Goal: Task Accomplishment & Management: Use online tool/utility

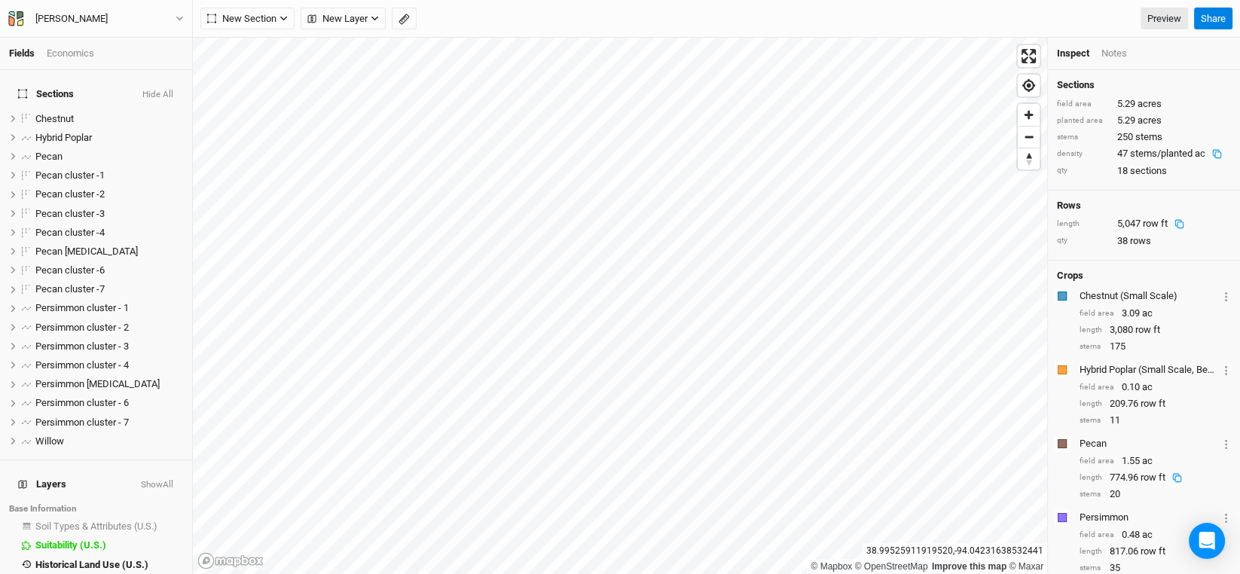
scroll to position [216, 0]
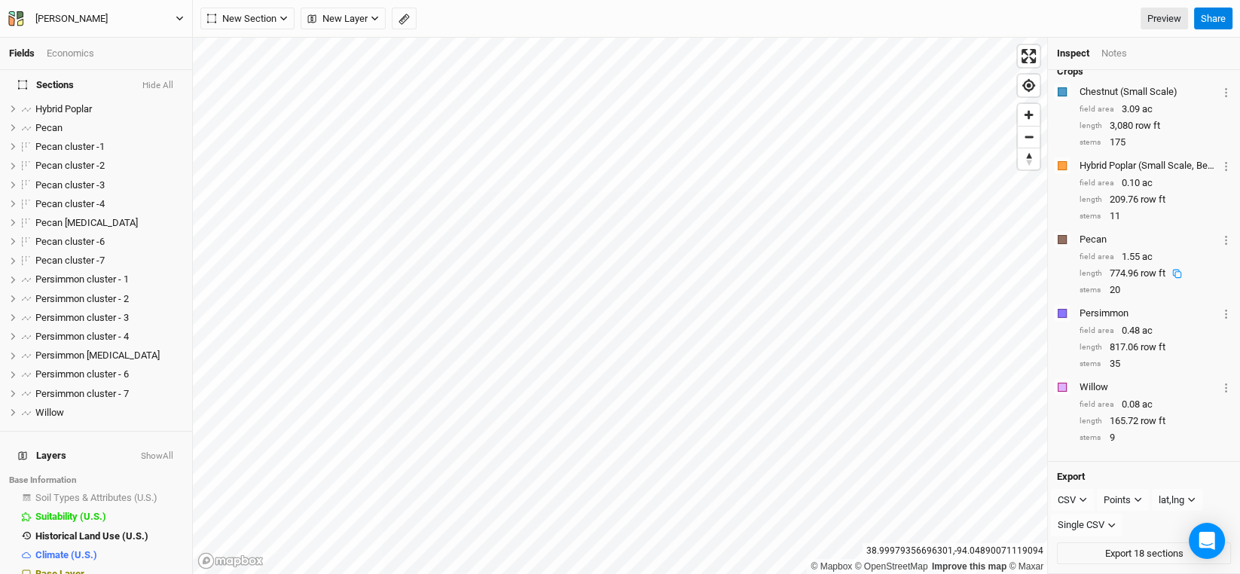
click at [97, 15] on div "[PERSON_NAME]" at bounding box center [71, 18] width 72 height 15
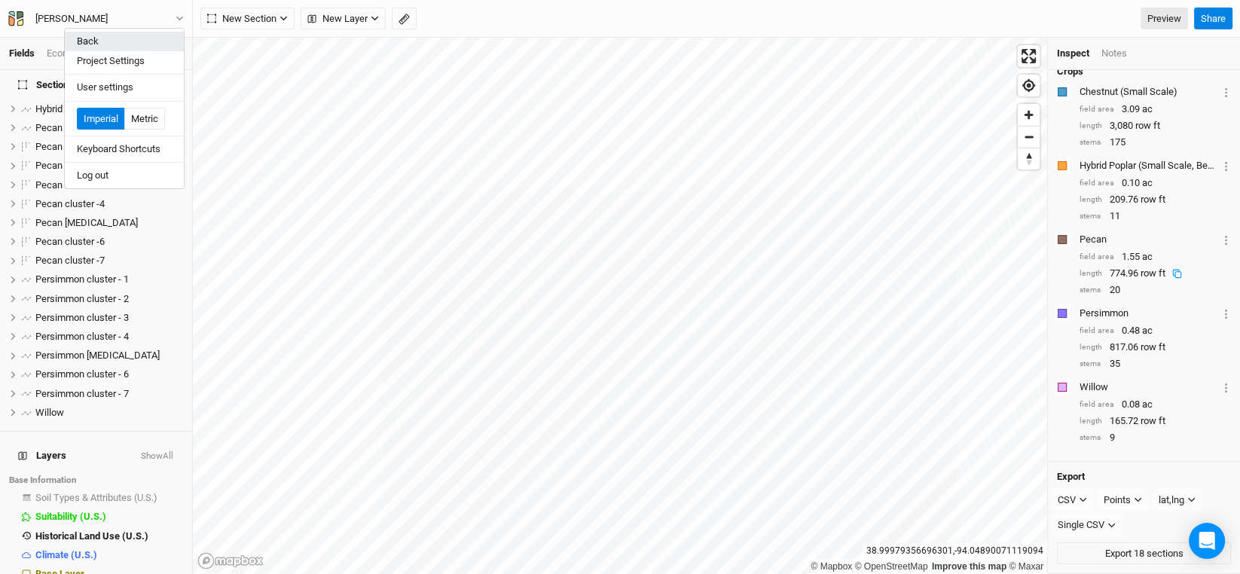
click at [99, 44] on button "Back" at bounding box center [124, 42] width 119 height 20
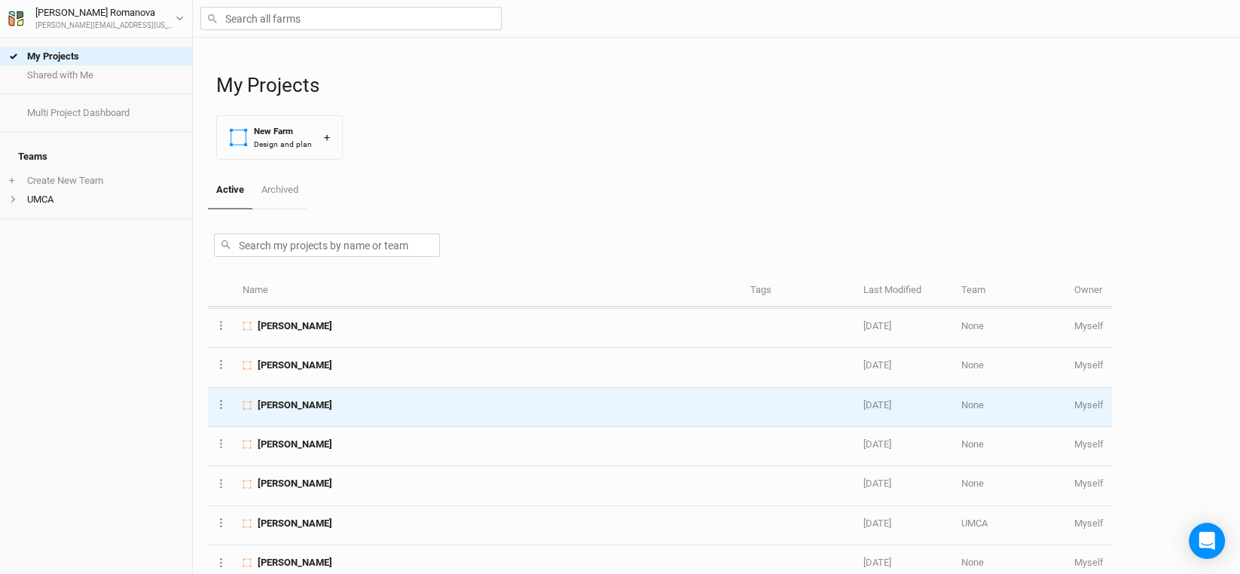
scroll to position [377, 0]
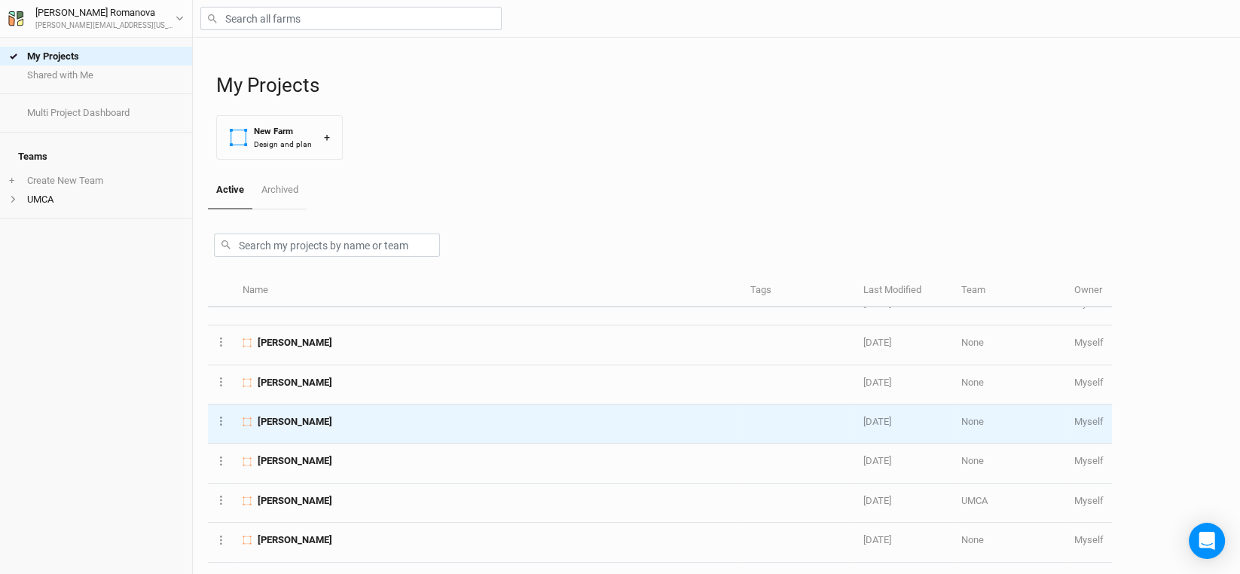
click at [270, 405] on td "[PERSON_NAME]" at bounding box center [488, 424] width 508 height 39
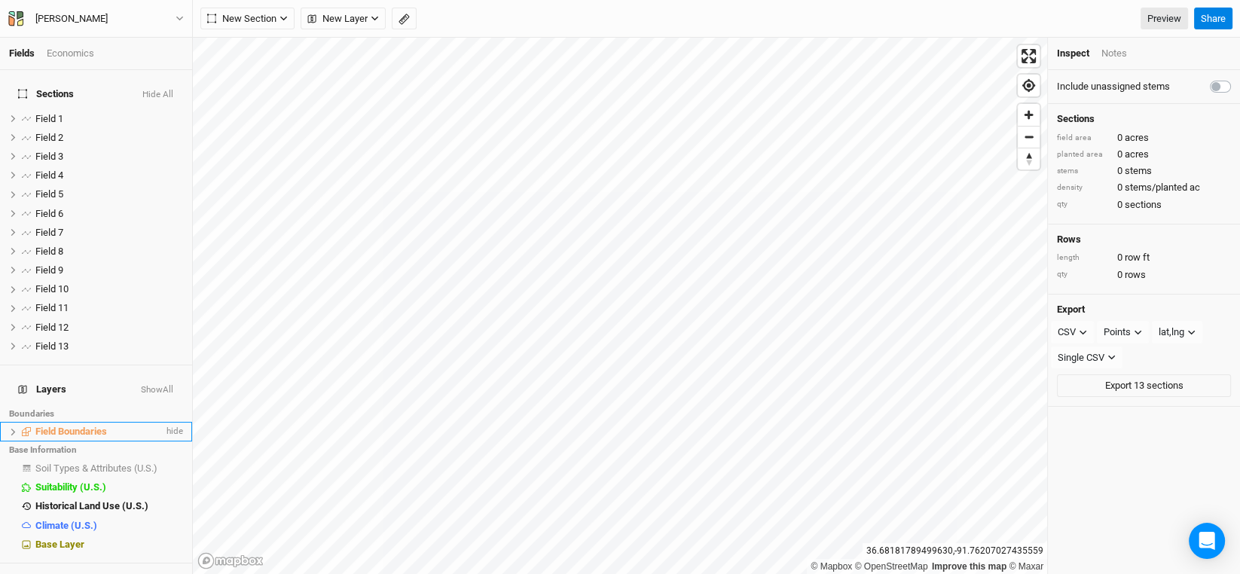
click at [11, 428] on icon at bounding box center [13, 432] width 8 height 8
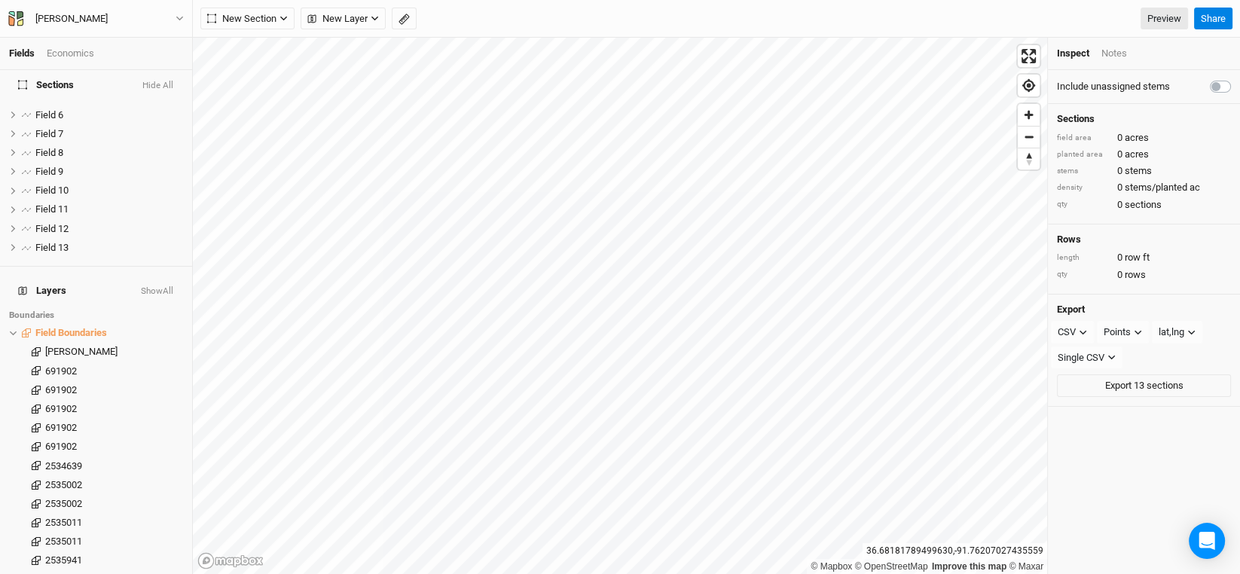
scroll to position [75, 0]
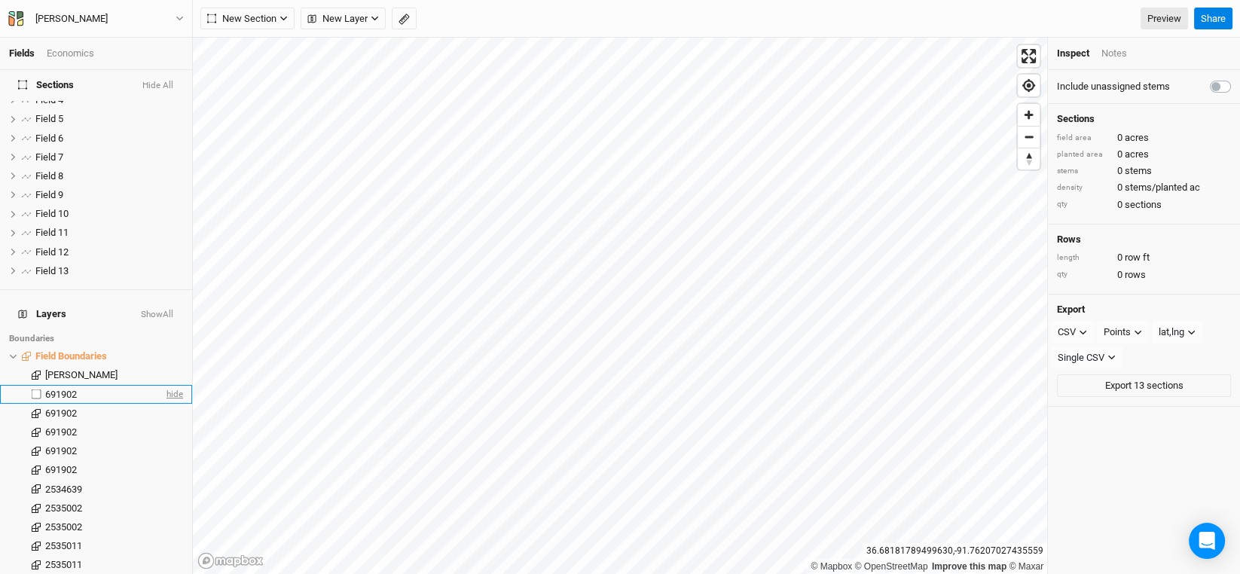
click at [165, 385] on span "hide" at bounding box center [174, 394] width 20 height 19
click at [165, 404] on span "hide" at bounding box center [174, 413] width 20 height 19
click at [164, 423] on span "hide" at bounding box center [174, 432] width 20 height 19
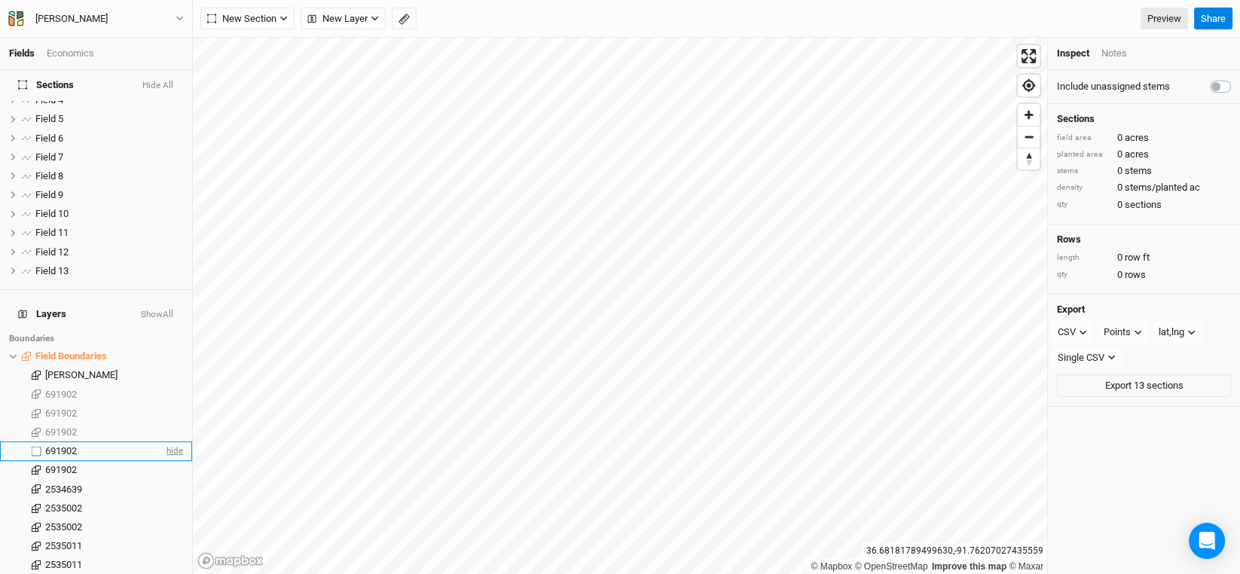
click at [164, 442] on span "hide" at bounding box center [174, 451] width 20 height 19
click at [164, 385] on span "show" at bounding box center [171, 394] width 24 height 19
click at [162, 404] on span "show" at bounding box center [171, 413] width 24 height 19
click at [160, 423] on span "show" at bounding box center [171, 432] width 24 height 19
click at [161, 442] on span "show" at bounding box center [171, 451] width 24 height 19
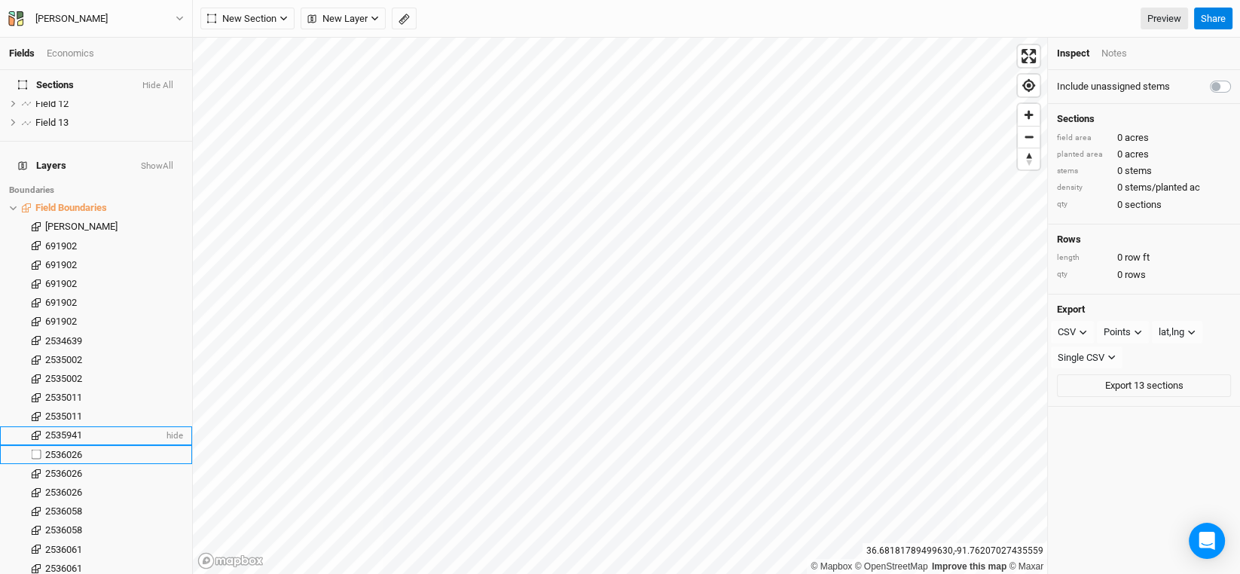
scroll to position [225, 0]
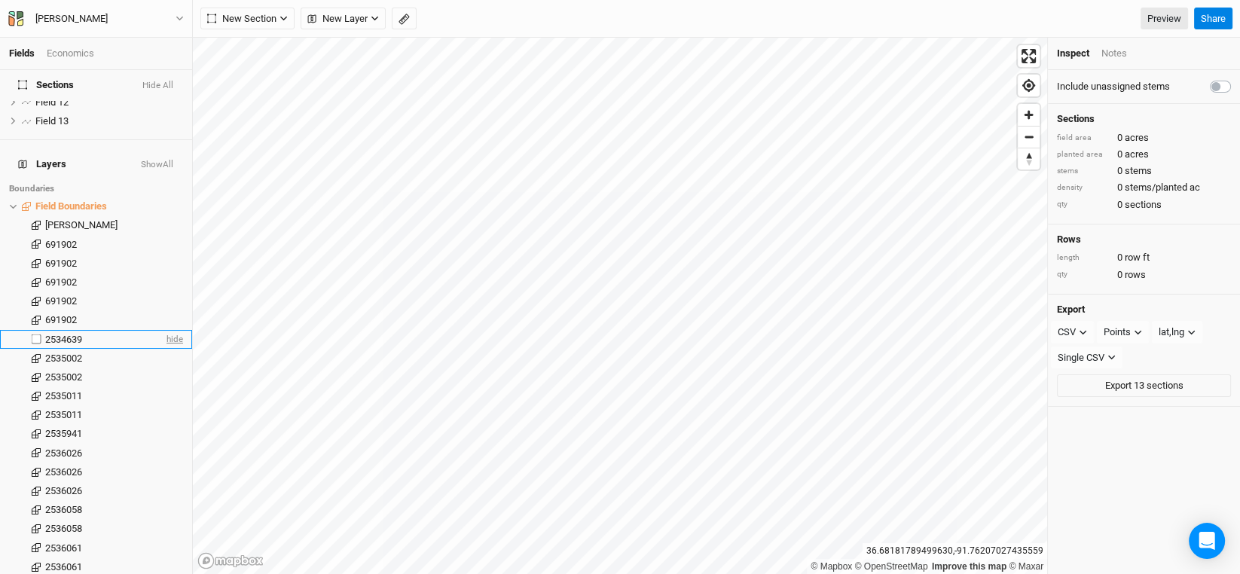
click at [164, 330] on span "hide" at bounding box center [174, 339] width 20 height 19
click at [161, 330] on span "show" at bounding box center [171, 339] width 24 height 19
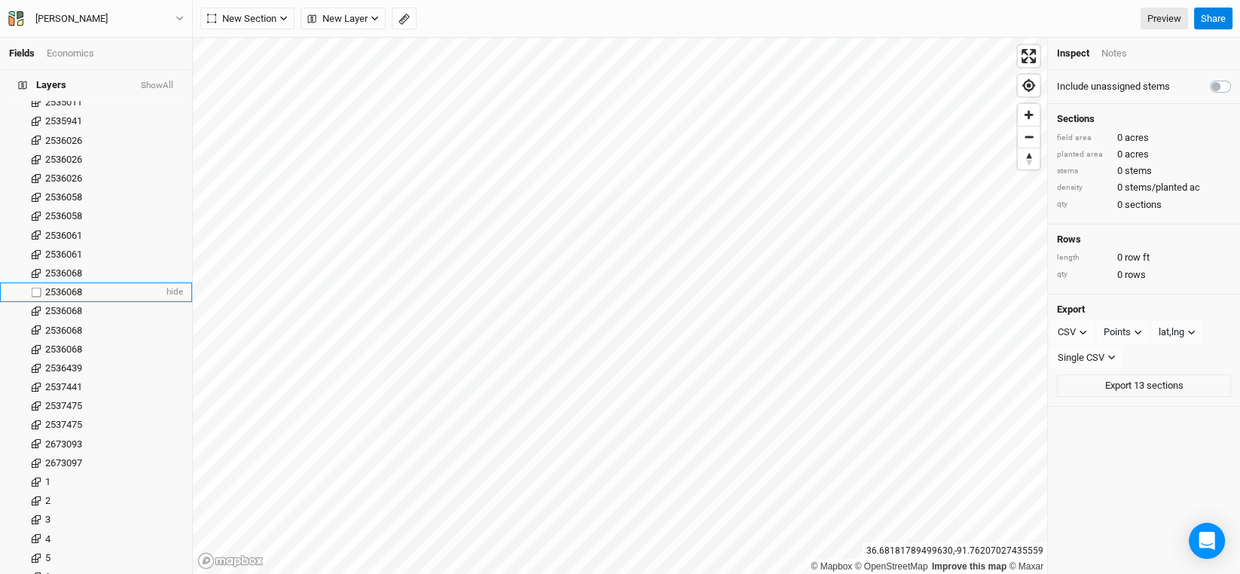
scroll to position [754, 0]
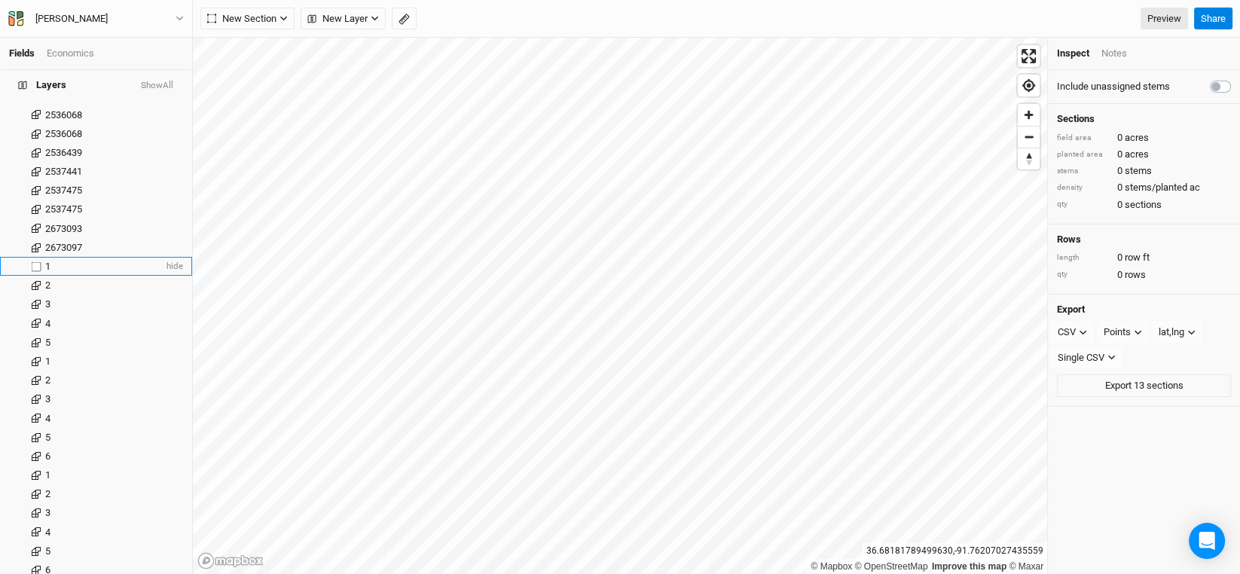
click at [32, 257] on label at bounding box center [36, 266] width 19 height 19
click at [32, 261] on input "checkbox" at bounding box center [37, 266] width 10 height 10
checkbox input "true"
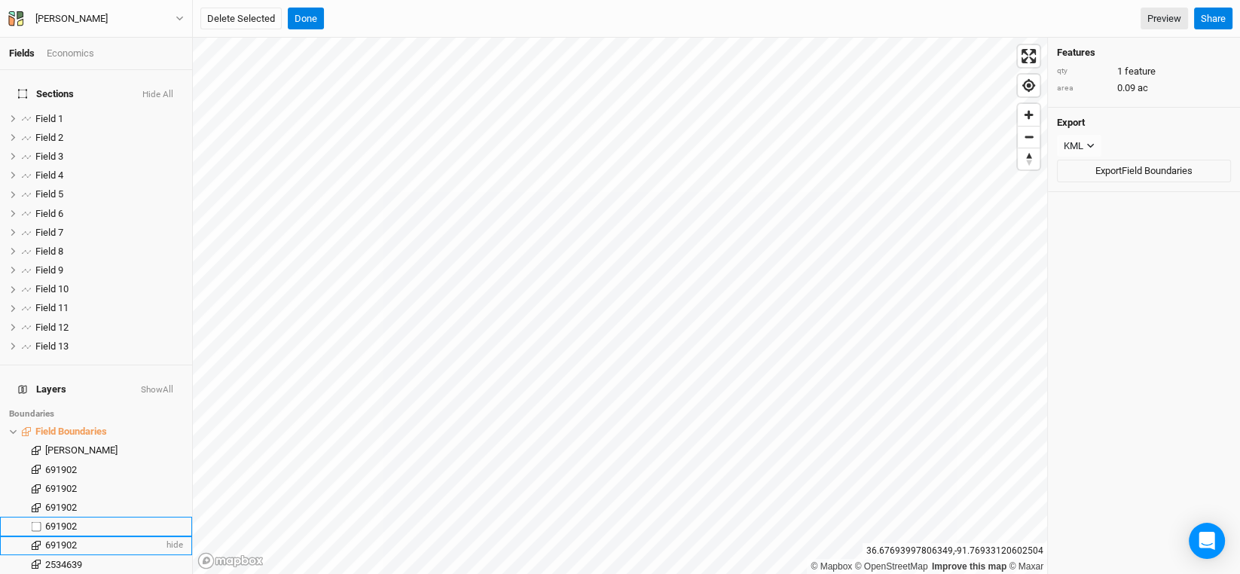
scroll to position [151, 0]
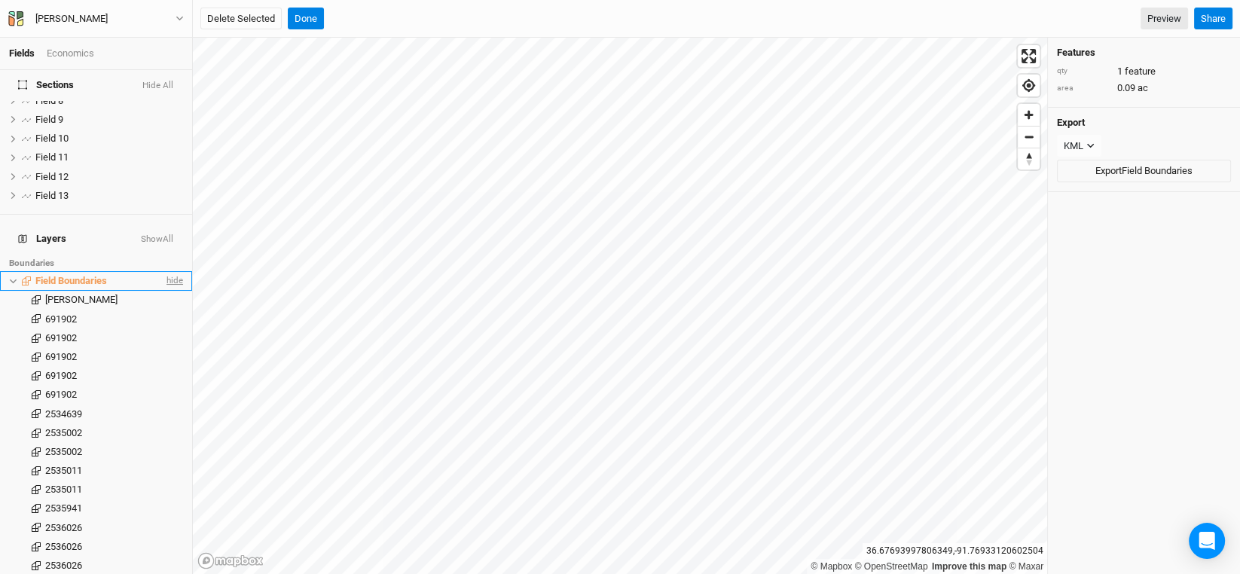
click at [164, 272] on span "hide" at bounding box center [174, 281] width 20 height 19
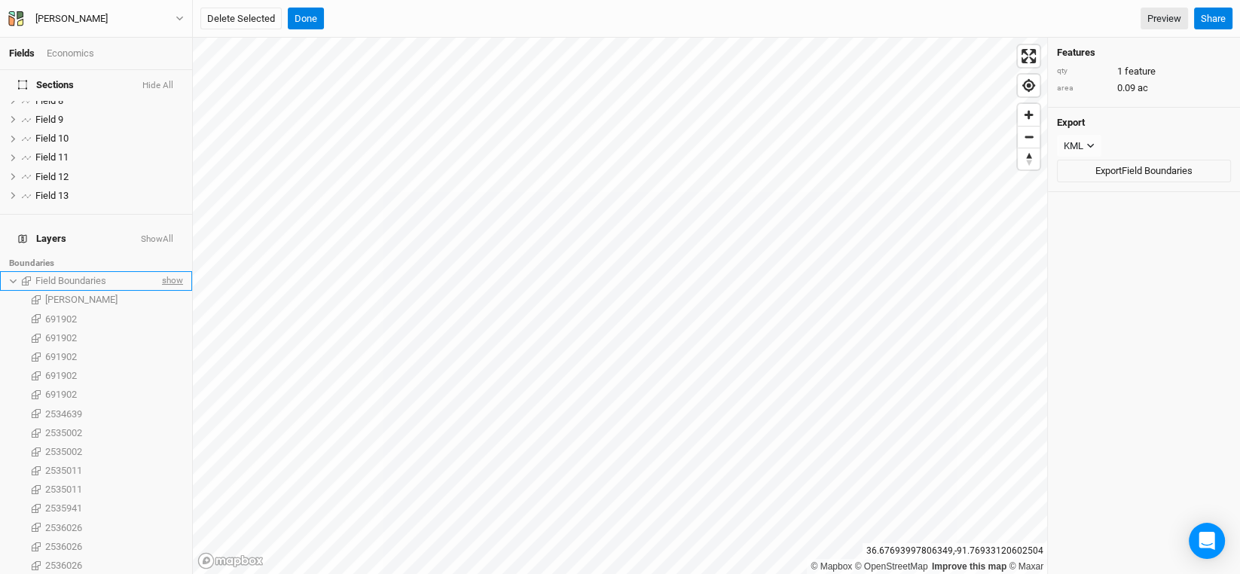
click at [164, 272] on span "show" at bounding box center [171, 281] width 24 height 19
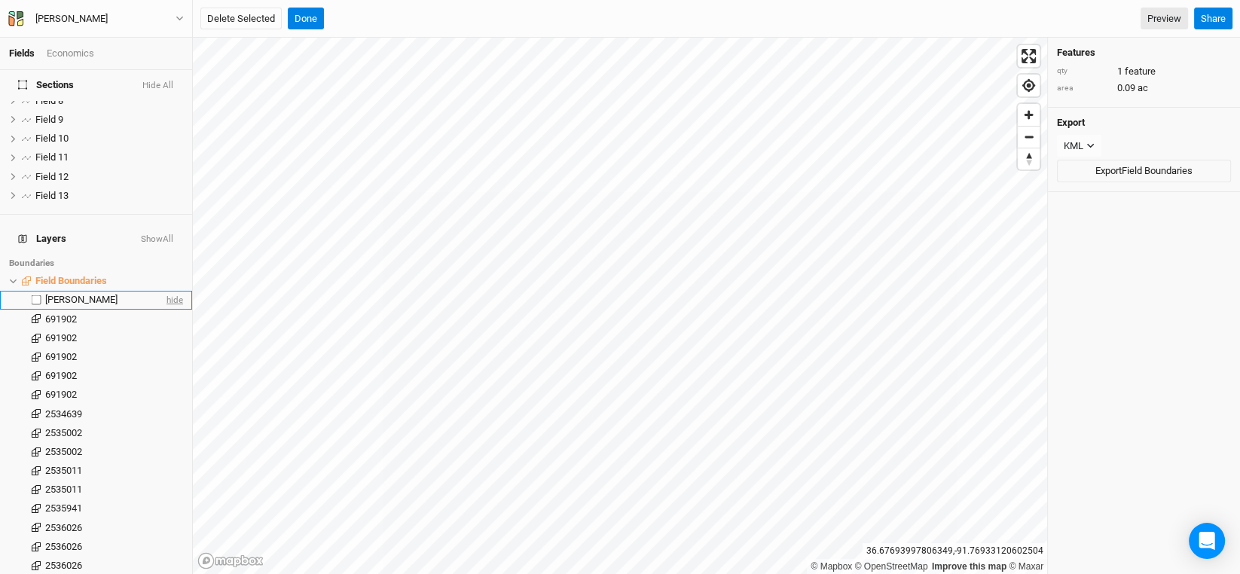
click at [164, 291] on span "hide" at bounding box center [174, 300] width 20 height 19
click at [164, 291] on span "show" at bounding box center [171, 300] width 24 height 19
click at [164, 272] on span "hide" at bounding box center [174, 281] width 20 height 19
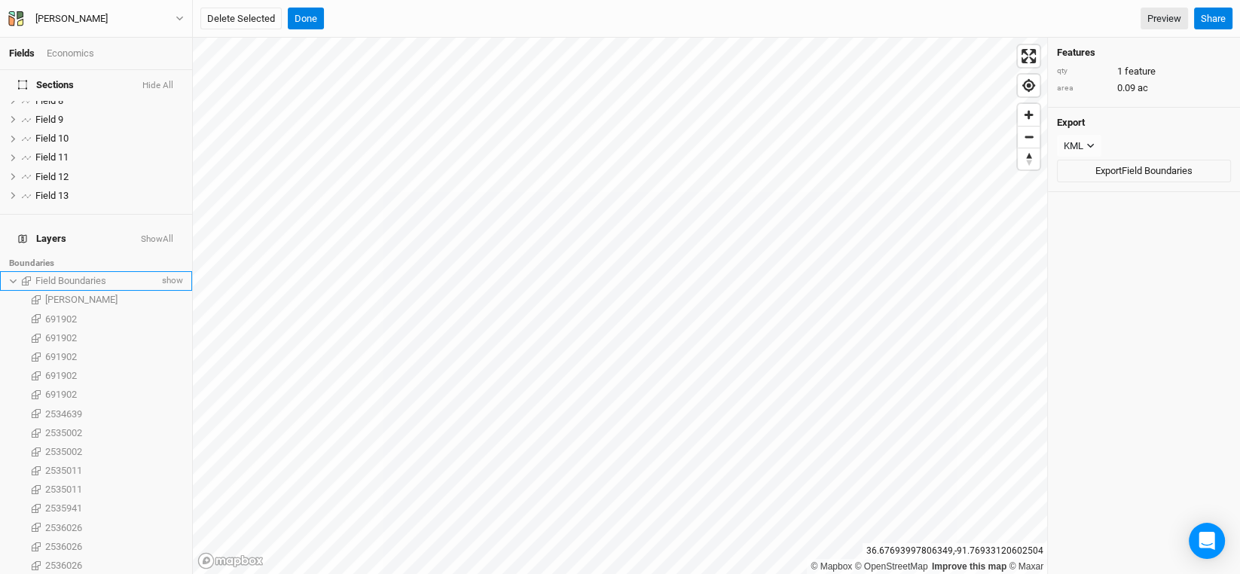
click at [9, 277] on icon at bounding box center [13, 281] width 8 height 8
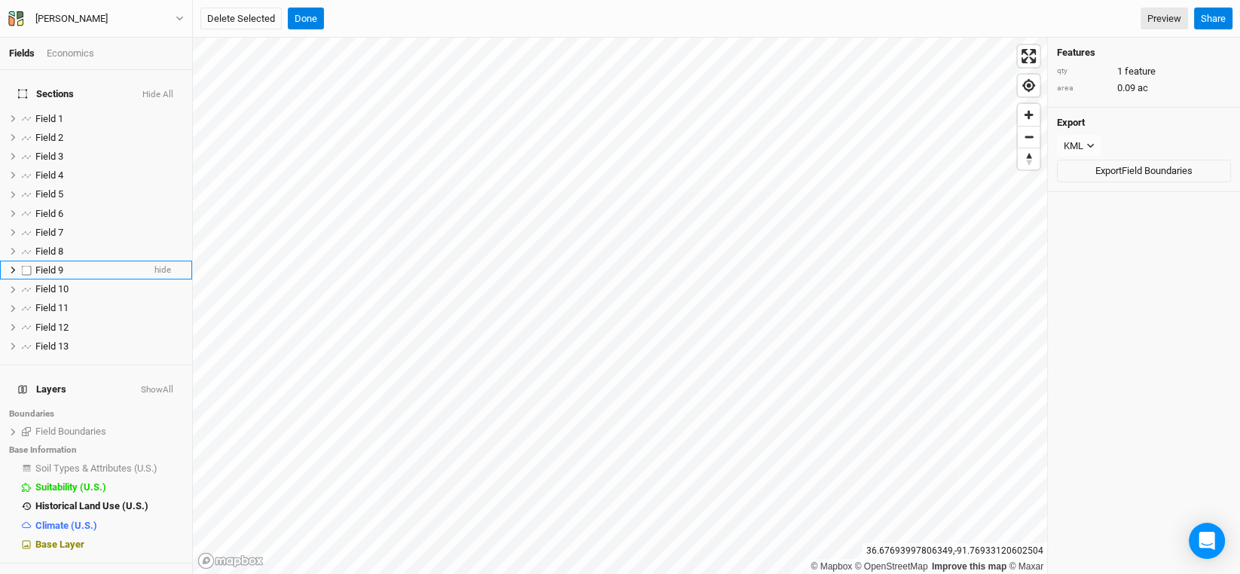
scroll to position [0, 0]
click at [11, 266] on icon at bounding box center [13, 270] width 8 height 8
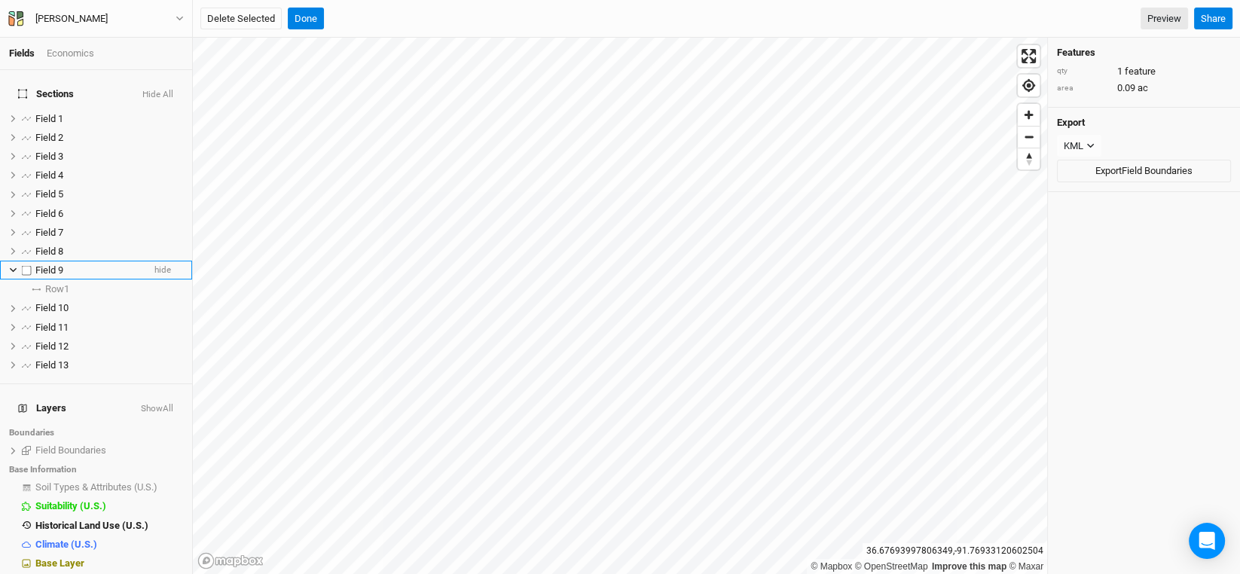
click at [11, 268] on icon at bounding box center [13, 270] width 7 height 5
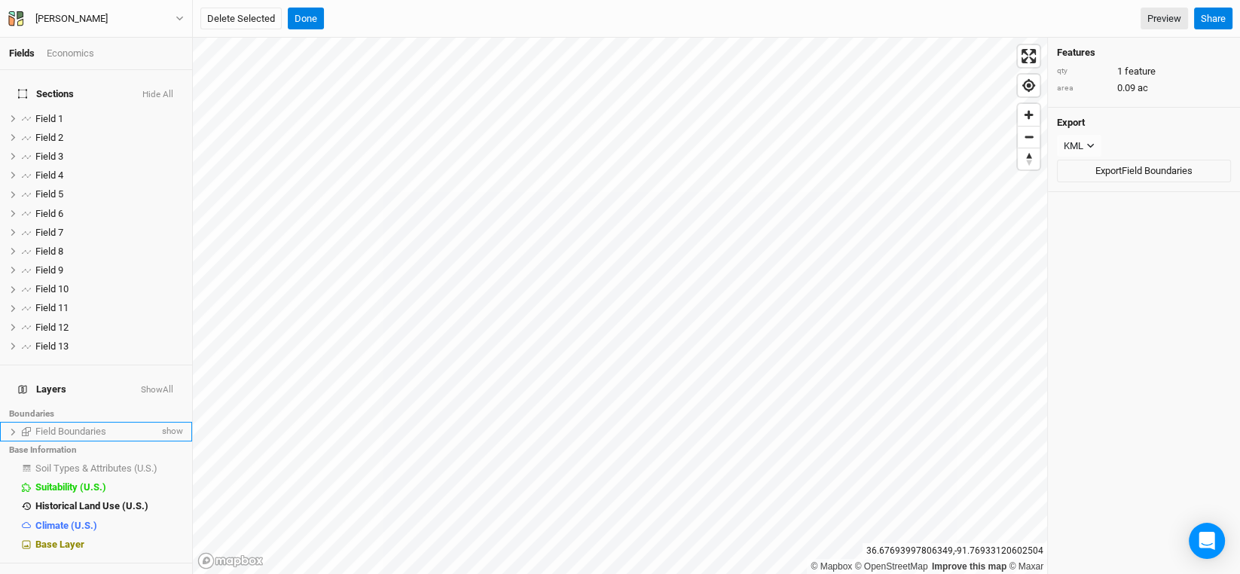
click at [68, 426] on span "Field Boundaries" at bounding box center [70, 431] width 71 height 11
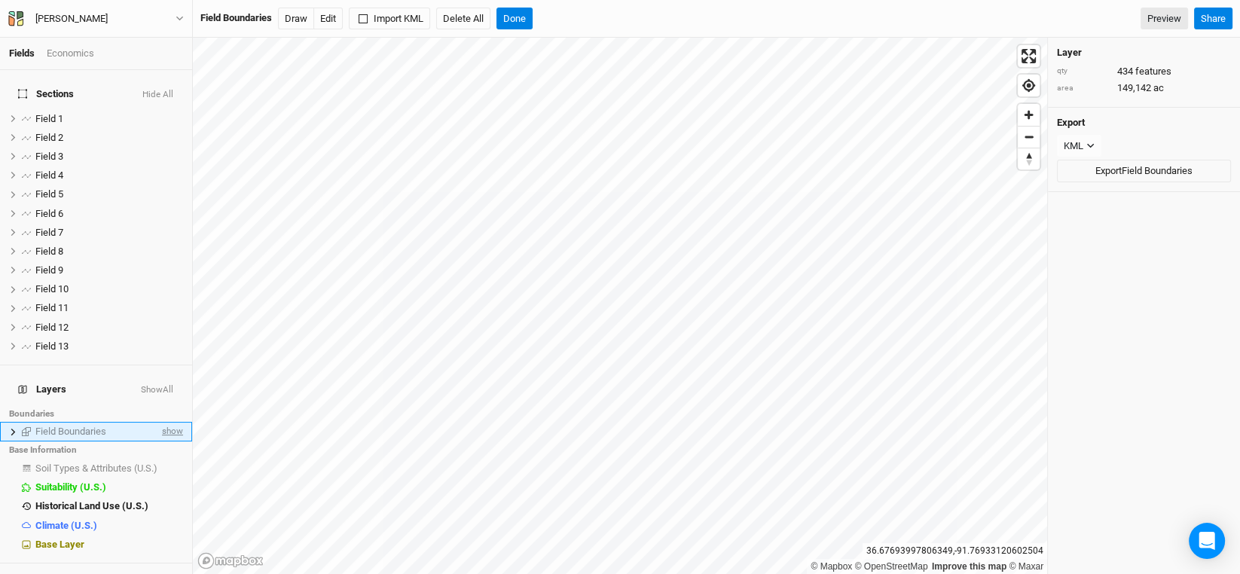
click at [165, 423] on span "show" at bounding box center [171, 432] width 24 height 19
click at [461, 573] on html "Fields Economics Sections Hide All Field 1 hide Field 2 hide Field 3 hide Field…" at bounding box center [620, 287] width 1240 height 574
click at [114, 463] on span "Soil Types & Attributes (U.S.)" at bounding box center [96, 468] width 122 height 11
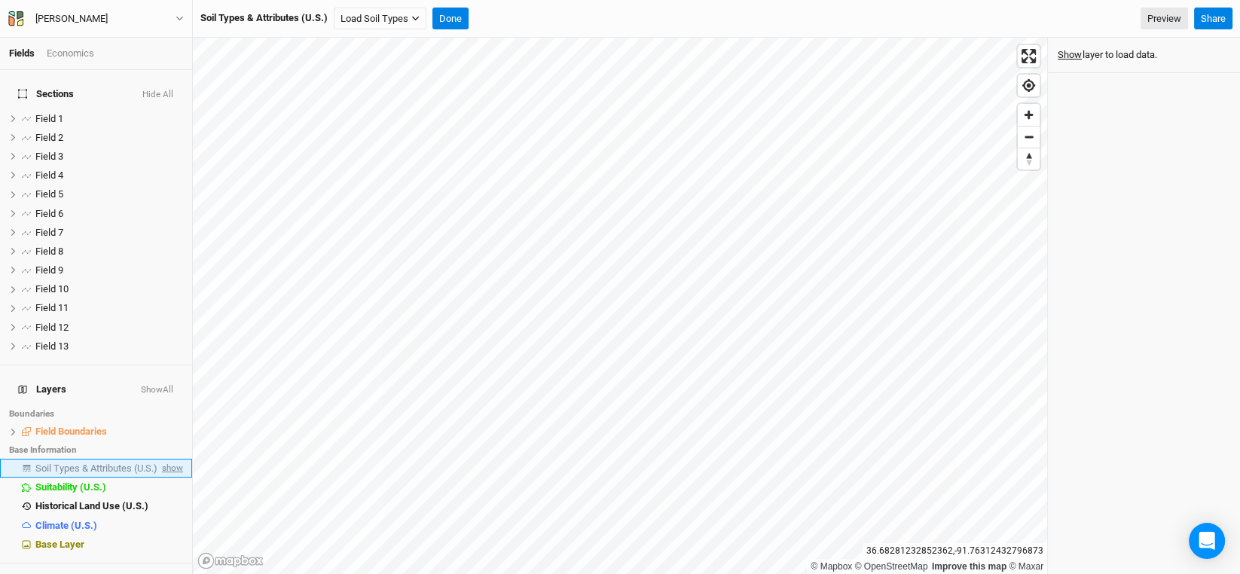
click at [159, 459] on span "show" at bounding box center [171, 468] width 24 height 19
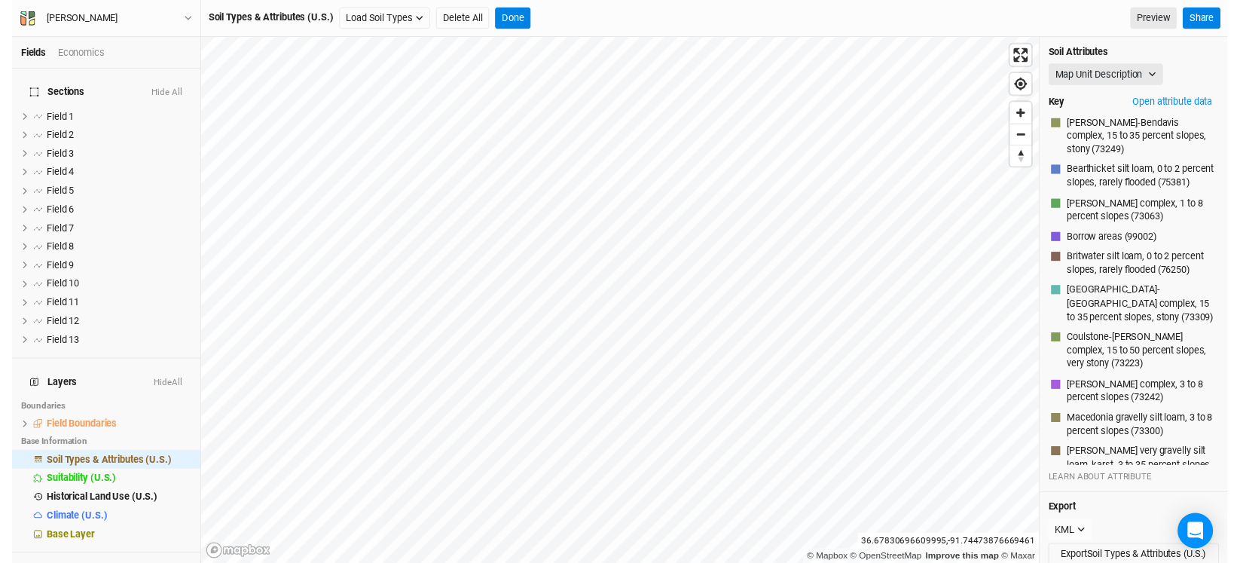
scroll to position [10, 0]
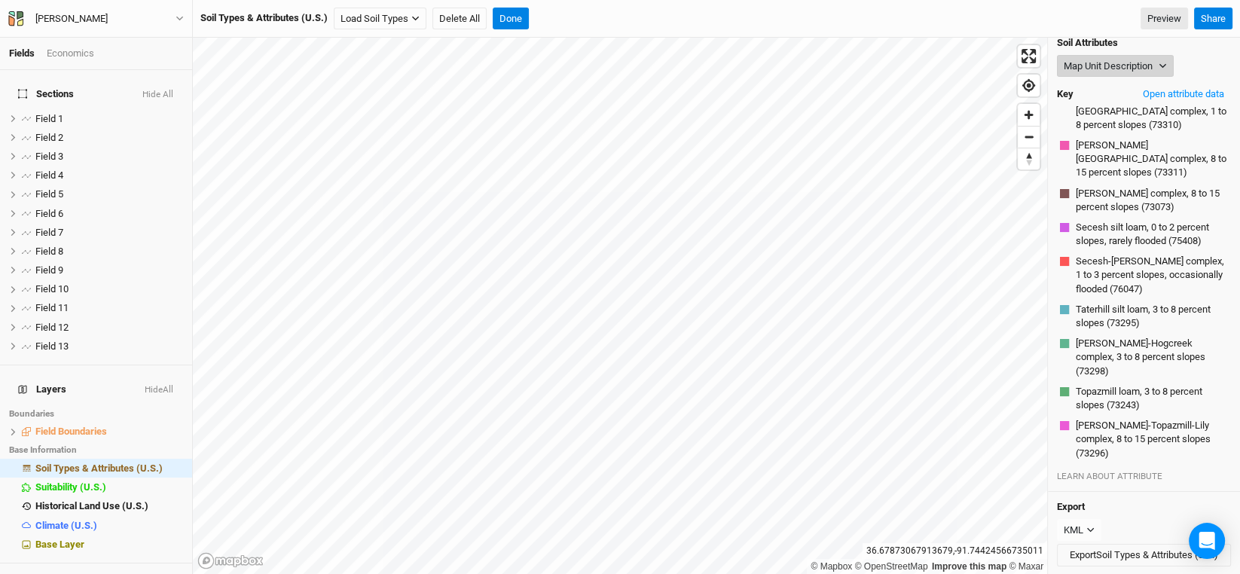
click at [1157, 62] on button "Map Unit Description" at bounding box center [1115, 66] width 117 height 23
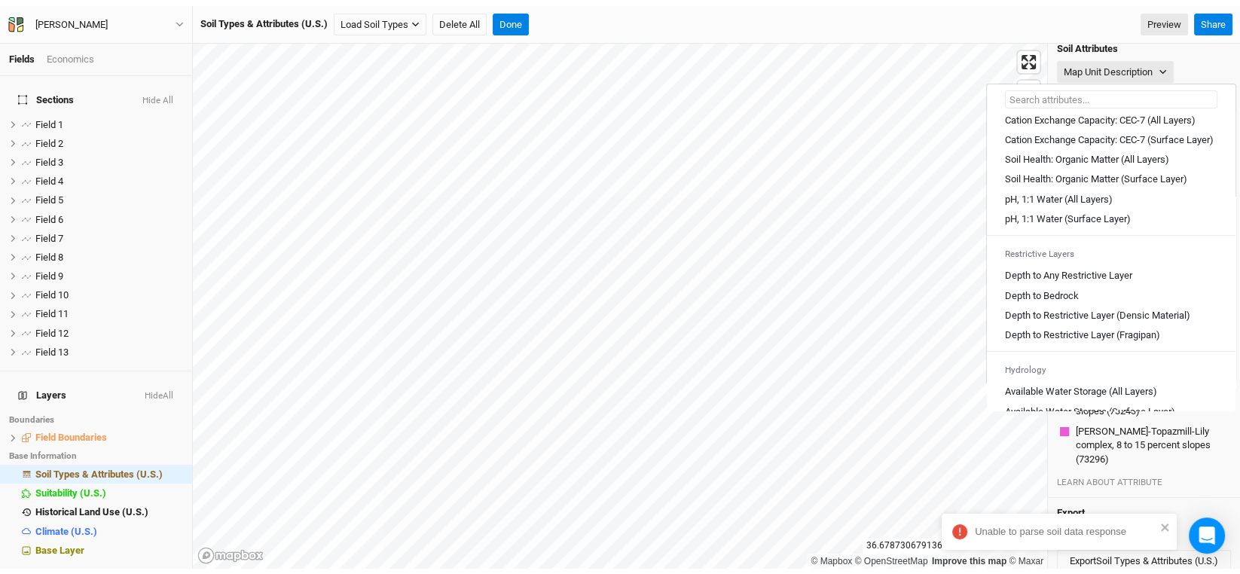
scroll to position [301, 0]
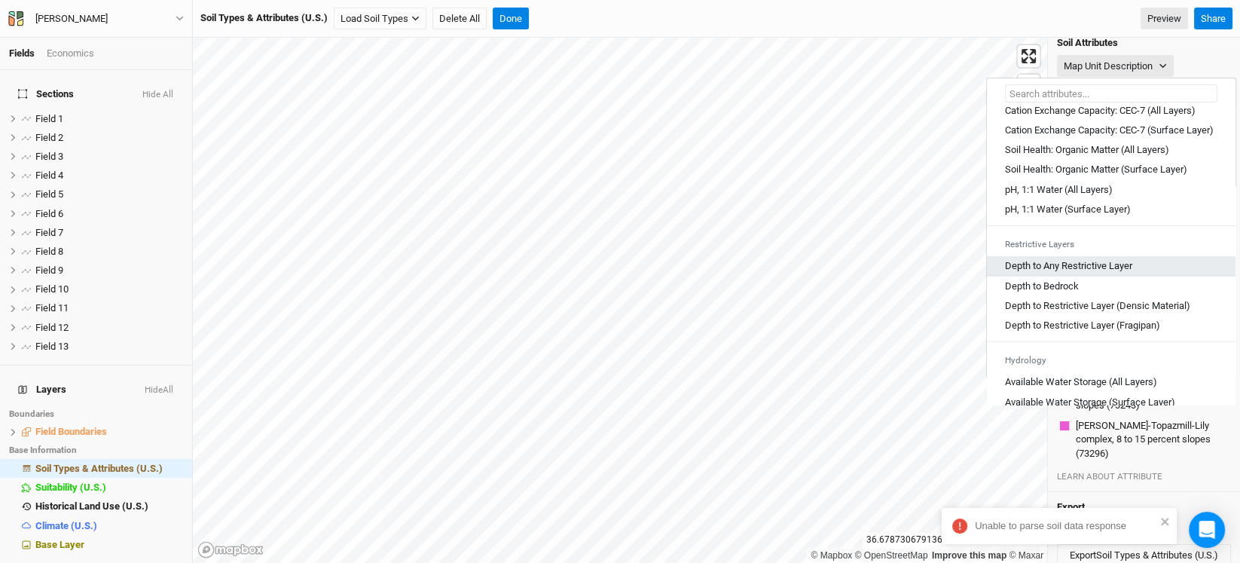
click at [1127, 273] on Layer "Depth to Any Restrictive Layer" at bounding box center [1068, 266] width 127 height 14
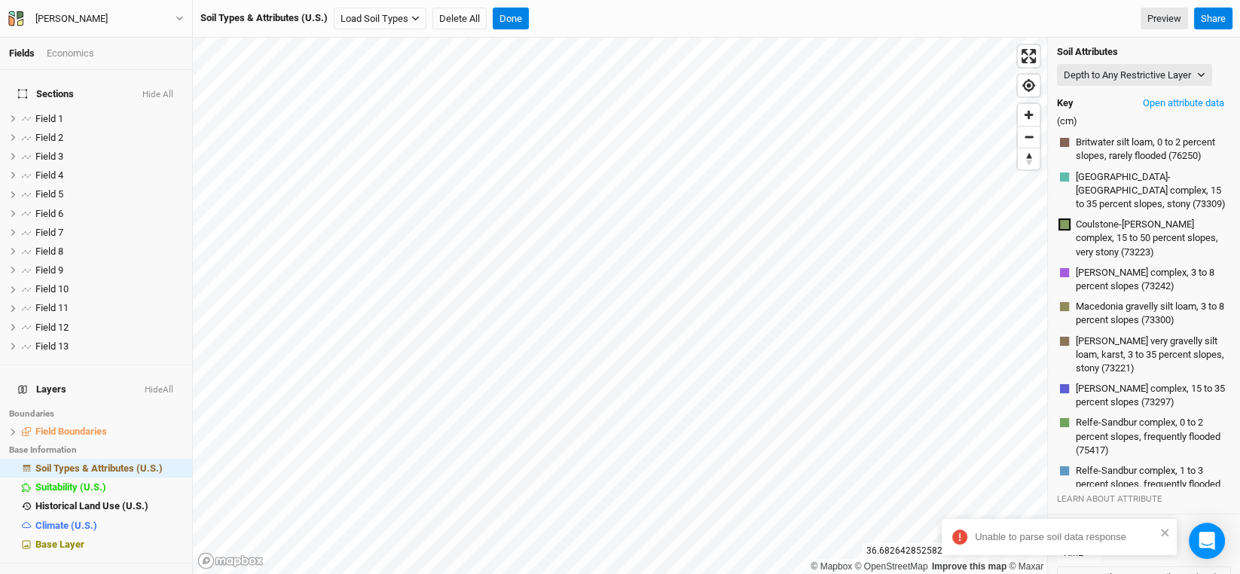
scroll to position [1, 0]
click at [1168, 527] on icon "close" at bounding box center [1165, 533] width 11 height 12
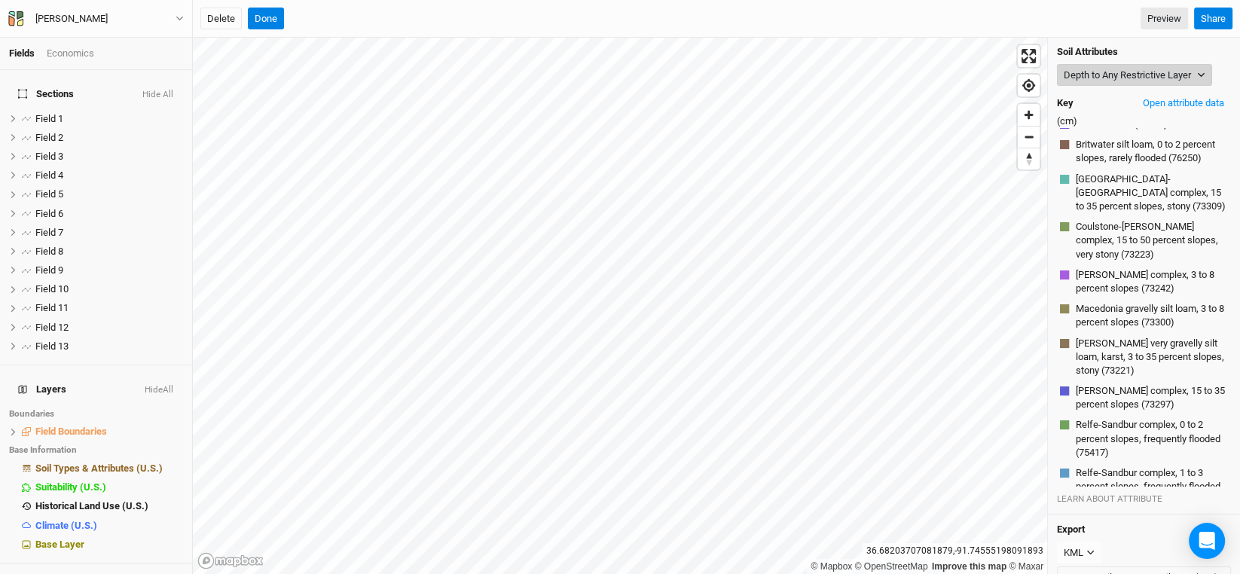
click at [1135, 70] on button "Depth to Any Restrictive Layer" at bounding box center [1134, 75] width 155 height 23
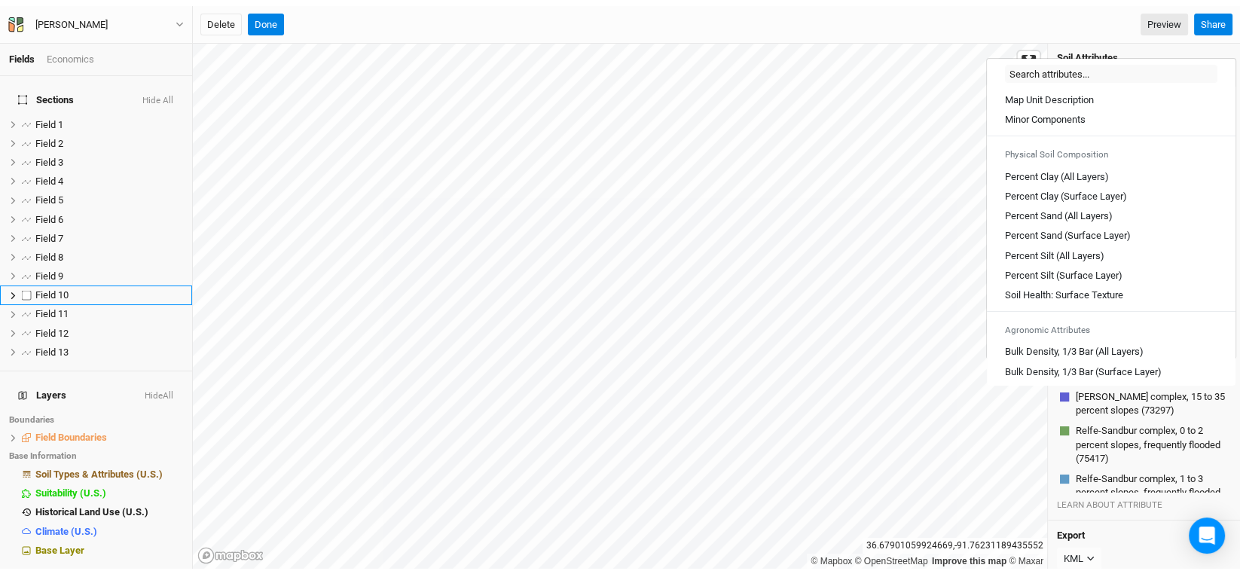
scroll to position [35, 0]
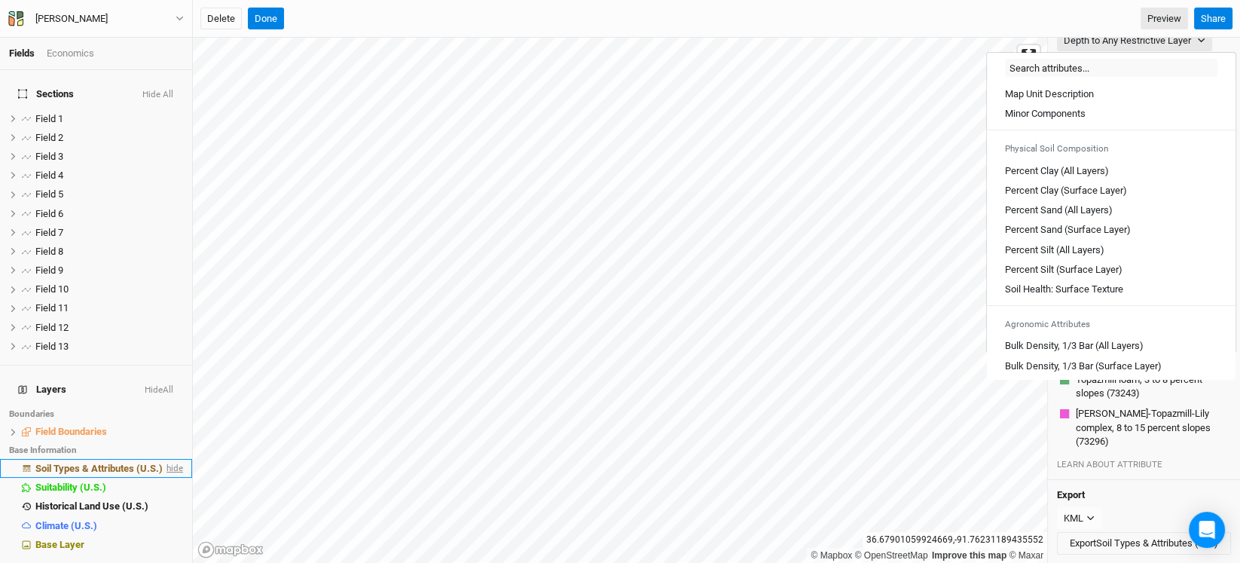
click at [166, 459] on span "hide" at bounding box center [174, 468] width 20 height 19
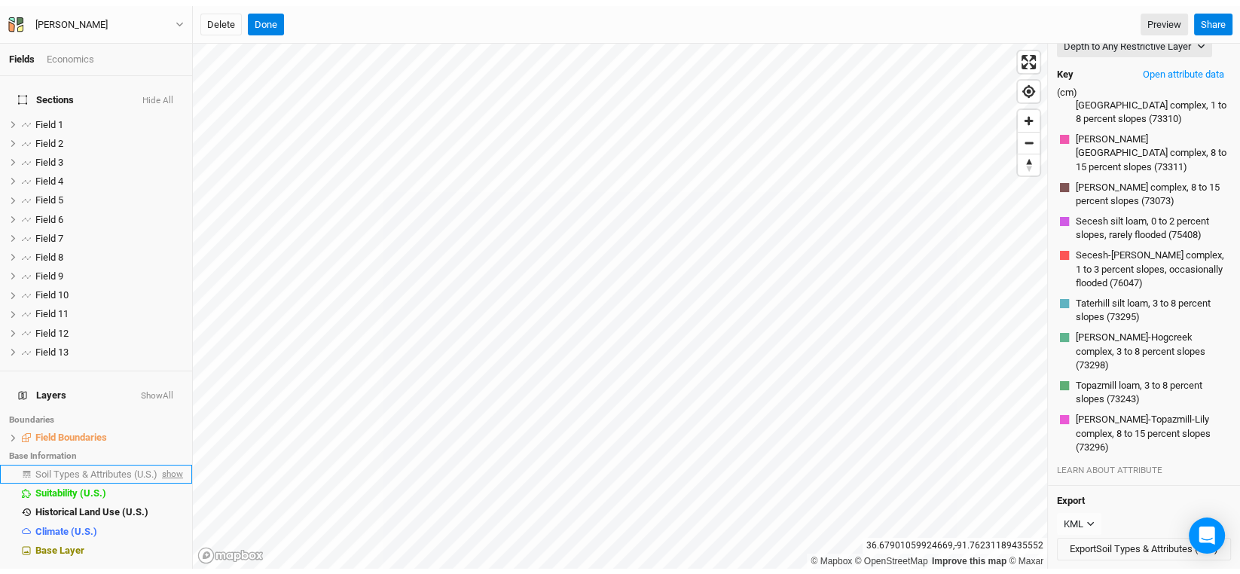
scroll to position [23, 0]
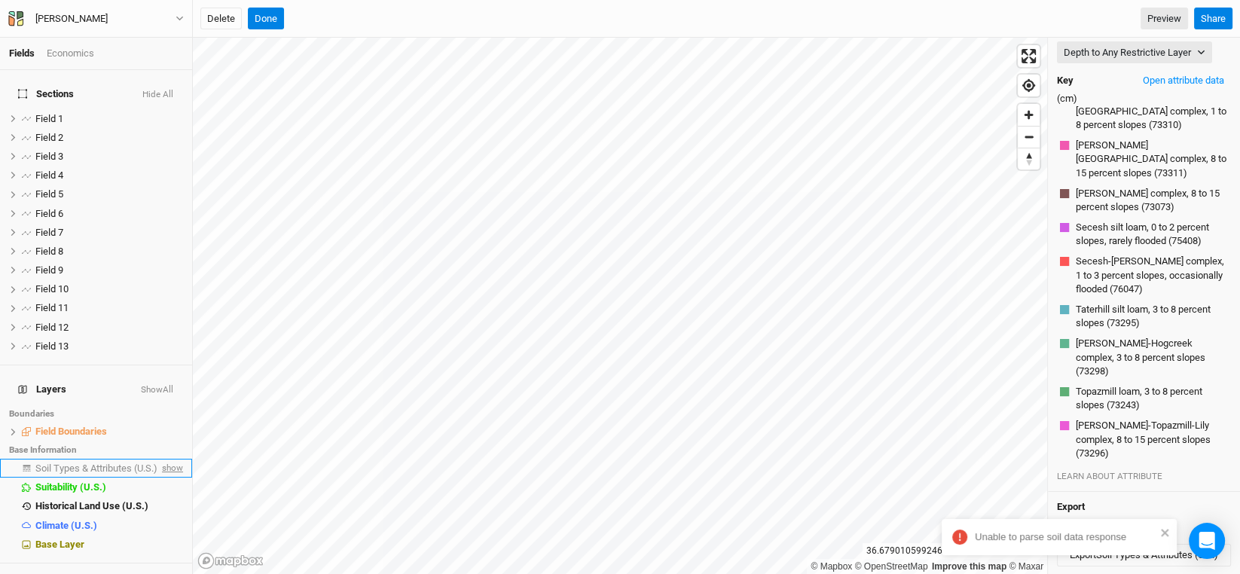
click at [159, 459] on span "show" at bounding box center [171, 468] width 24 height 19
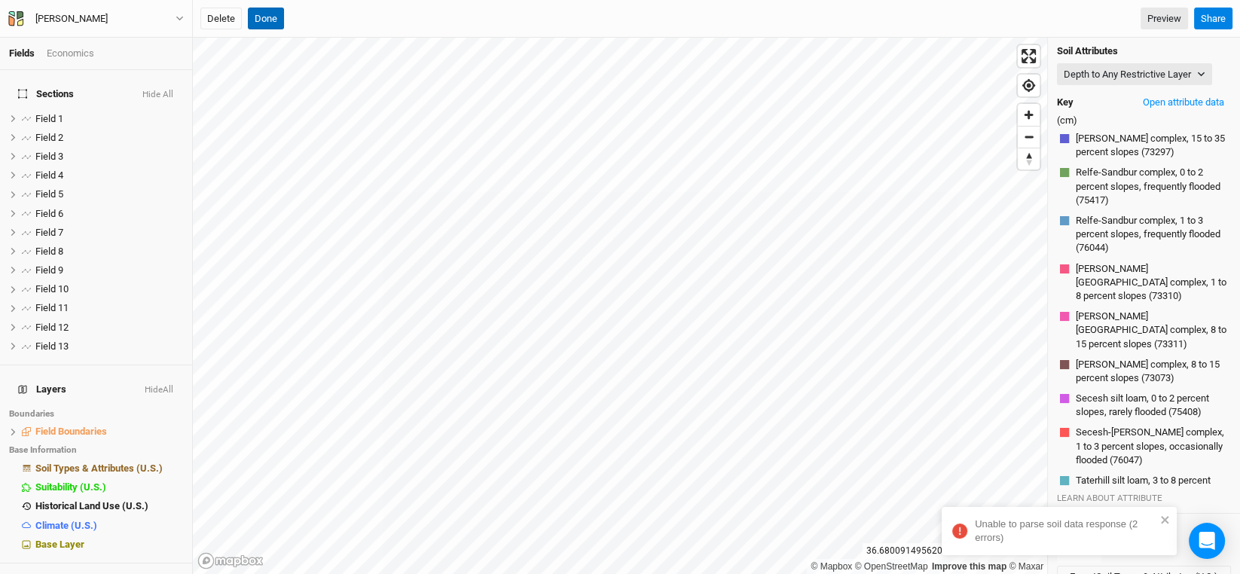
click at [266, 17] on button "Done" at bounding box center [266, 19] width 36 height 23
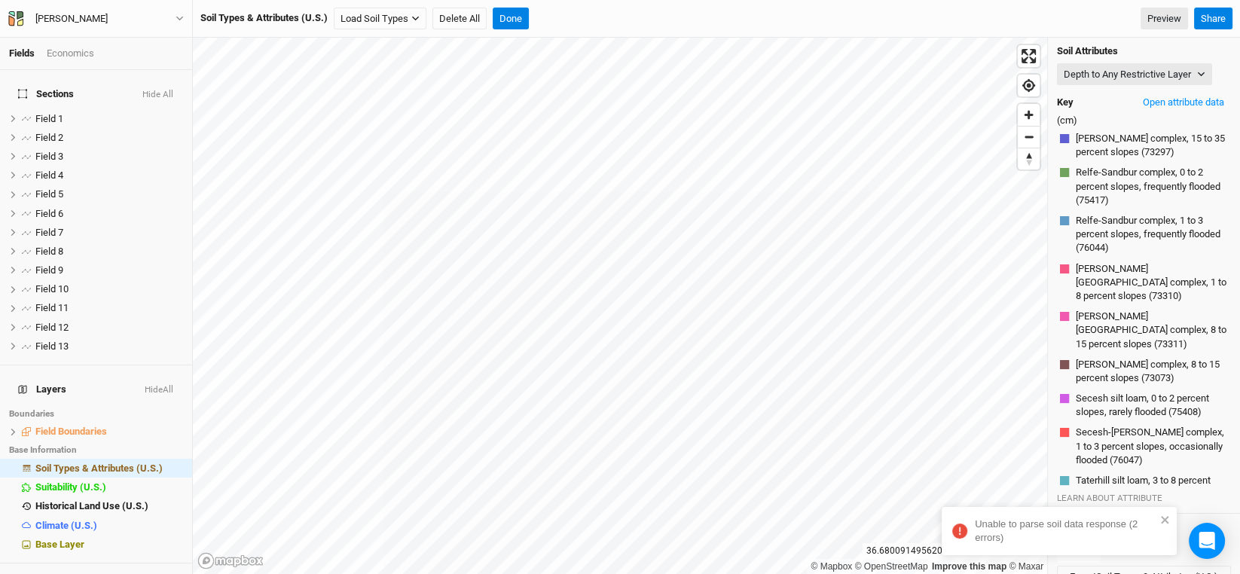
scroll to position [0, 0]
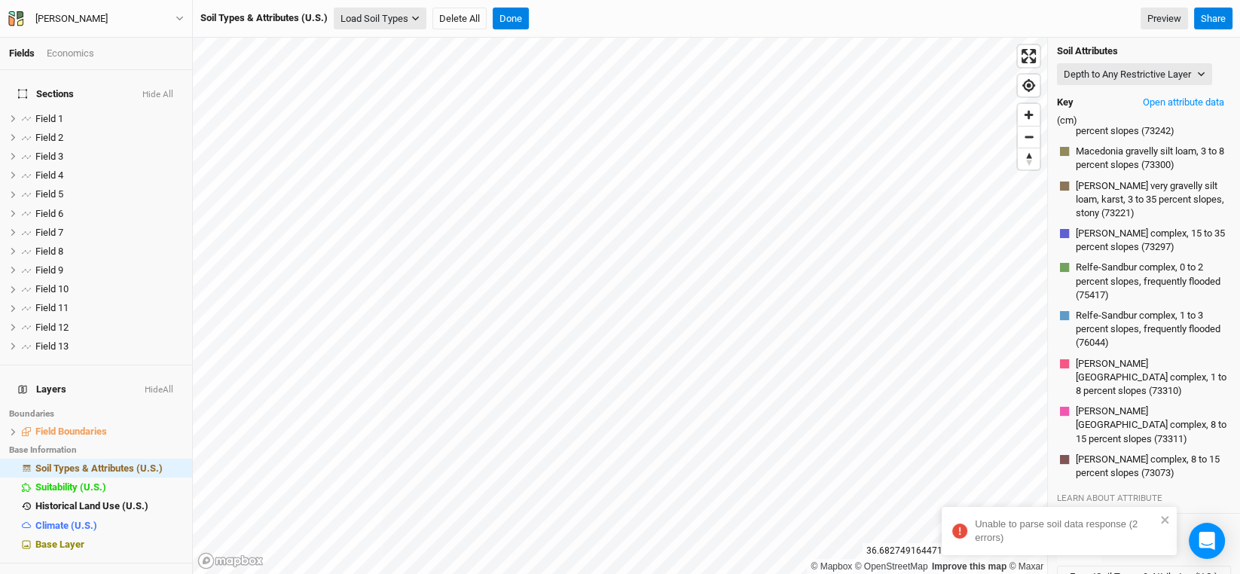
click at [367, 23] on button "Load Soil Types" at bounding box center [380, 19] width 93 height 23
click at [394, 42] on button "Load for Current View" at bounding box center [394, 45] width 119 height 20
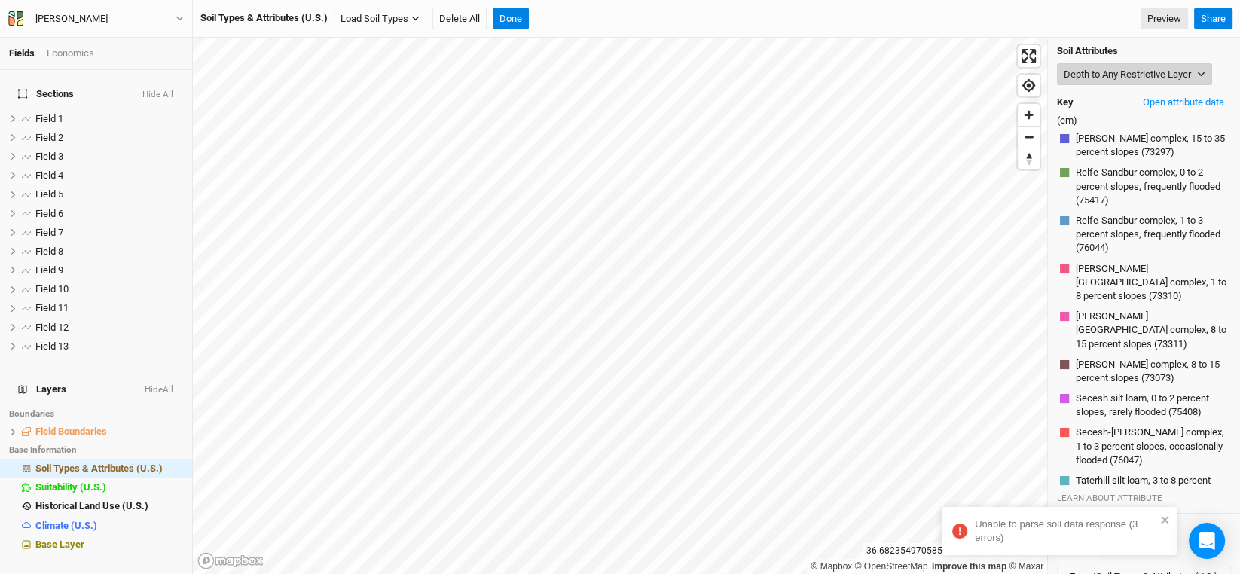
click at [1190, 66] on button "Depth to Any Restrictive Layer" at bounding box center [1134, 74] width 155 height 23
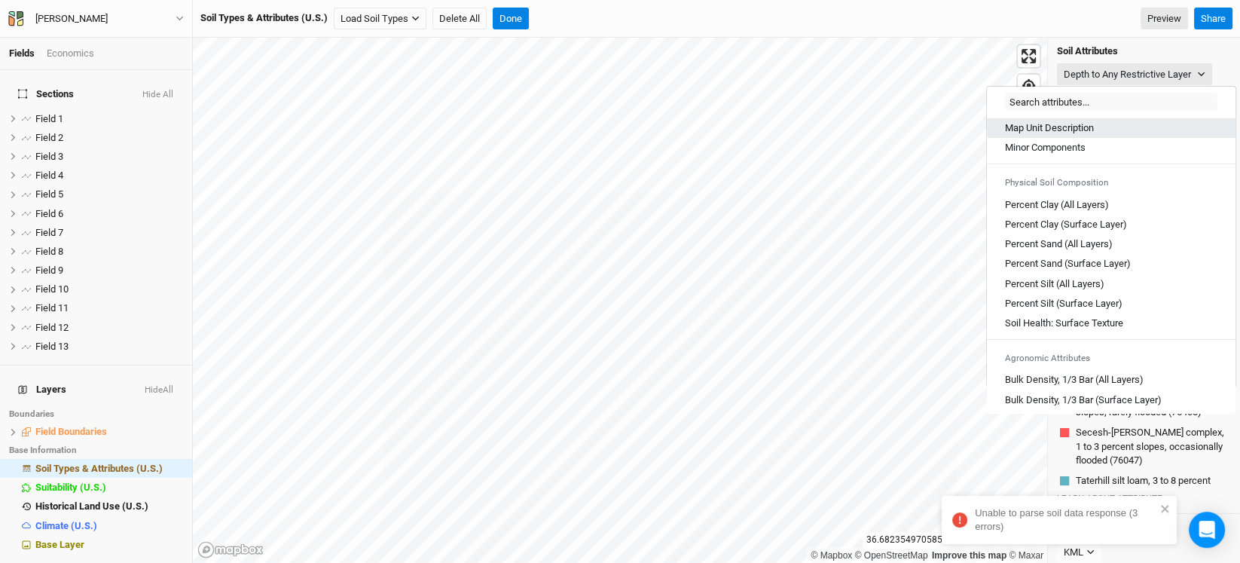
click at [1039, 123] on Description "Map Unit Description" at bounding box center [1049, 128] width 89 height 14
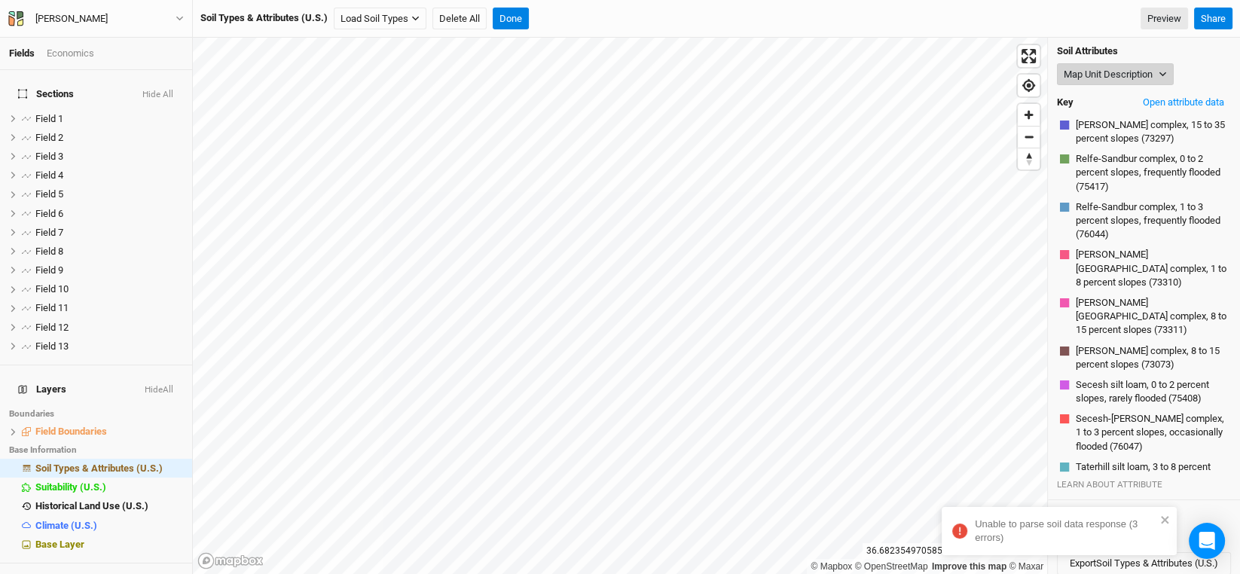
drag, startPoint x: 1105, startPoint y: 69, endPoint x: 1102, endPoint y: 82, distance: 13.2
click at [1105, 69] on button "Map Unit Description" at bounding box center [1115, 74] width 117 height 23
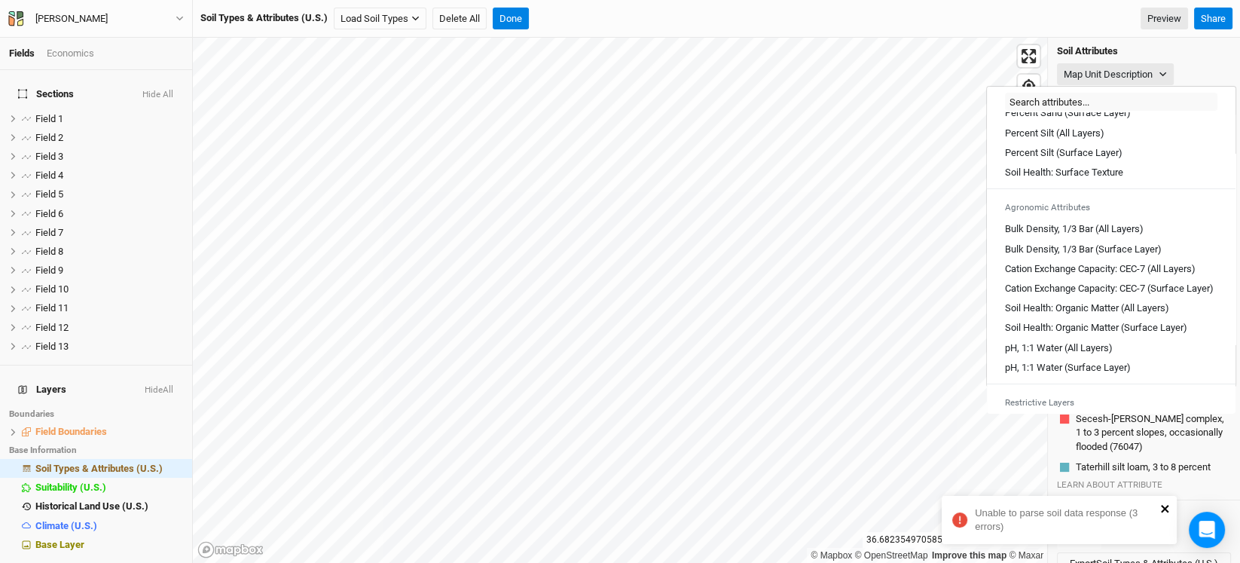
click at [1166, 507] on icon "close" at bounding box center [1165, 509] width 8 height 8
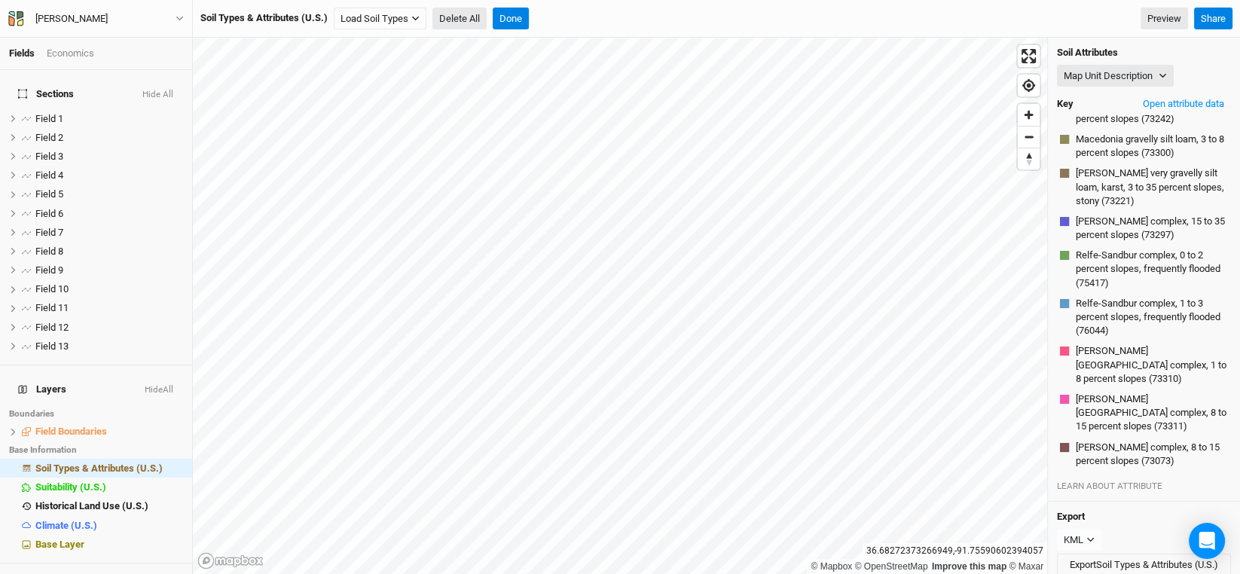
click at [475, 20] on button "Delete All" at bounding box center [460, 19] width 54 height 23
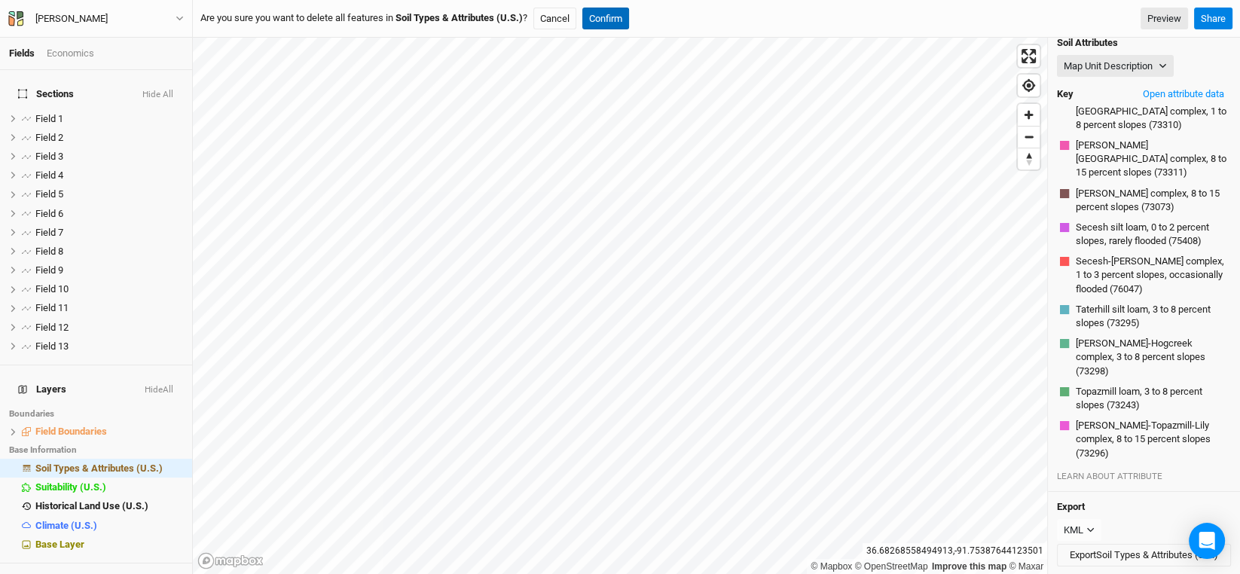
click at [607, 17] on button "Confirm" at bounding box center [605, 19] width 47 height 23
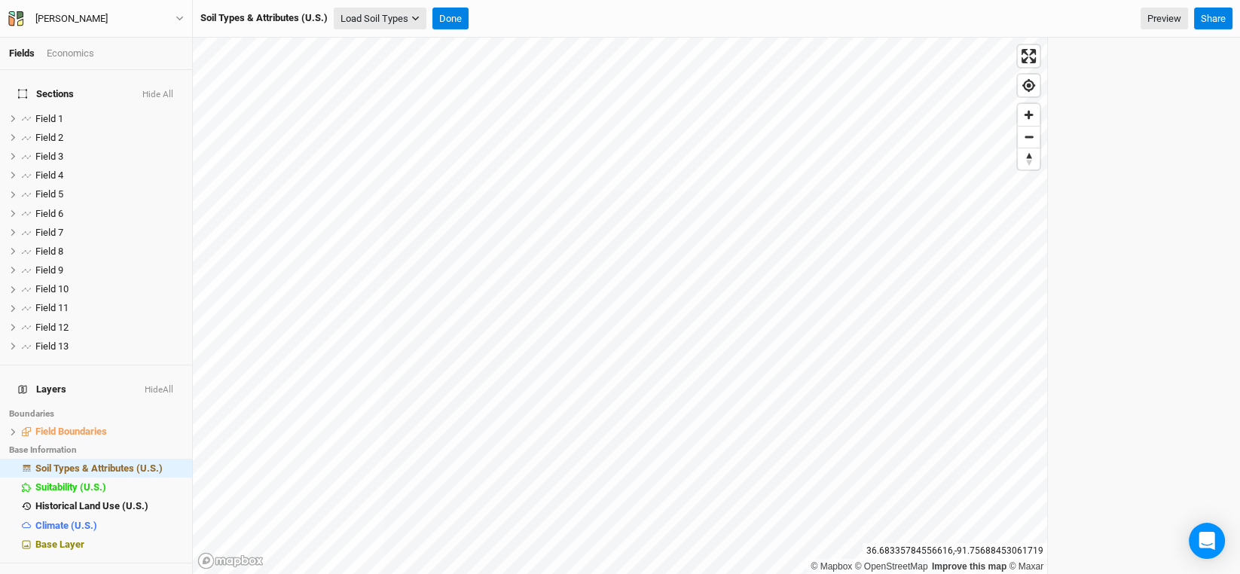
click at [386, 14] on button "Load Soil Types" at bounding box center [380, 19] width 93 height 23
click at [399, 33] on div "Load for Current View" at bounding box center [395, 44] width 121 height 27
click at [400, 43] on button "Load for Current View" at bounding box center [394, 45] width 119 height 20
click at [1163, 529] on icon "close" at bounding box center [1165, 533] width 11 height 12
click at [164, 459] on span "hide" at bounding box center [174, 468] width 20 height 19
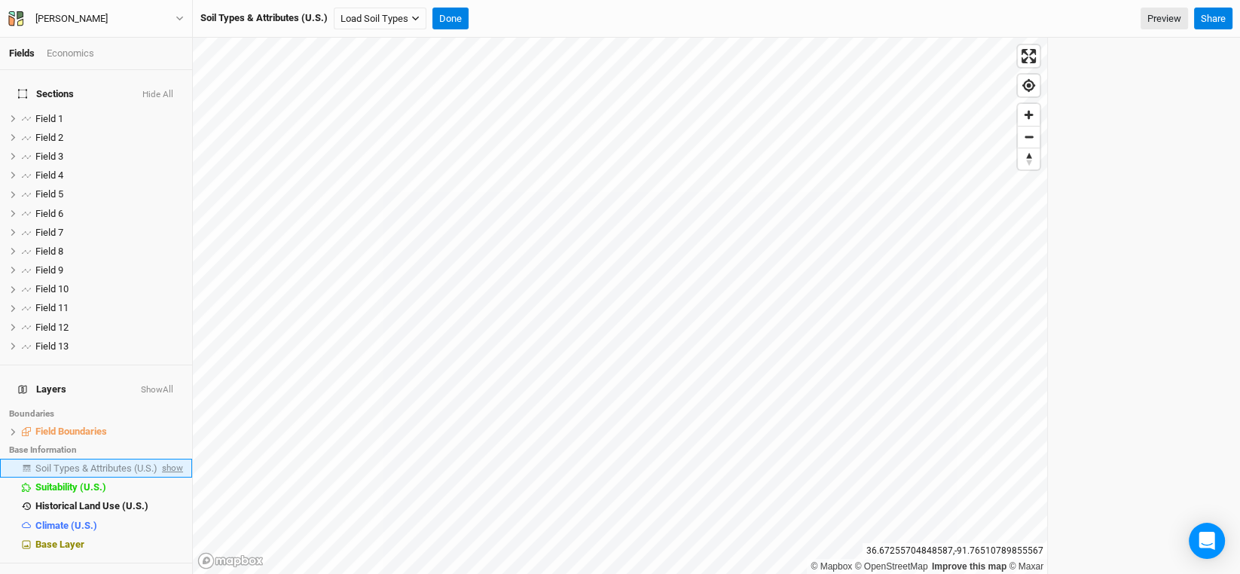
click at [161, 459] on span "show" at bounding box center [171, 468] width 24 height 19
click at [120, 463] on span "Soil Types & Attributes (U.S.)" at bounding box center [98, 468] width 127 height 11
click at [395, 20] on button "Load Soil Types" at bounding box center [380, 19] width 93 height 23
click at [390, 47] on button "Load for Current View" at bounding box center [394, 45] width 119 height 20
click at [1166, 533] on icon "close" at bounding box center [1165, 533] width 8 height 8
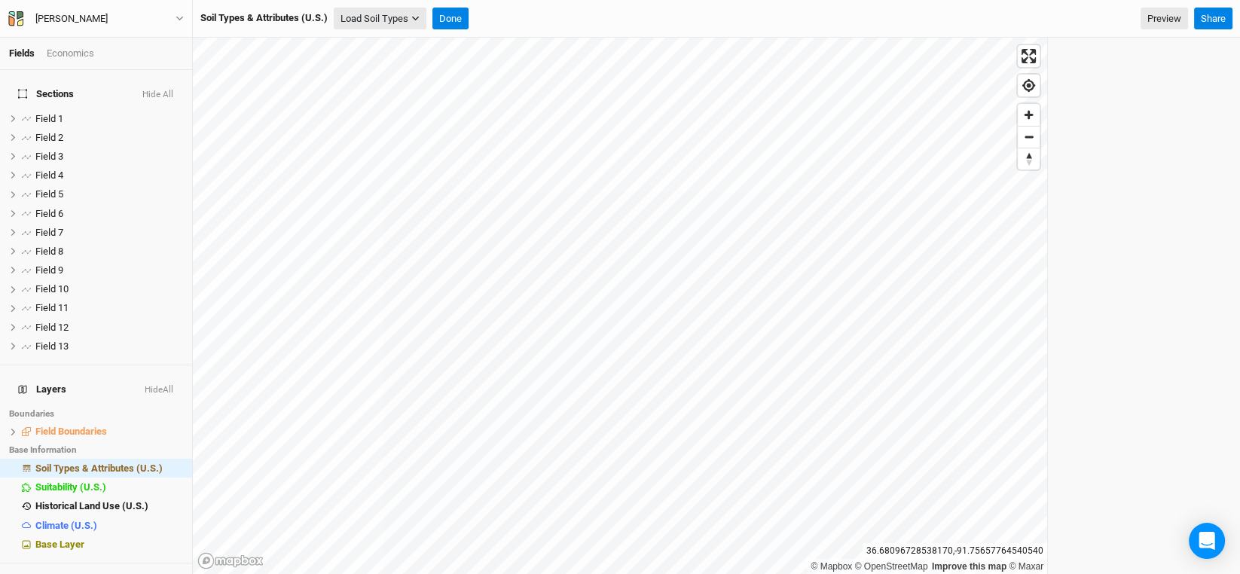
click at [413, 19] on icon "button" at bounding box center [415, 18] width 8 height 8
click at [387, 40] on button "Load for Current View" at bounding box center [394, 45] width 119 height 20
click at [451, 20] on button "Done" at bounding box center [451, 19] width 36 height 23
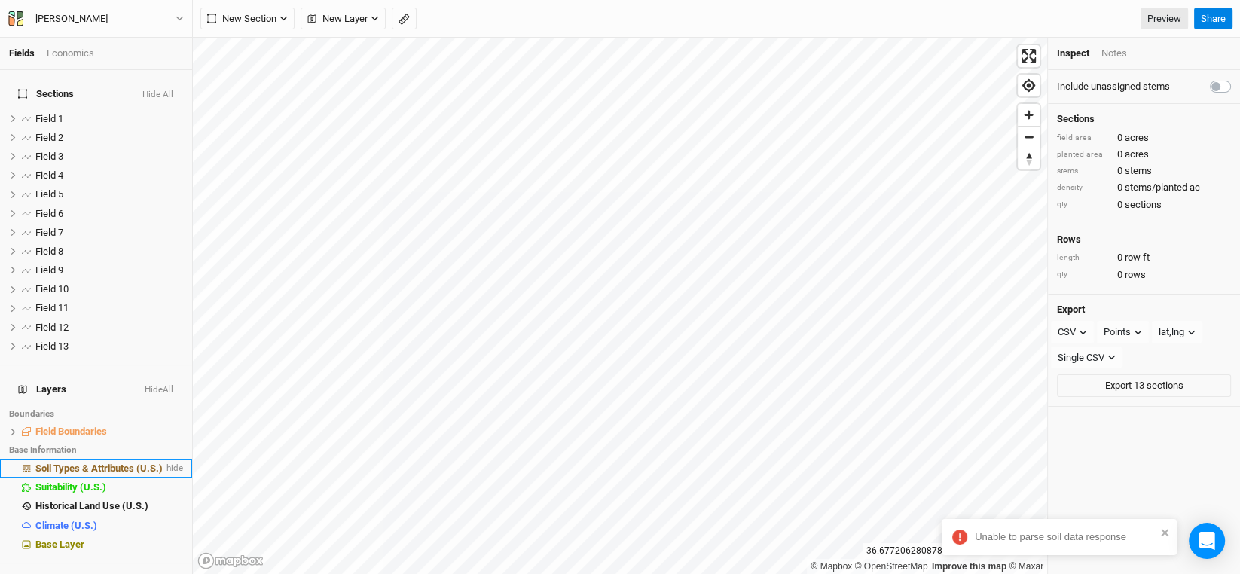
click at [114, 459] on li "Soil Types & Attributes (U.S.) hide" at bounding box center [96, 468] width 192 height 19
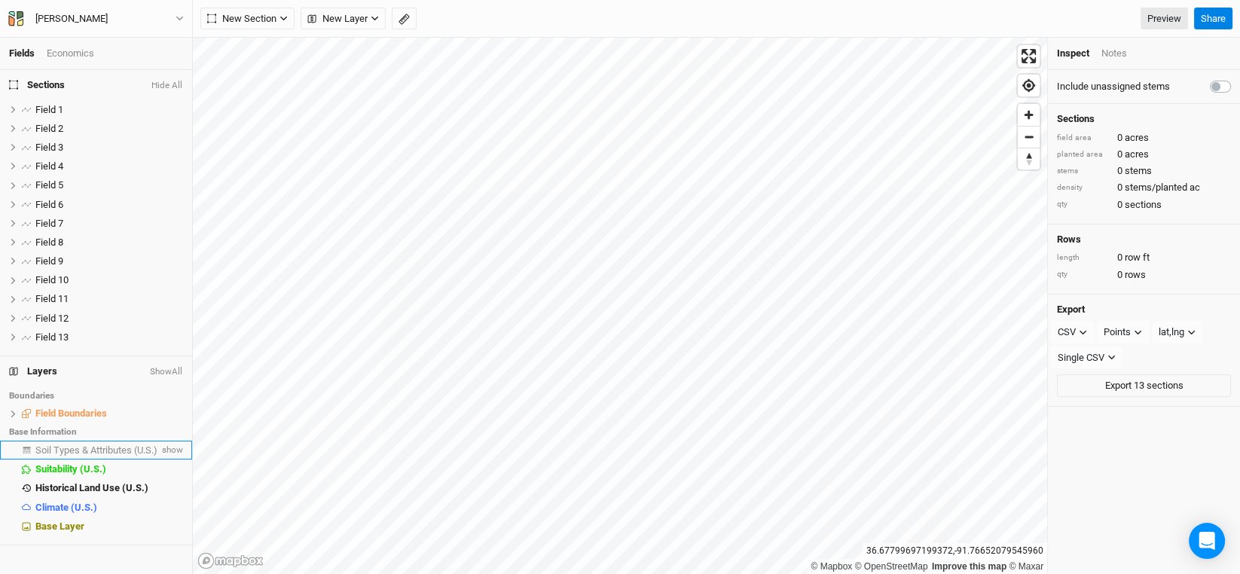
click at [99, 449] on span "Soil Types & Attributes (U.S.)" at bounding box center [96, 450] width 122 height 11
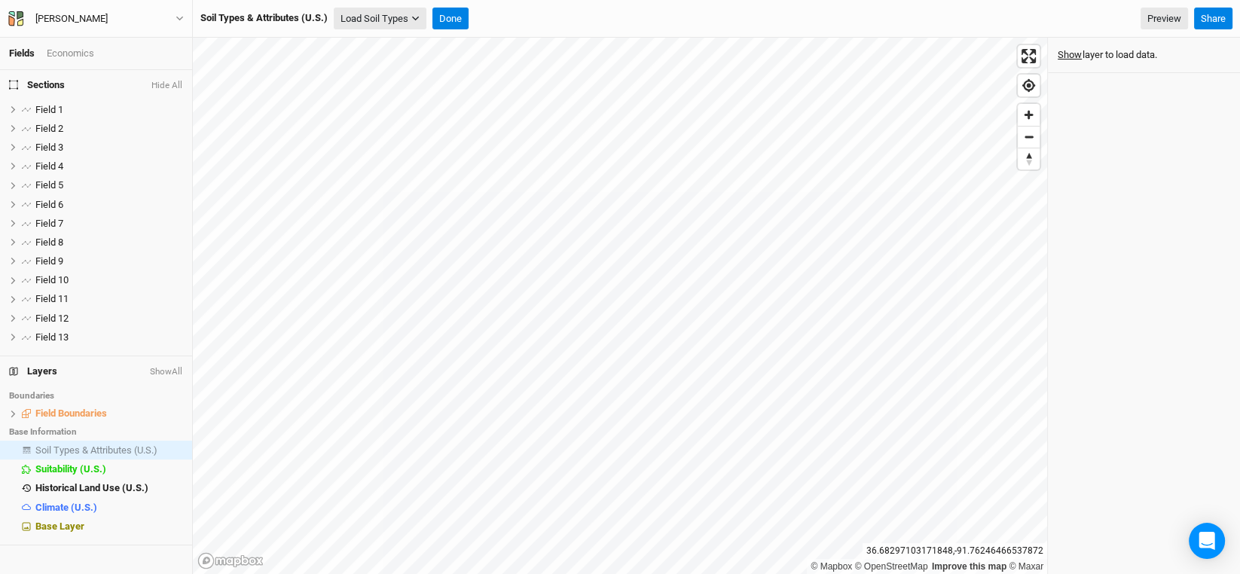
click at [368, 20] on button "Load Soil Types" at bounding box center [380, 19] width 93 height 23
click at [390, 43] on button "Load for Current View" at bounding box center [394, 45] width 119 height 20
click at [1166, 533] on icon "close" at bounding box center [1165, 533] width 8 height 8
click at [49, 105] on span "Field 1" at bounding box center [49, 109] width 28 height 11
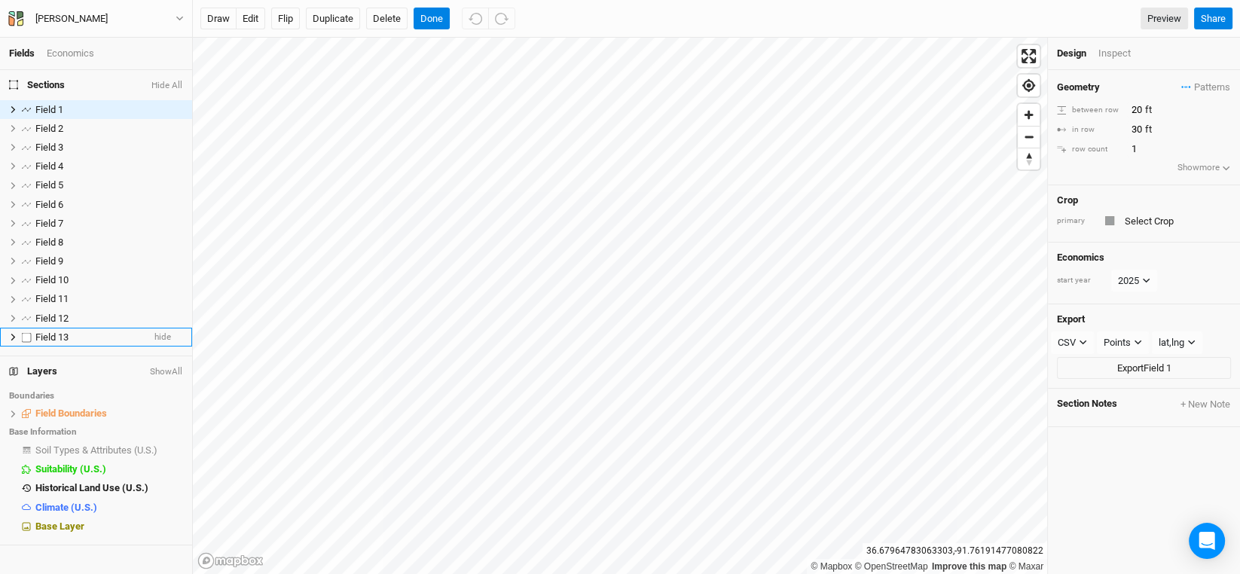
click at [63, 333] on span "Field 13" at bounding box center [51, 337] width 33 height 11
click at [43, 128] on span "Field 2" at bounding box center [49, 128] width 28 height 11
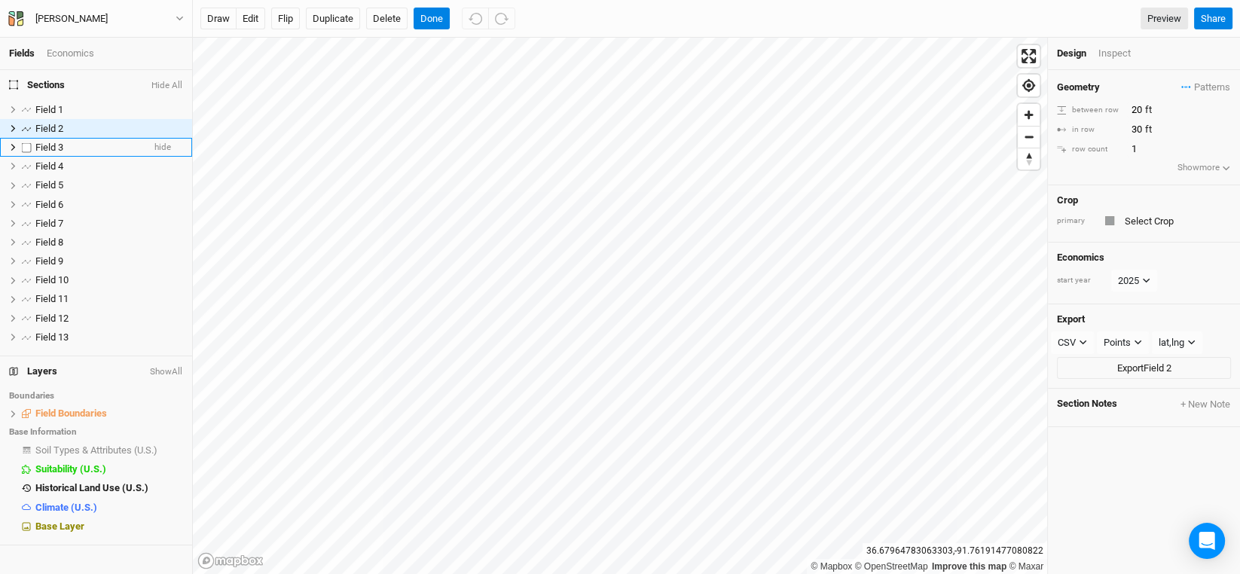
click at [44, 148] on span "Field 3" at bounding box center [49, 147] width 28 height 11
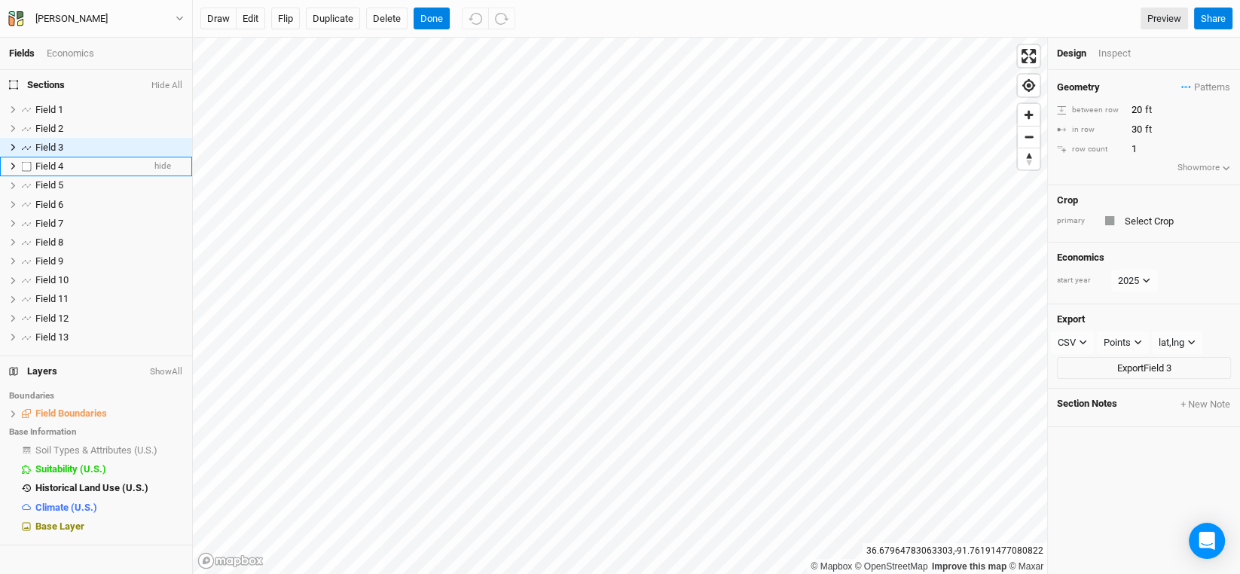
click at [49, 164] on span "Field 4" at bounding box center [49, 166] width 28 height 11
click at [51, 187] on span "Field 5" at bounding box center [49, 184] width 28 height 11
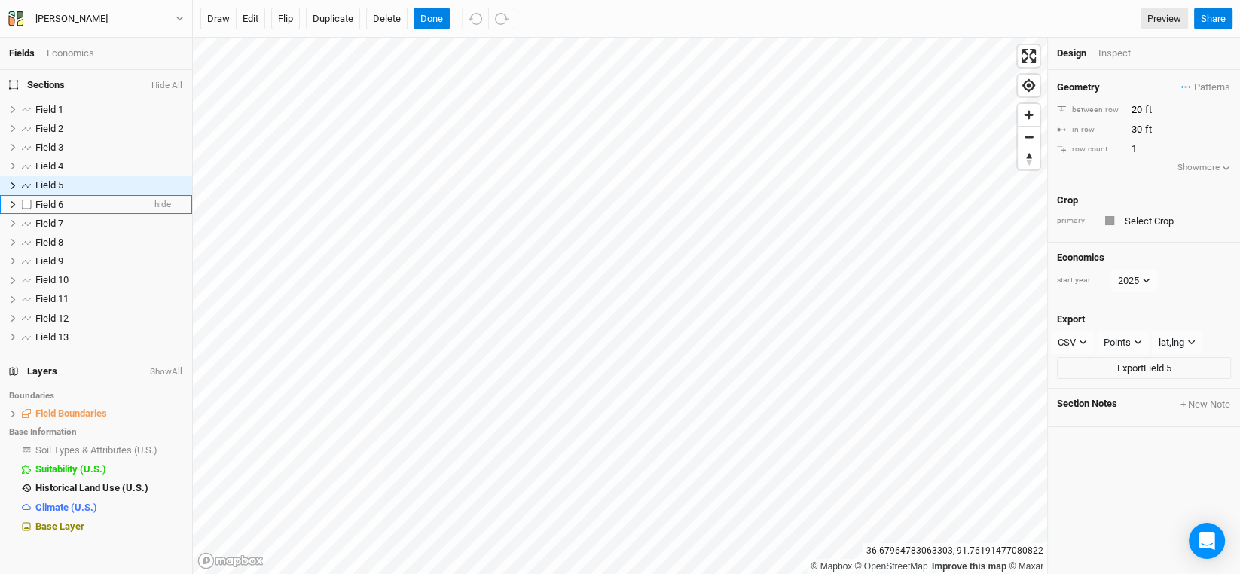
click at [47, 204] on span "Field 6" at bounding box center [49, 204] width 28 height 11
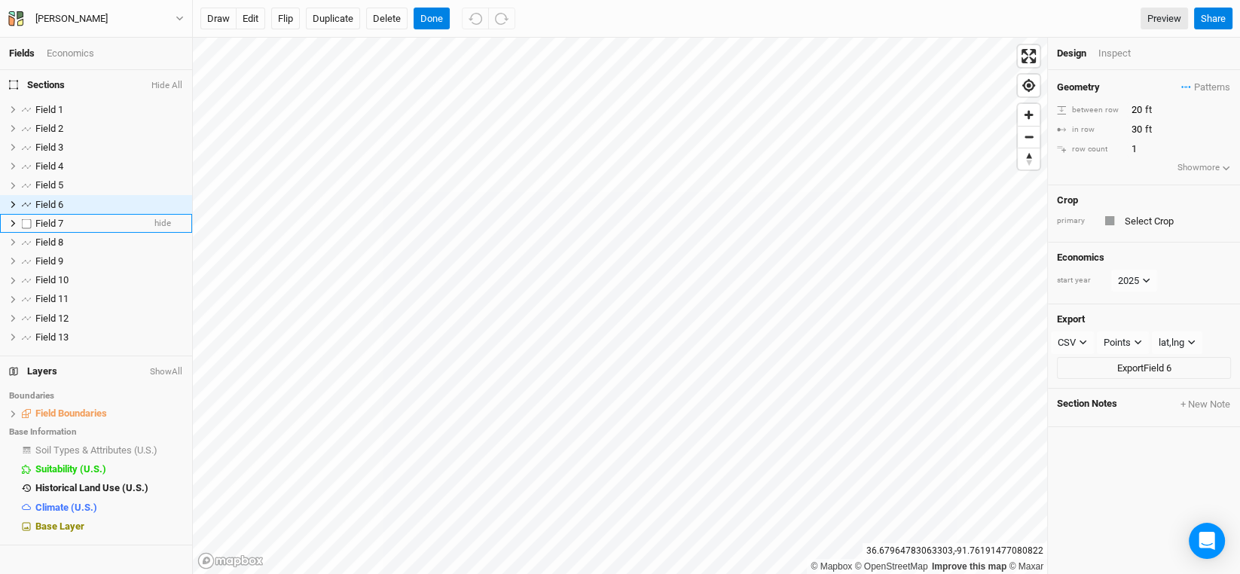
click at [53, 220] on span "Field 7" at bounding box center [49, 223] width 28 height 11
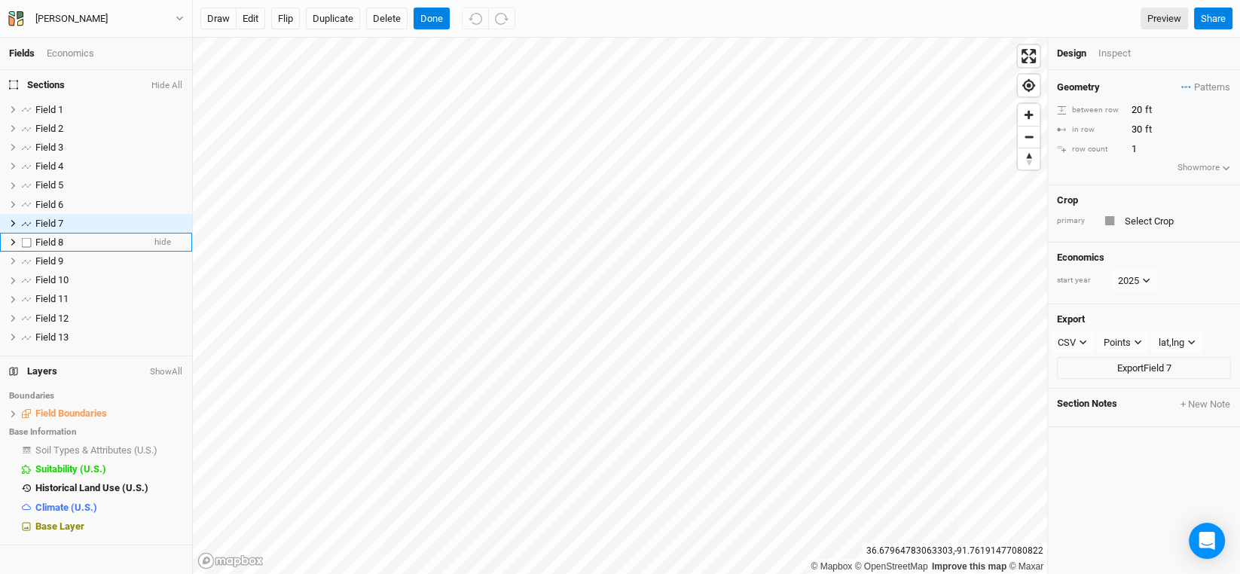
click at [54, 237] on span "Field 8" at bounding box center [49, 242] width 28 height 11
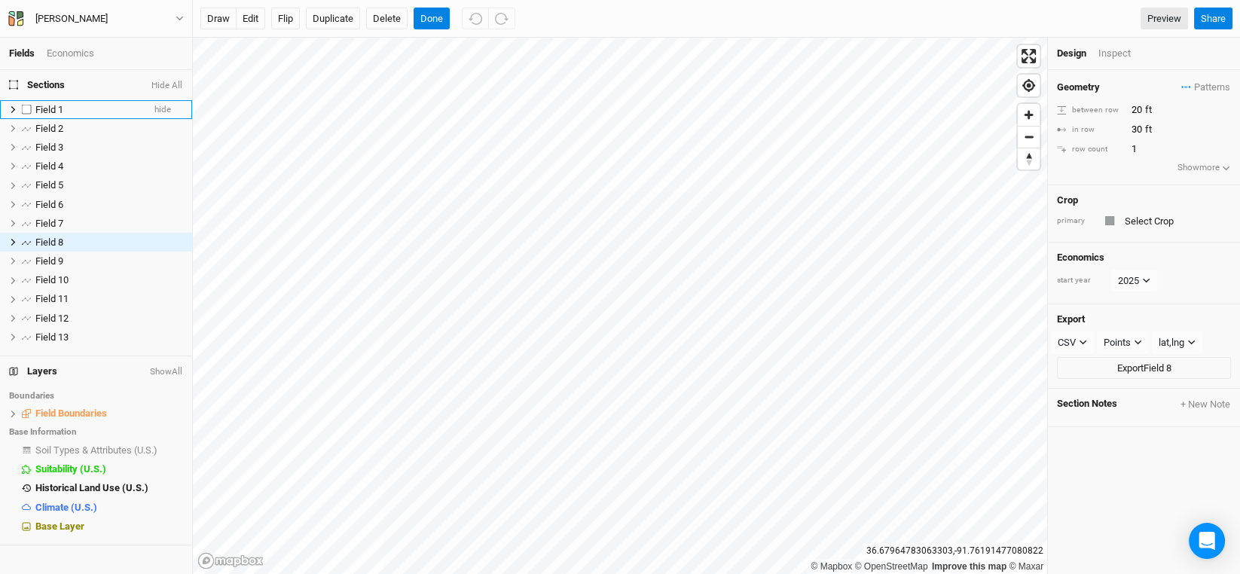
click at [49, 106] on span "Field 1" at bounding box center [49, 109] width 28 height 11
click at [1203, 79] on div "Patterns ＋ New in-row pattern" at bounding box center [1206, 87] width 50 height 17
click at [1203, 86] on span "Patterns" at bounding box center [1206, 87] width 49 height 15
click at [1190, 114] on div "＋ New in-row pattern" at bounding box center [1176, 116] width 95 height 14
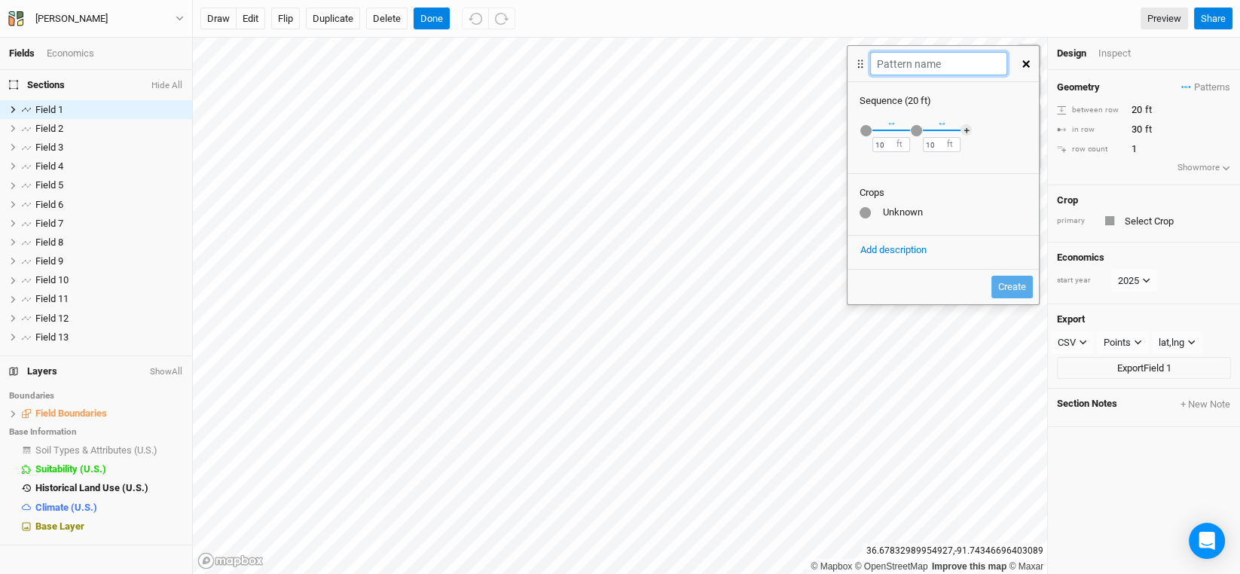
click at [936, 57] on input "text" at bounding box center [938, 63] width 136 height 23
type input "Tall Canopy-Small Canopy"
click at [864, 130] on div "button" at bounding box center [866, 130] width 11 height 11
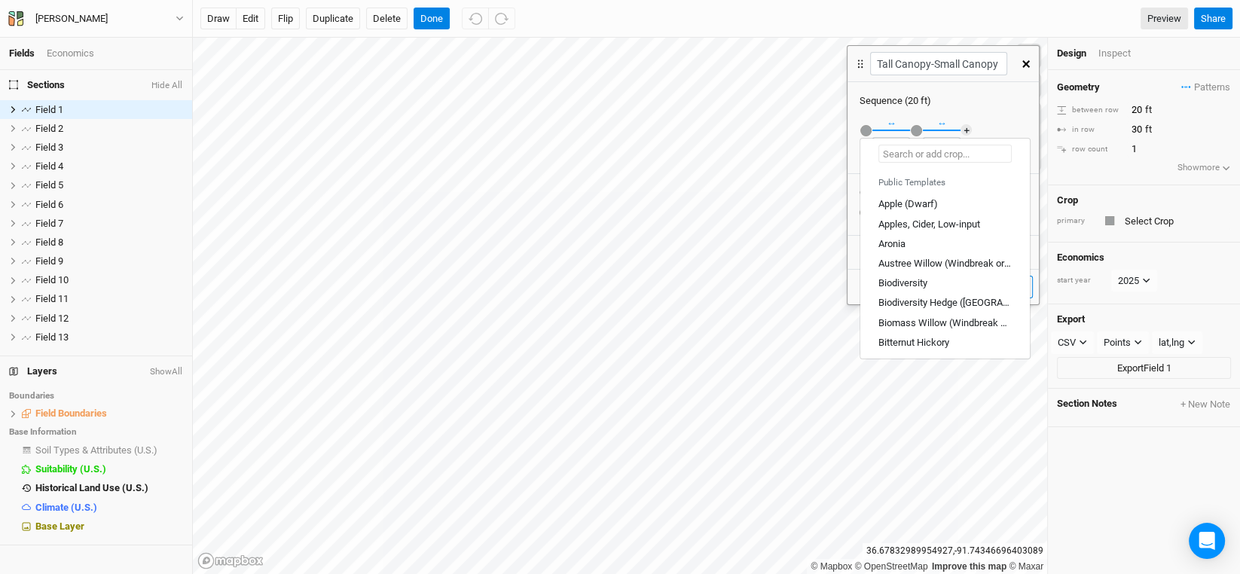
click at [911, 157] on input "text" at bounding box center [945, 154] width 133 height 18
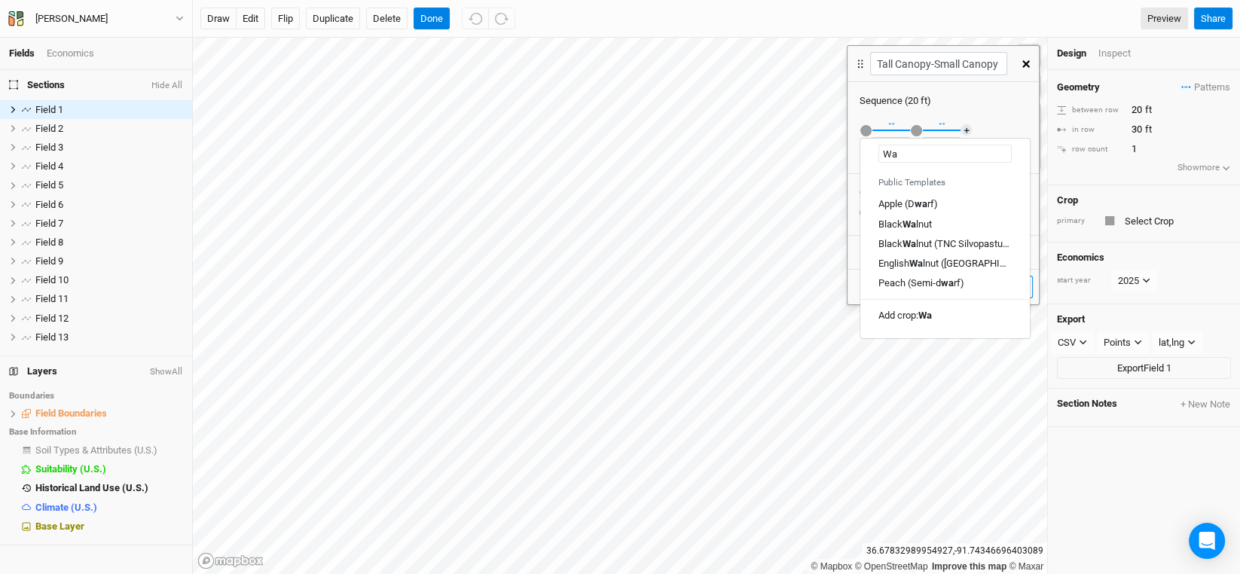
type input "Wal"
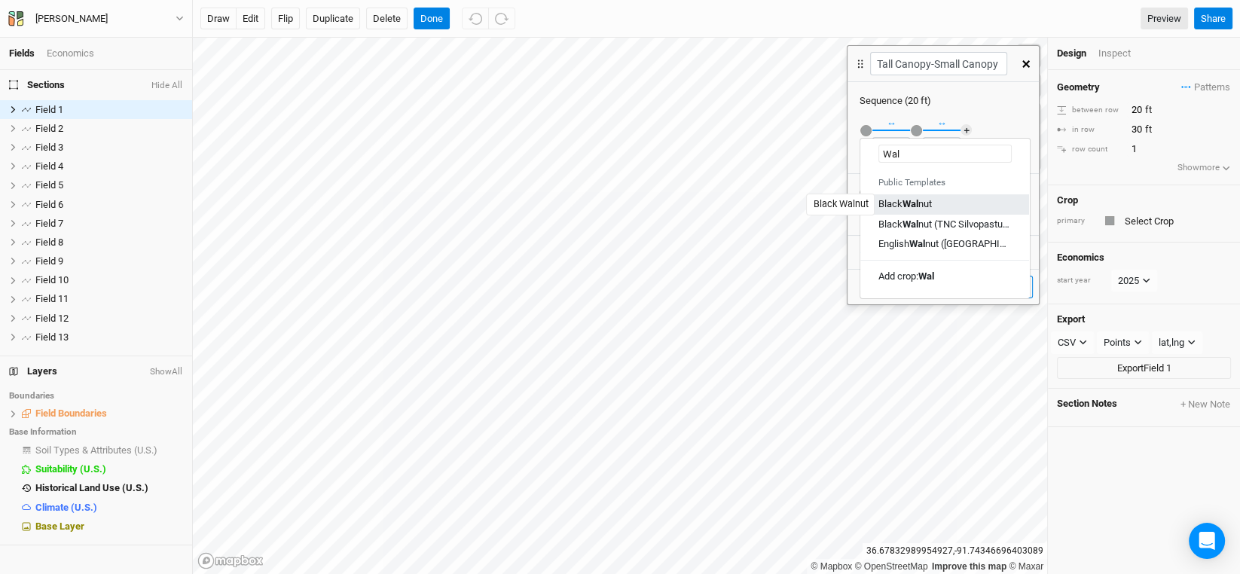
click at [916, 204] on mark "Wal" at bounding box center [911, 203] width 16 height 11
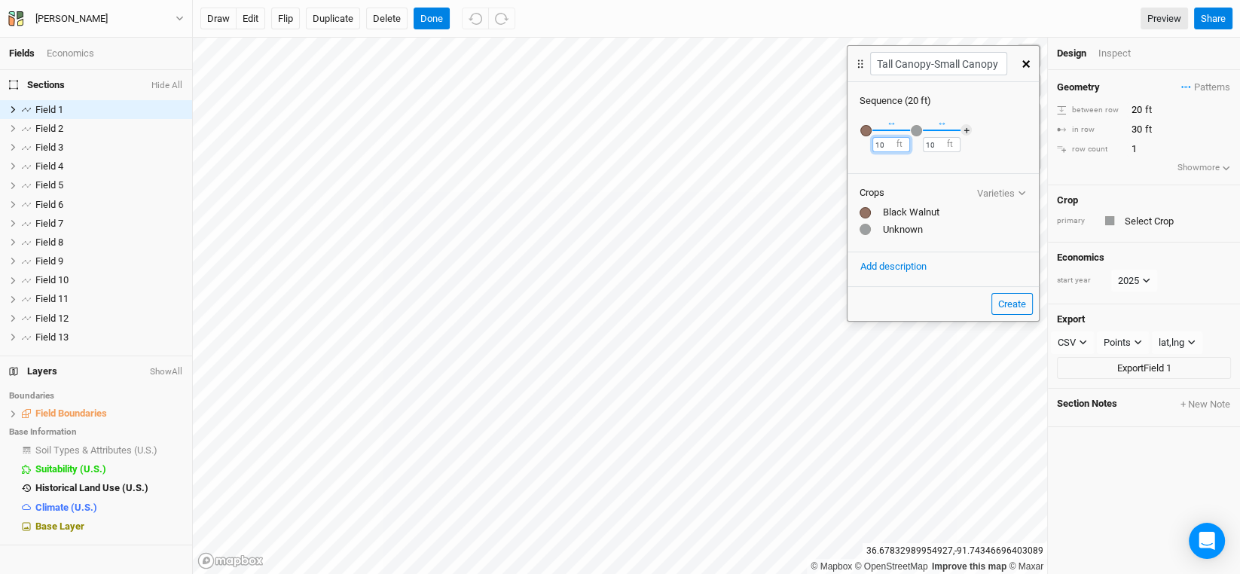
drag, startPoint x: 887, startPoint y: 137, endPoint x: 848, endPoint y: 138, distance: 39.2
click at [848, 138] on div "Recently Used Black Walnut Public Public Templates Apple (Dwarf) Apples, Cider,…" at bounding box center [943, 139] width 191 height 63
click at [841, 142] on div "Fields Economics Sections Hide All Field 1 hide Field 2 hide Field 3 hide Field…" at bounding box center [620, 287] width 1240 height 574
type input "30"
click at [933, 143] on input "10" at bounding box center [942, 144] width 38 height 15
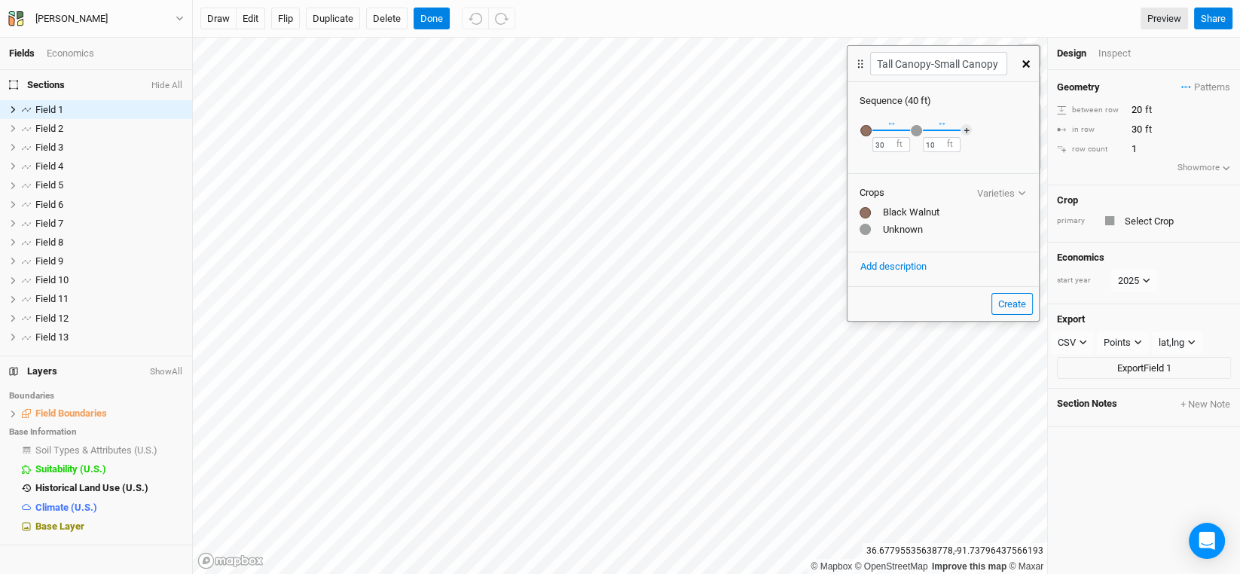
click at [919, 130] on div "button" at bounding box center [916, 130] width 11 height 11
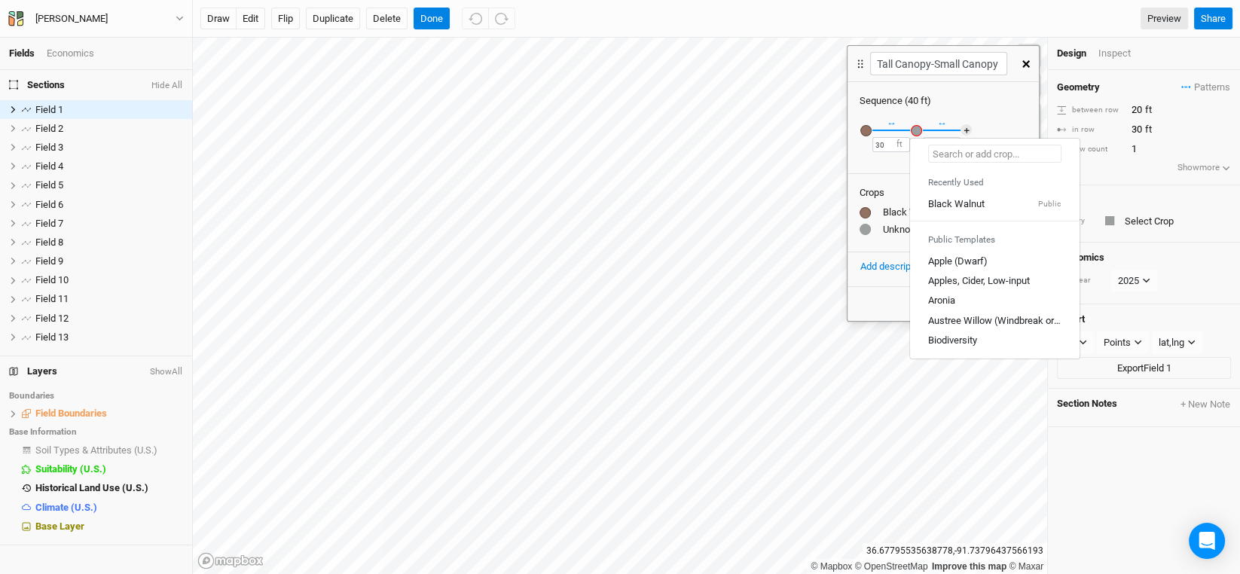
click at [956, 154] on input "text" at bounding box center [994, 154] width 133 height 18
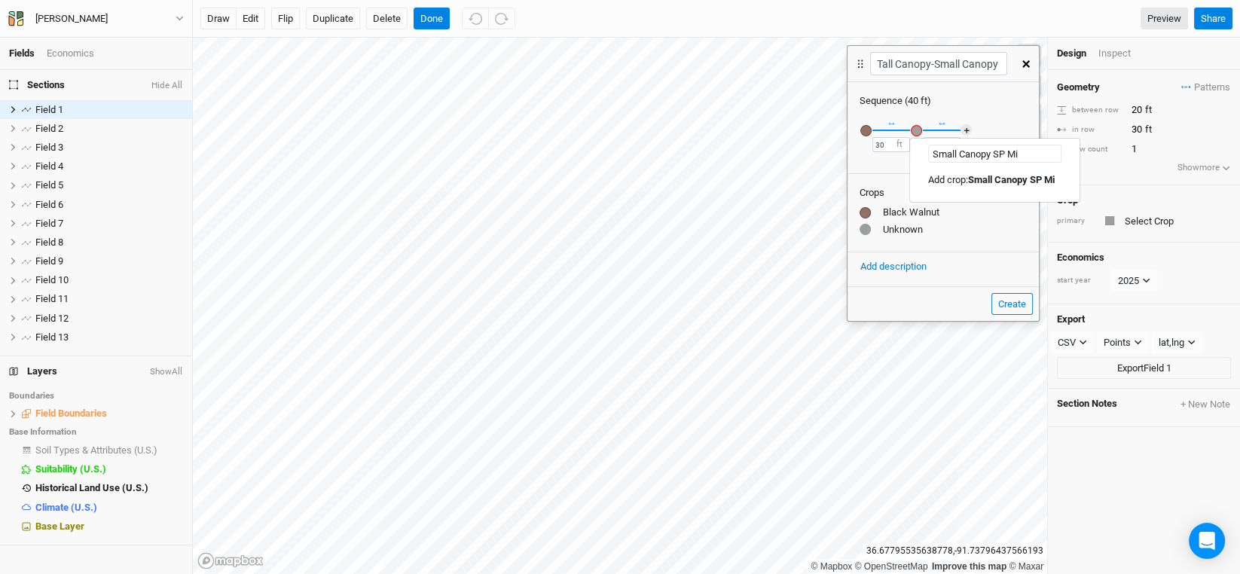
type input "Small Canopy SP Mix"
click at [1038, 178] on mark "Small Canopy SP Mix" at bounding box center [1014, 179] width 92 height 11
drag, startPoint x: 940, startPoint y: 146, endPoint x: 907, endPoint y: 136, distance: 33.8
click at [907, 136] on div "Recently Used Black Walnut Public Small Canopy SP Mix Public Templates Apple (D…" at bounding box center [943, 139] width 191 height 63
type input "30"
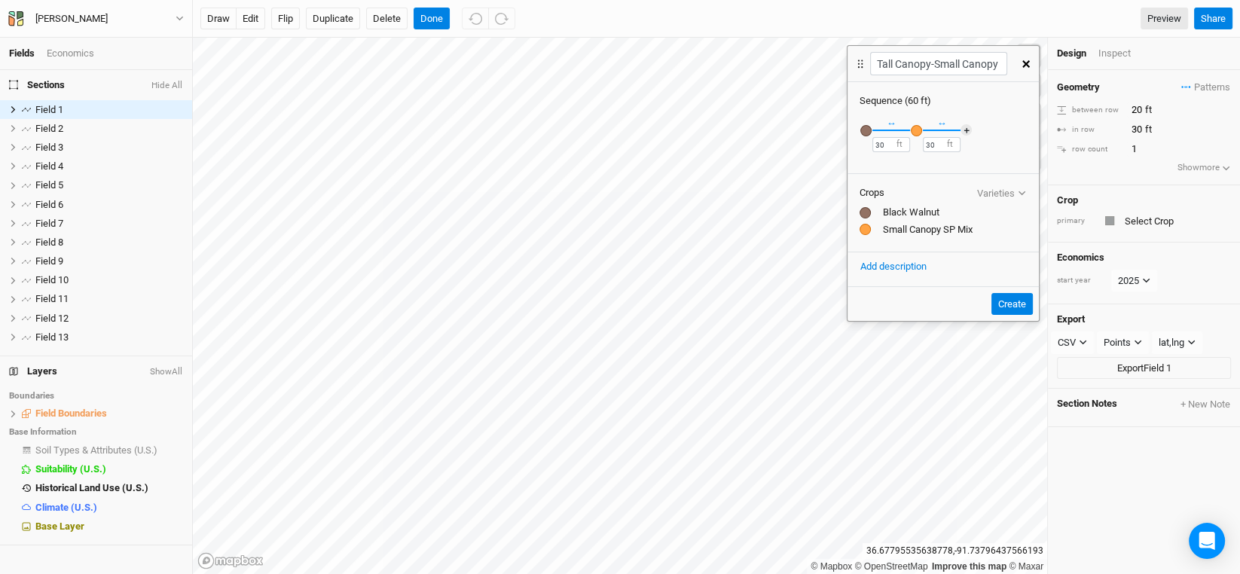
click at [934, 181] on div "Crops Varieties Black Walnut Small Canopy SP Mix" at bounding box center [943, 212] width 191 height 79
click at [996, 131] on div "Recently Used Black Walnut Public Small Canopy SP Mix Public Templates Apple (D…" at bounding box center [943, 139] width 191 height 63
click at [1013, 304] on button "Create" at bounding box center [1012, 304] width 41 height 23
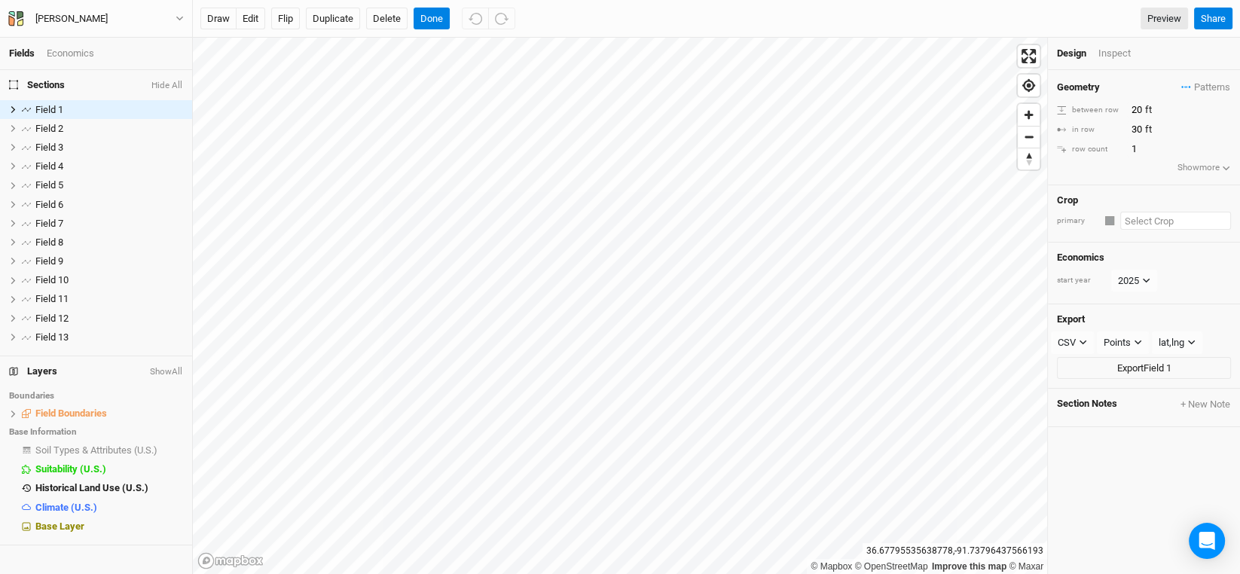
click at [1149, 223] on input "text" at bounding box center [1175, 221] width 111 height 18
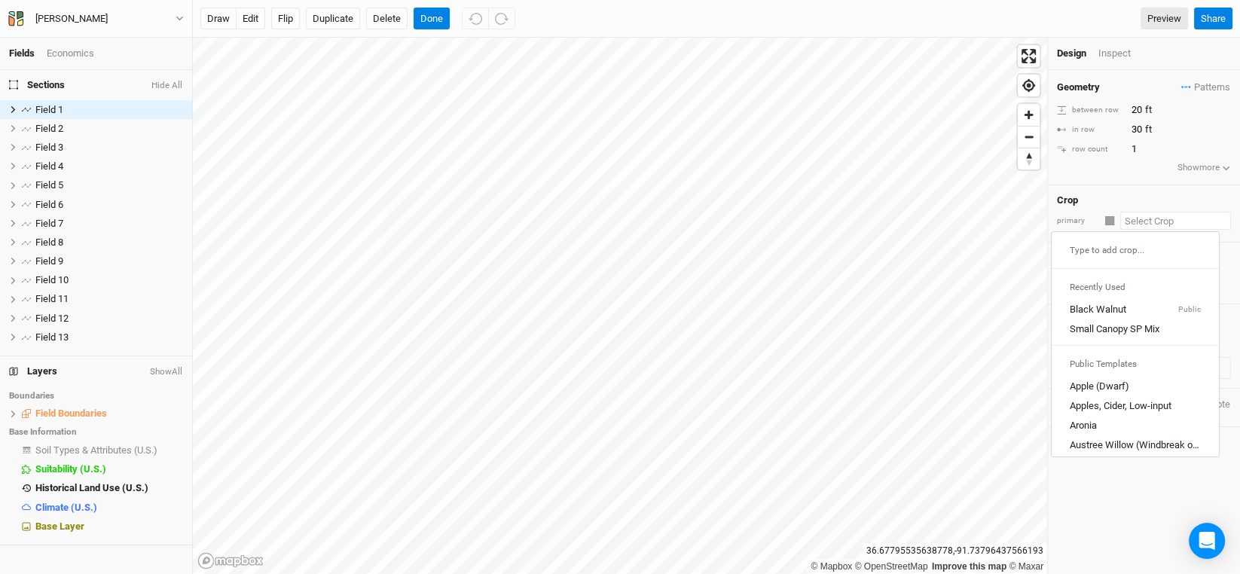
click at [1149, 223] on input "text" at bounding box center [1175, 221] width 111 height 18
click at [1140, 194] on div "Crop" at bounding box center [1144, 200] width 174 height 12
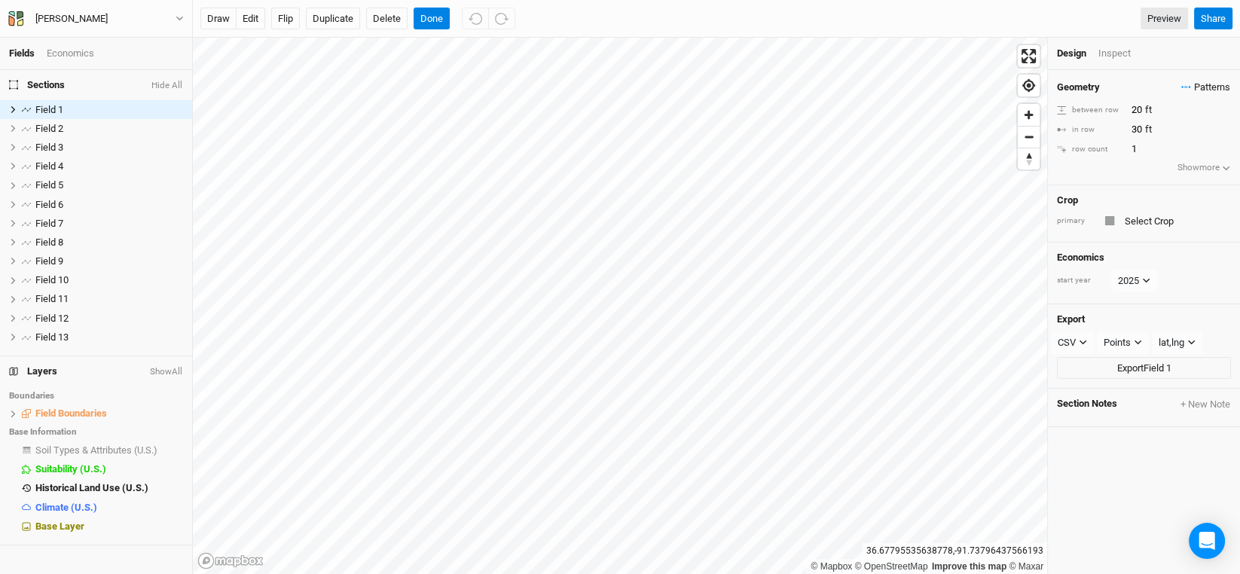
click at [1193, 82] on span "Patterns" at bounding box center [1206, 87] width 49 height 15
click at [1144, 118] on button "Tall Canopy-Small Canopy" at bounding box center [1124, 115] width 135 height 23
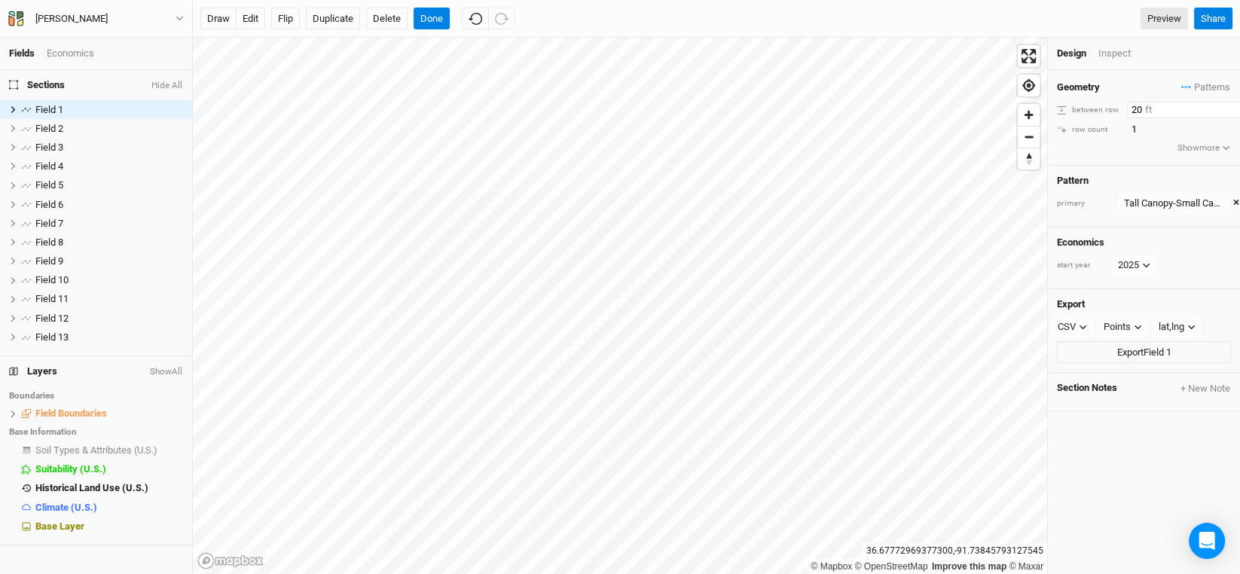
drag, startPoint x: 1144, startPoint y: 110, endPoint x: 1074, endPoint y: 113, distance: 70.1
click at [1074, 113] on div "between row 20 ft" at bounding box center [1144, 110] width 174 height 17
type input "30"
click at [1148, 155] on div "Geometry Patterns Tall Canopy-Small Canopy view ＋ New in-row pattern between ro…" at bounding box center [1144, 117] width 192 height 95
click at [1114, 154] on div "Geometry Patterns Tall Canopy-Small Canopy view ＋ New in-row pattern between ro…" at bounding box center [1144, 117] width 192 height 95
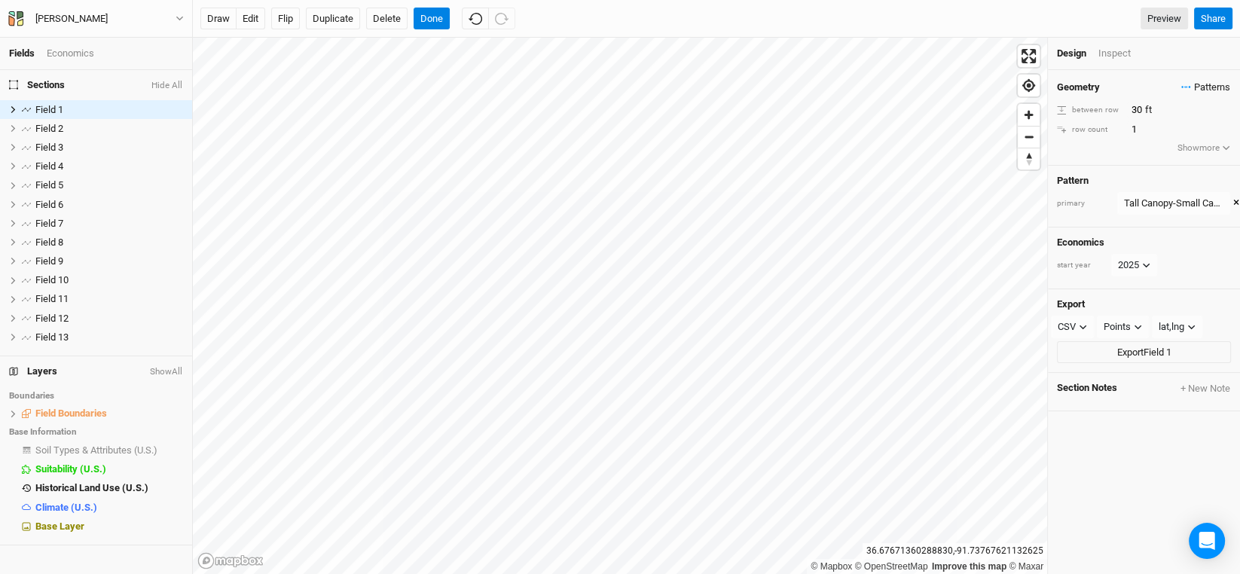
click at [1194, 84] on span "Patterns" at bounding box center [1206, 87] width 49 height 15
click at [1161, 114] on button "Tall Canopy-Small Canopy" at bounding box center [1124, 115] width 135 height 23
click at [1212, 70] on div "Geometry Patterns Tall Canopy-Small Canopy view ＋ New in-row pattern between ro…" at bounding box center [1144, 117] width 192 height 95
click at [1212, 81] on span "Patterns" at bounding box center [1206, 87] width 49 height 15
click at [1221, 112] on button "view" at bounding box center [1212, 115] width 41 height 23
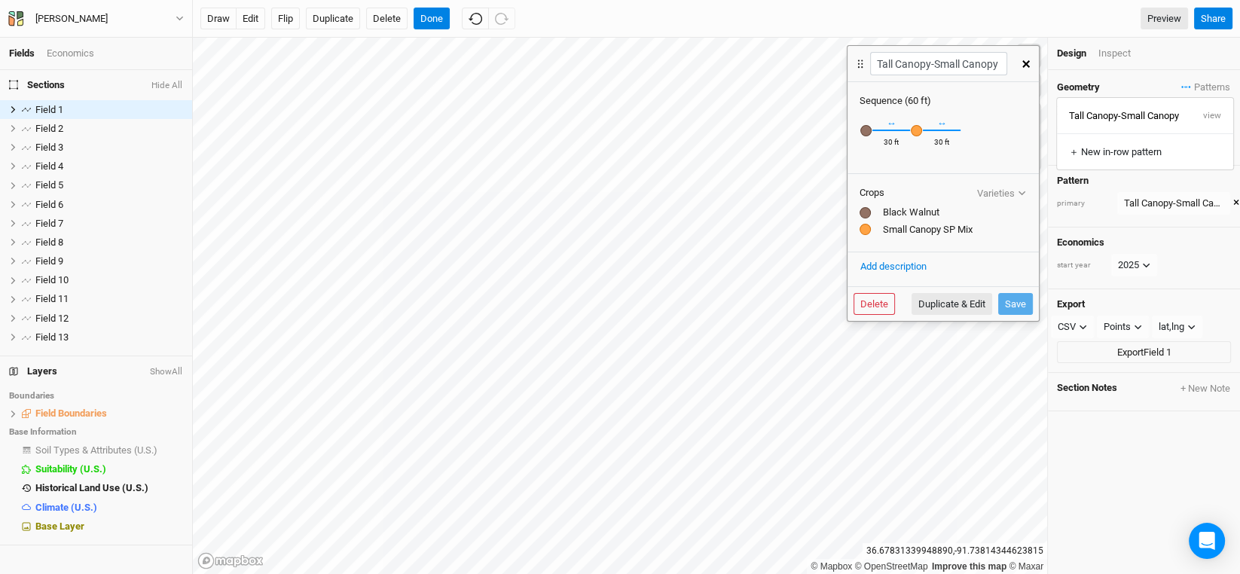
click at [1026, 64] on icon "button" at bounding box center [1027, 64] width 8 height 8
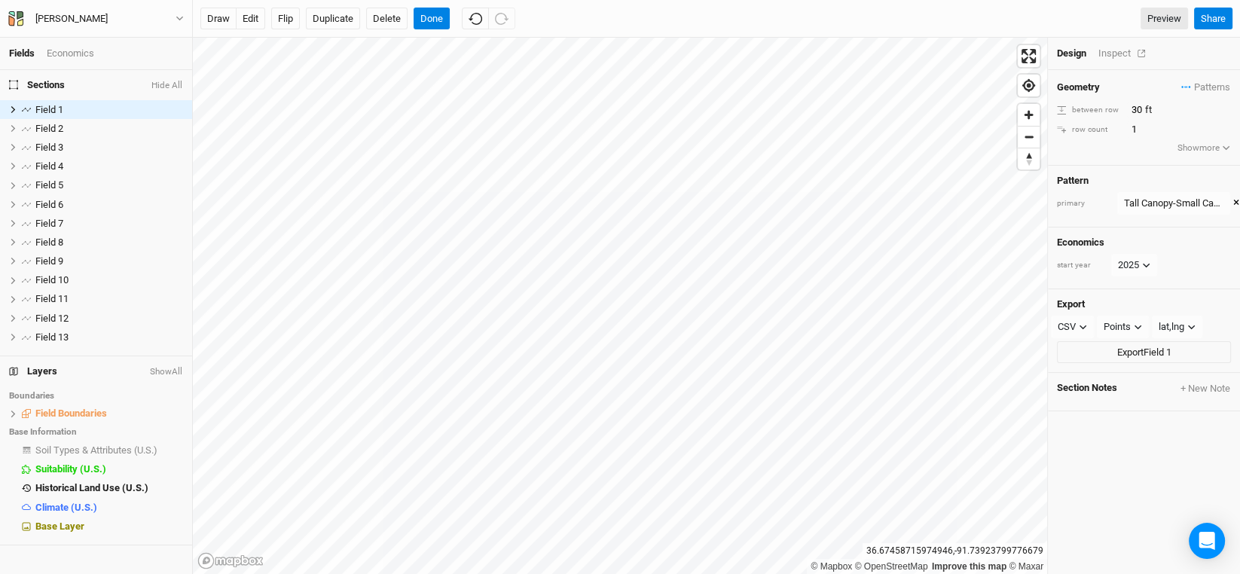
click at [1122, 50] on div "Inspect" at bounding box center [1126, 54] width 54 height 14
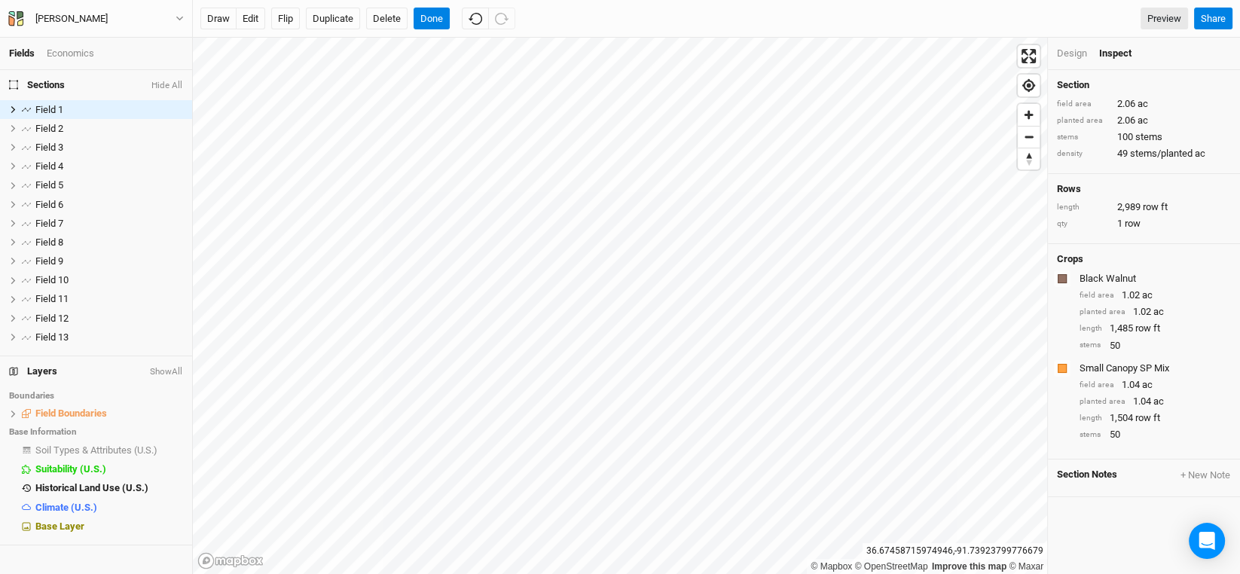
click at [1068, 53] on div "Design" at bounding box center [1072, 54] width 30 height 14
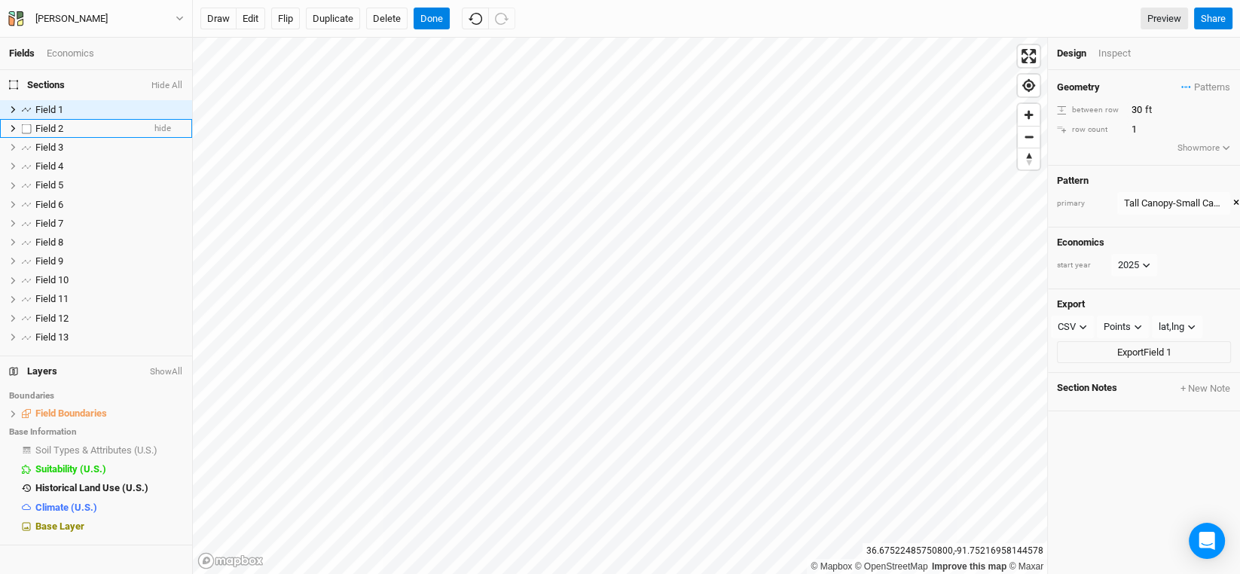
click at [48, 127] on span "Field 2" at bounding box center [49, 128] width 28 height 11
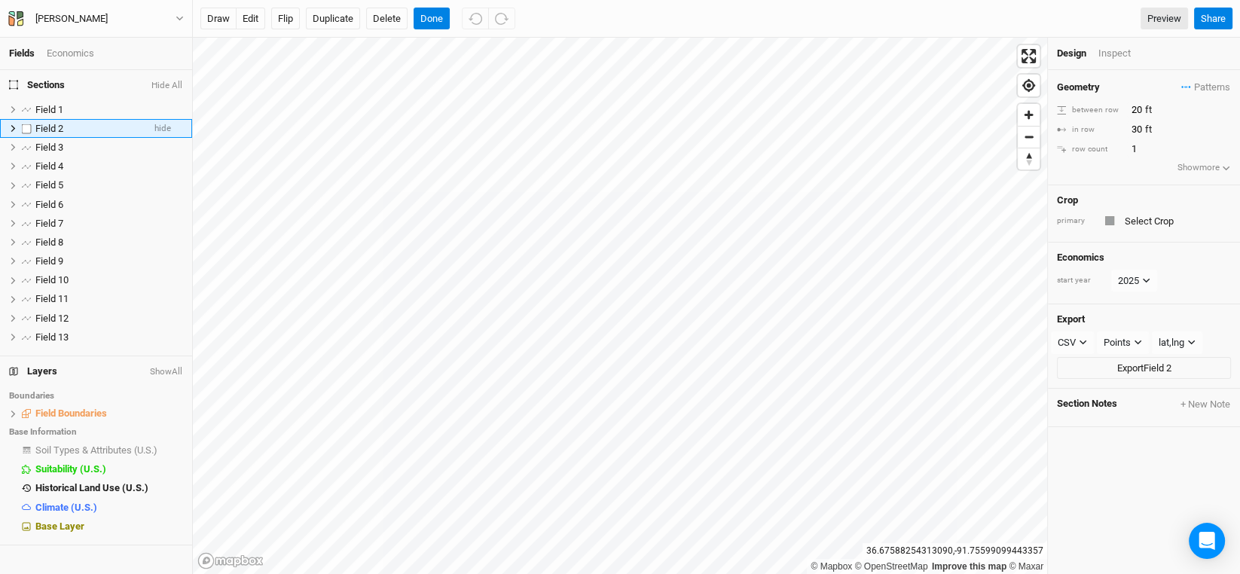
click at [53, 124] on span "Field 2" at bounding box center [49, 128] width 28 height 11
click at [1159, 222] on input "text" at bounding box center [1175, 221] width 111 height 18
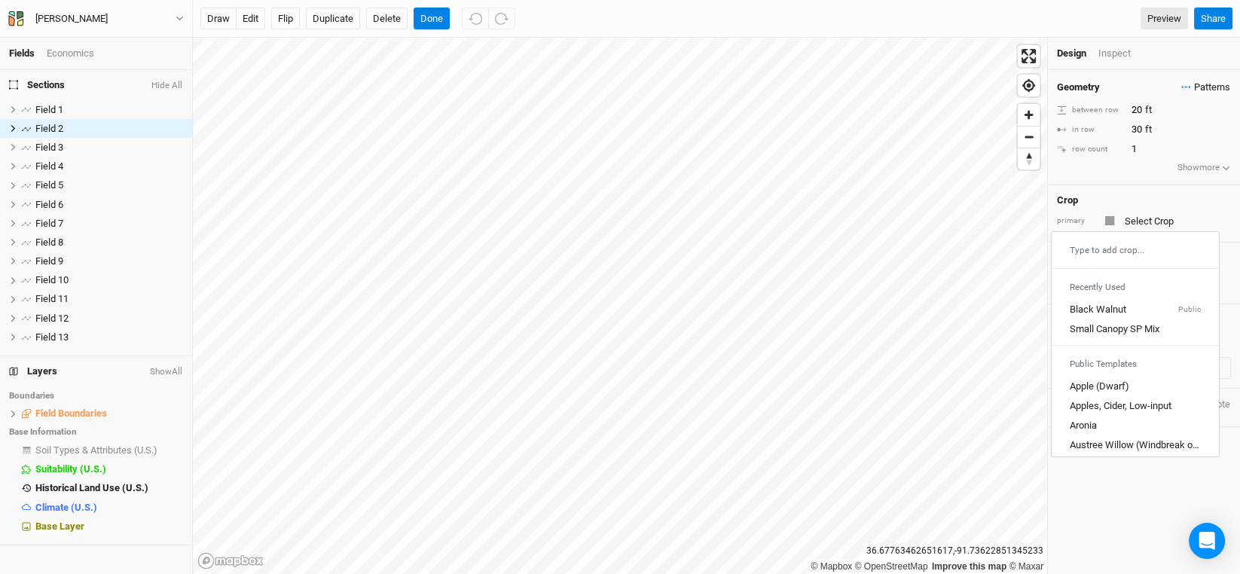
click at [1193, 90] on span "Patterns" at bounding box center [1206, 87] width 49 height 15
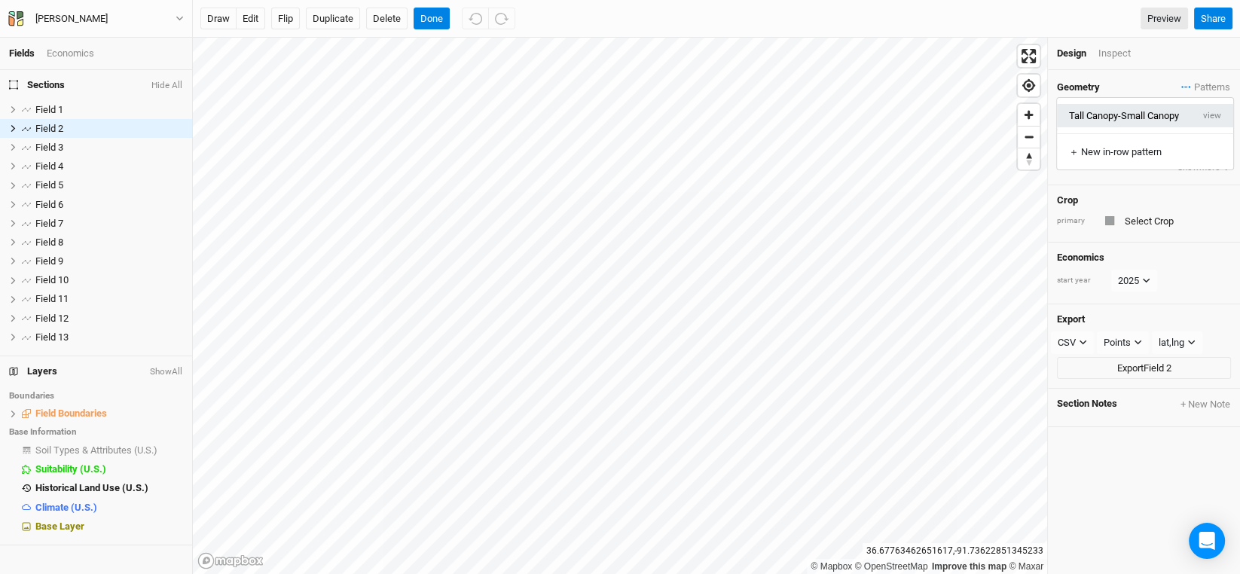
click at [1099, 105] on button "Tall Canopy-Small Canopy" at bounding box center [1124, 115] width 135 height 23
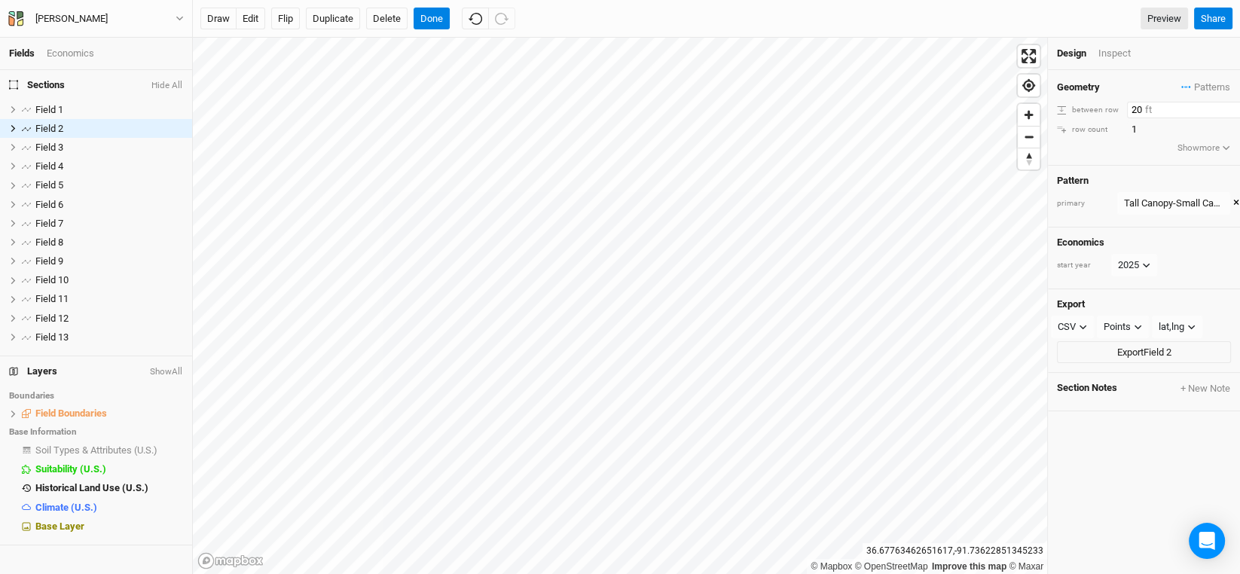
drag, startPoint x: 1136, startPoint y: 109, endPoint x: 1118, endPoint y: 105, distance: 17.6
click at [1118, 105] on div "between row 20 ft" at bounding box center [1144, 110] width 174 height 17
type input "30"
click at [51, 144] on span "Field 3" at bounding box center [49, 147] width 28 height 11
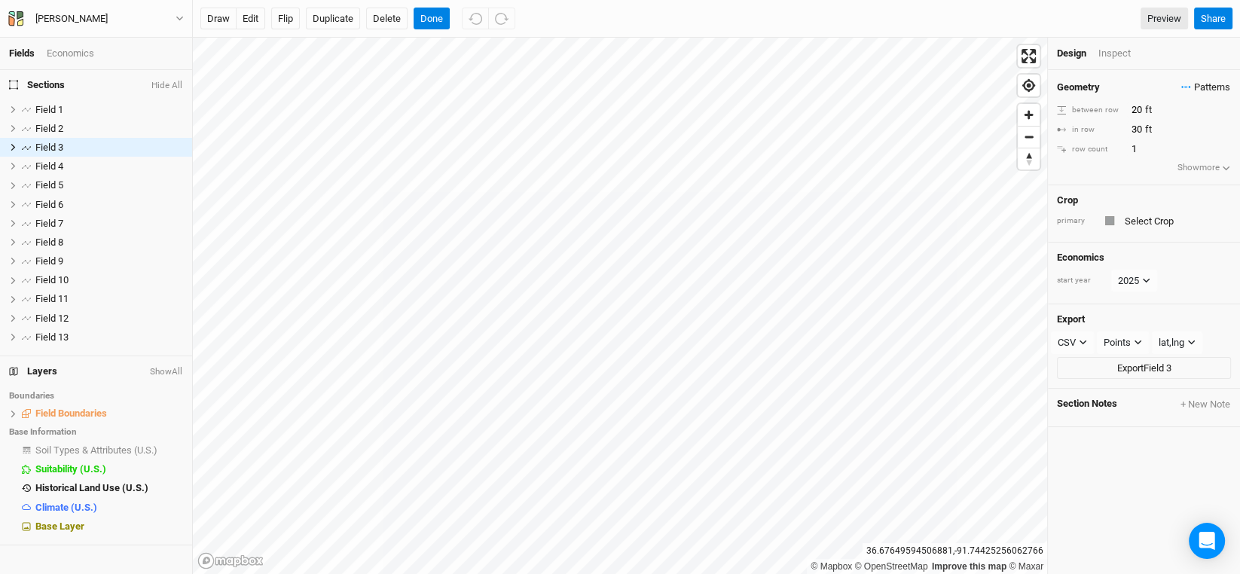
click at [1211, 83] on span "Patterns" at bounding box center [1206, 87] width 49 height 15
click at [1104, 116] on button "Tall Canopy-Small Canopy" at bounding box center [1124, 115] width 135 height 23
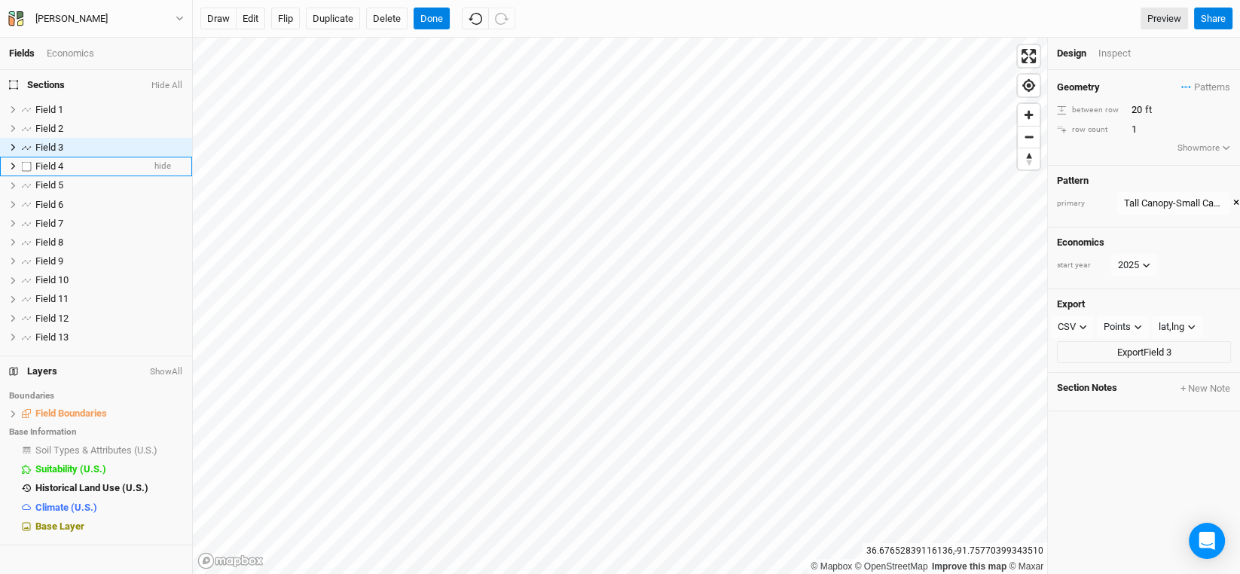
click at [50, 164] on span "Field 4" at bounding box center [49, 166] width 28 height 11
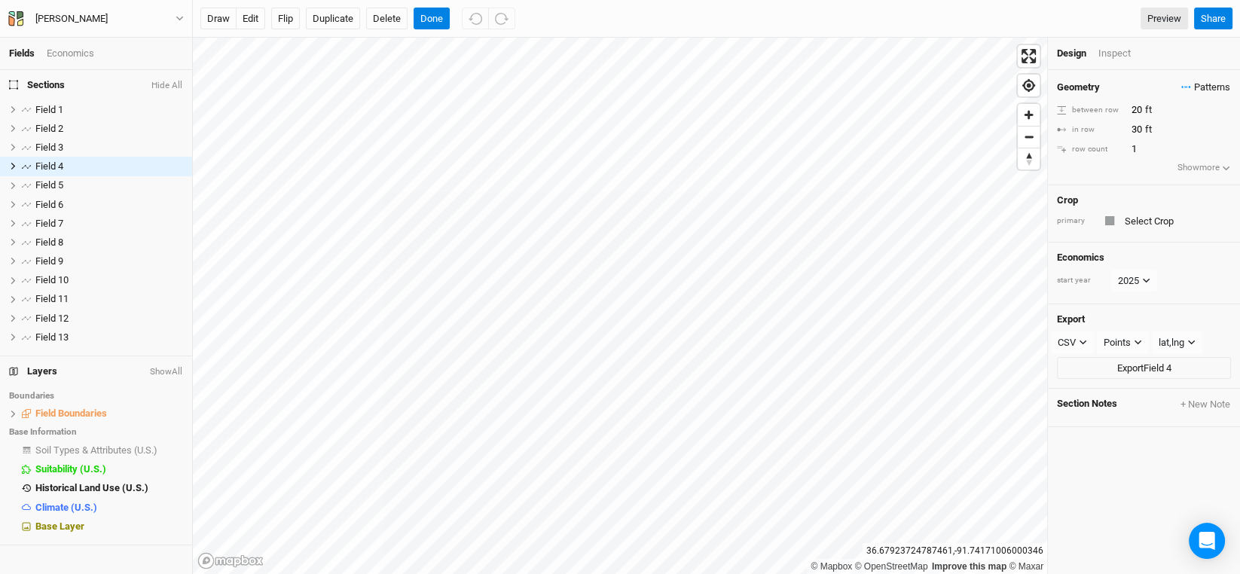
click at [1212, 82] on span "Patterns" at bounding box center [1206, 87] width 49 height 15
click at [1154, 114] on button "Tall Canopy-Small Canopy" at bounding box center [1124, 115] width 135 height 23
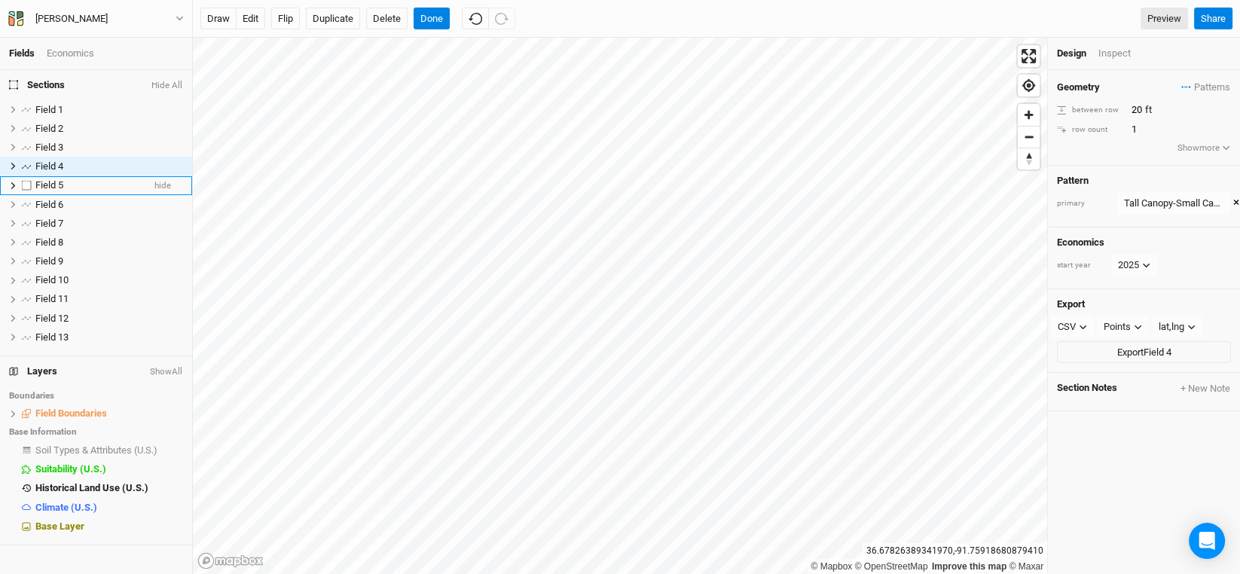
click at [44, 190] on span "Field 5" at bounding box center [49, 184] width 28 height 11
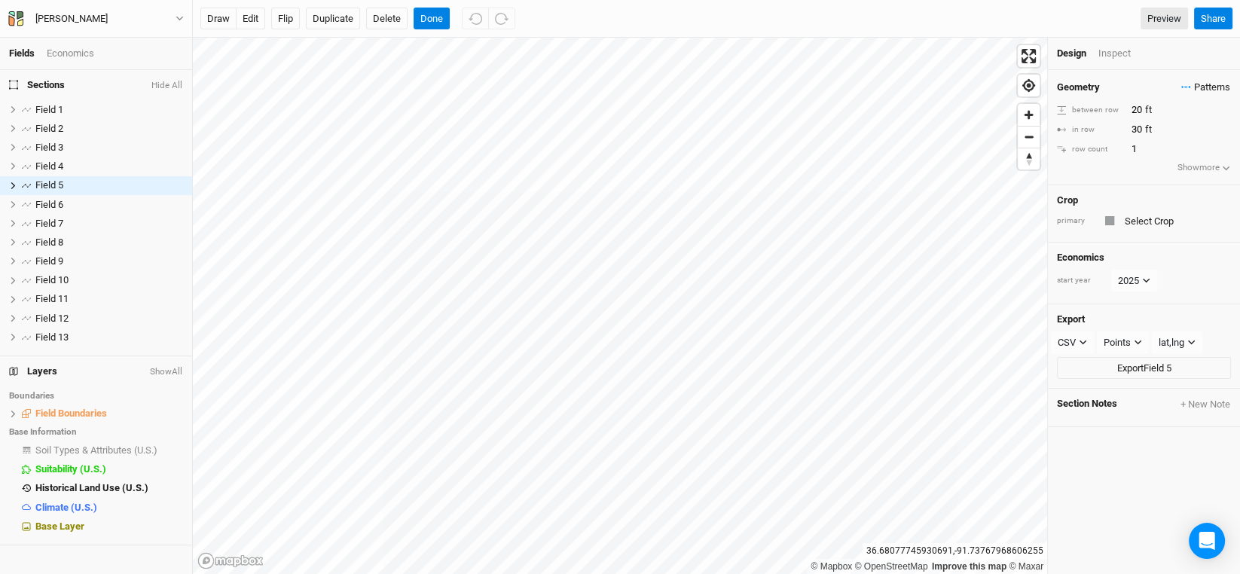
click at [1204, 86] on span "Patterns" at bounding box center [1206, 87] width 49 height 15
click at [1135, 113] on button "Tall Canopy-Small Canopy" at bounding box center [1124, 115] width 135 height 23
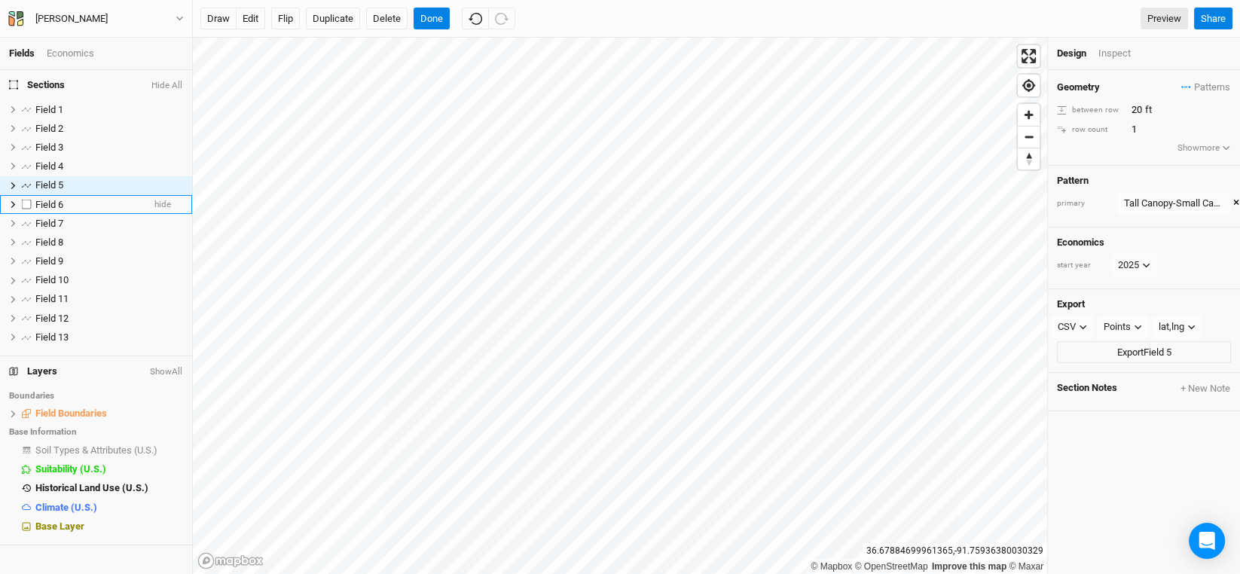
click at [48, 200] on span "Field 6" at bounding box center [49, 204] width 28 height 11
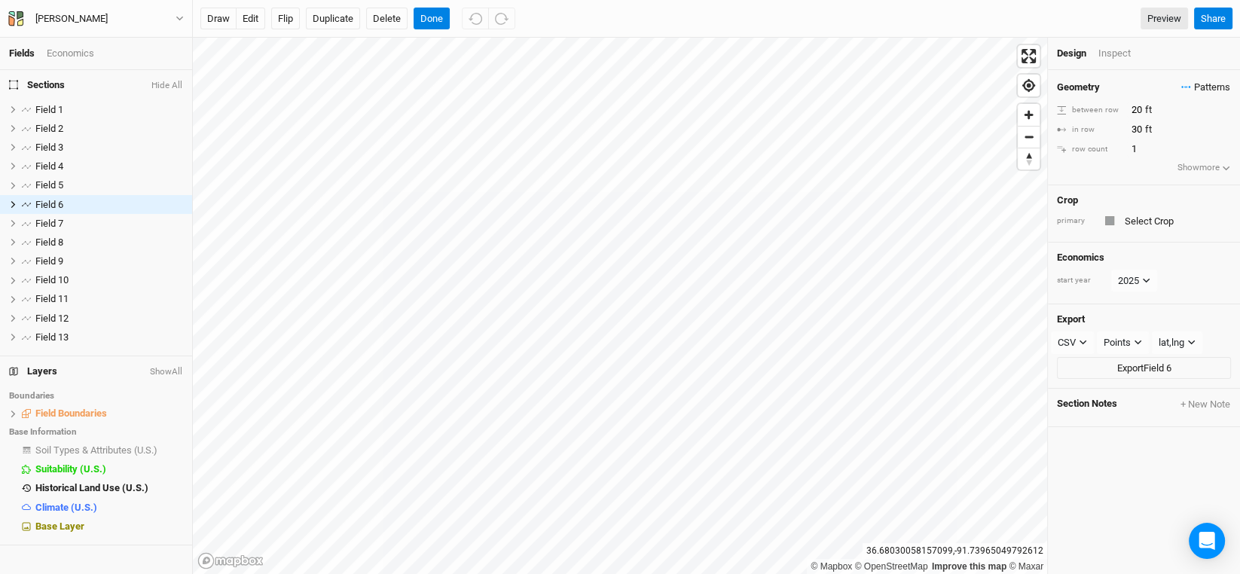
click at [1204, 88] on span "Patterns" at bounding box center [1206, 87] width 49 height 15
click at [1135, 115] on button "Tall Canopy-Small Canopy" at bounding box center [1124, 115] width 135 height 23
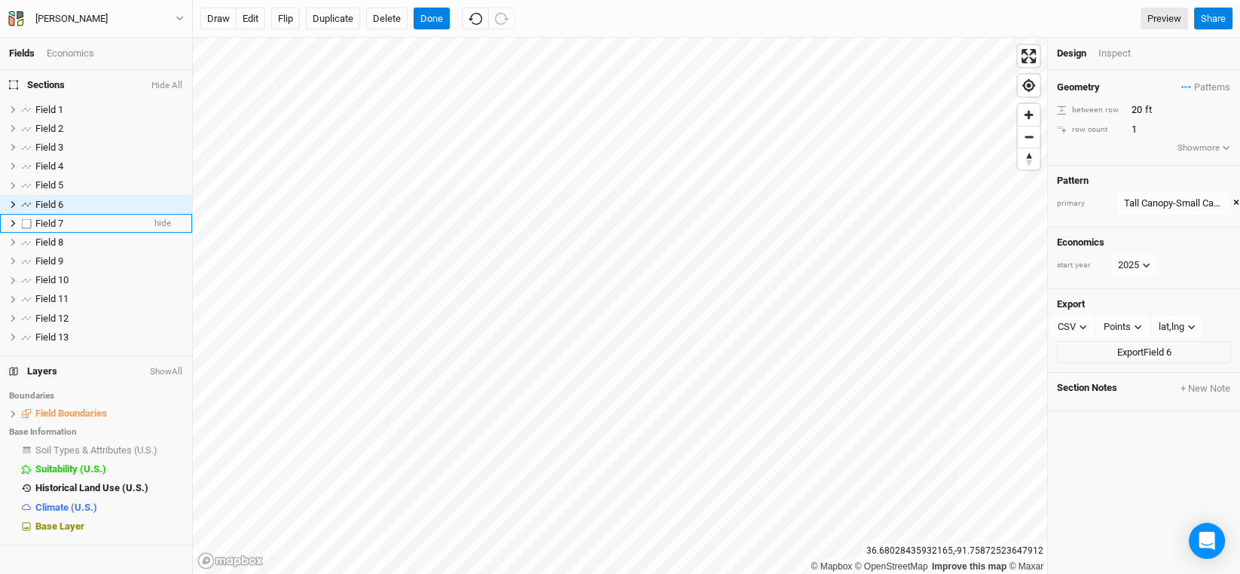
click at [47, 216] on li "Field 7 hide" at bounding box center [96, 223] width 192 height 19
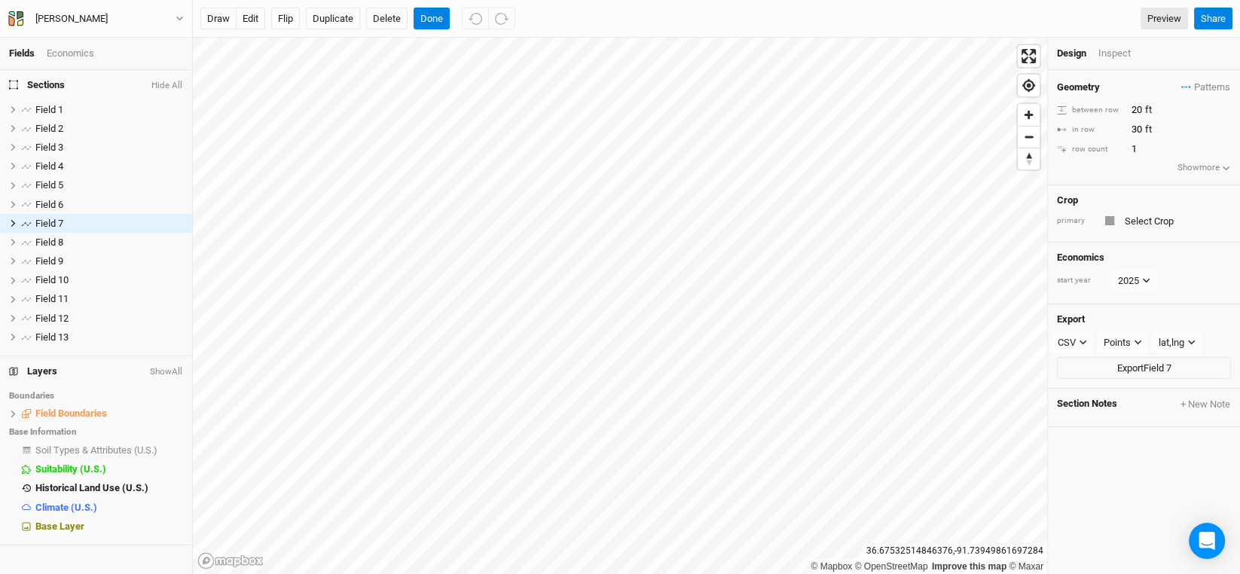
click at [1191, 78] on div "Geometry Patterns Tall Canopy-Small Canopy view ＋ New in-row pattern between ro…" at bounding box center [1144, 127] width 192 height 115
click at [1194, 85] on span "Patterns" at bounding box center [1206, 87] width 49 height 15
click at [1142, 108] on button "Tall Canopy-Small Canopy" at bounding box center [1124, 115] width 135 height 23
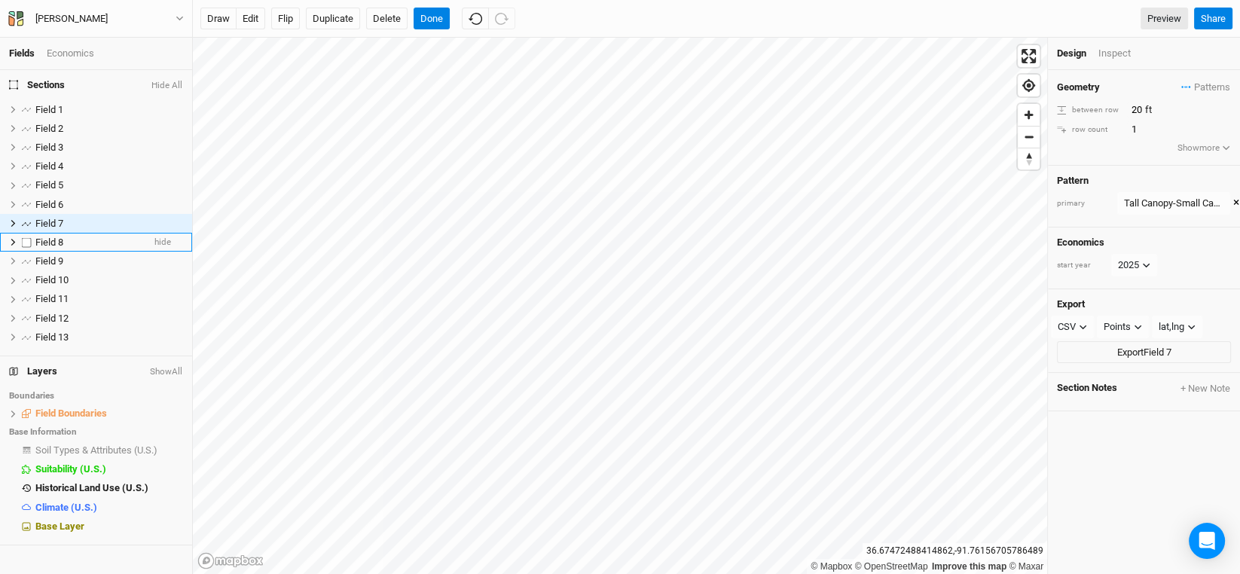
click at [50, 239] on span "Field 8" at bounding box center [49, 242] width 28 height 11
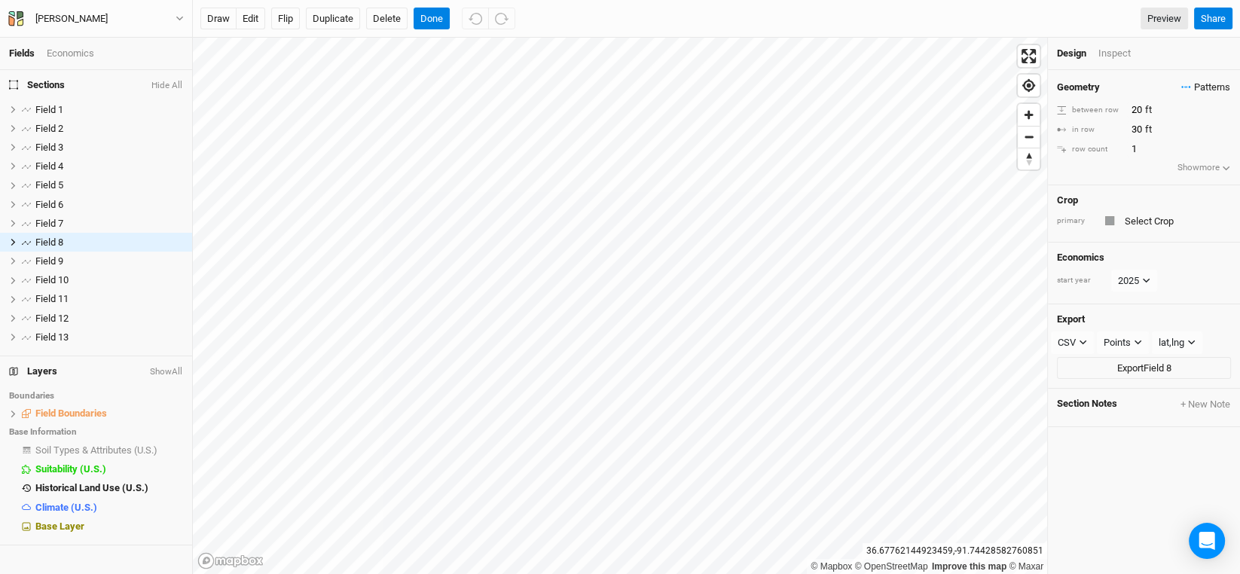
click at [1206, 80] on span "Patterns" at bounding box center [1206, 87] width 49 height 15
click at [1132, 111] on button "Tall Canopy-Small Canopy" at bounding box center [1124, 115] width 135 height 23
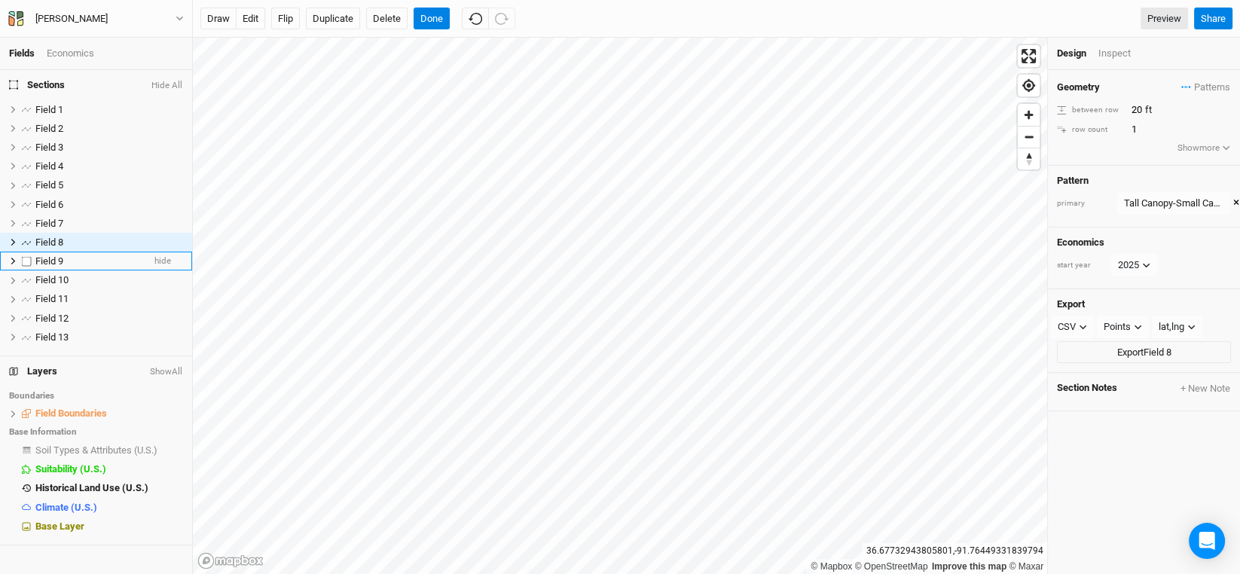
click at [41, 264] on span "Field 9" at bounding box center [49, 260] width 28 height 11
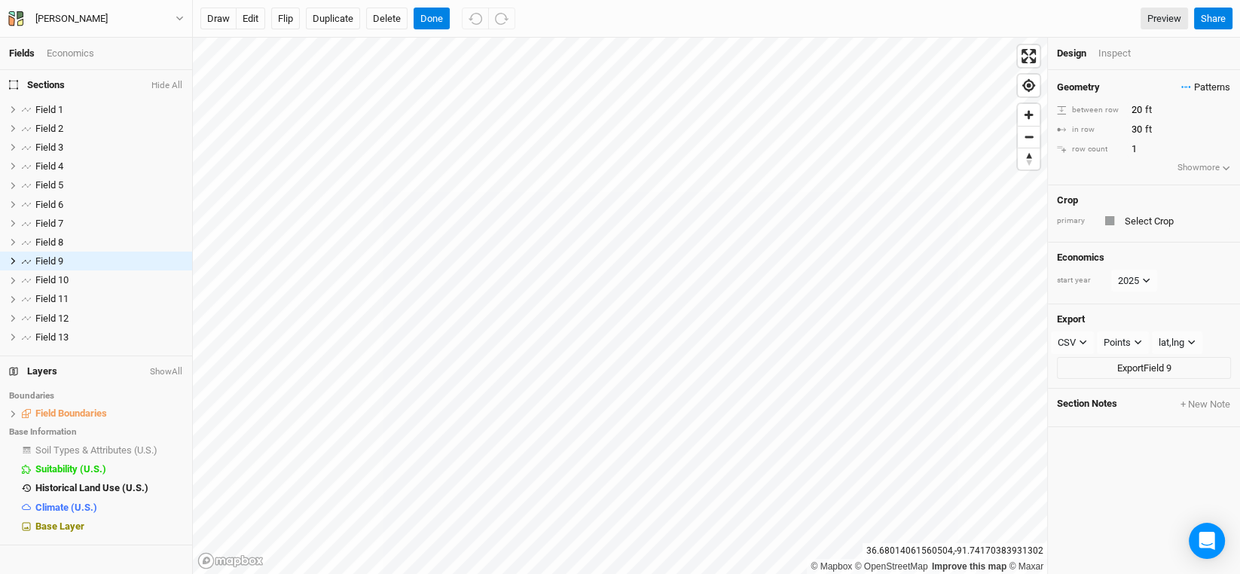
click at [1188, 83] on span "Patterns" at bounding box center [1206, 87] width 49 height 15
click at [1133, 112] on button "Tall Canopy-Small Canopy" at bounding box center [1124, 115] width 135 height 23
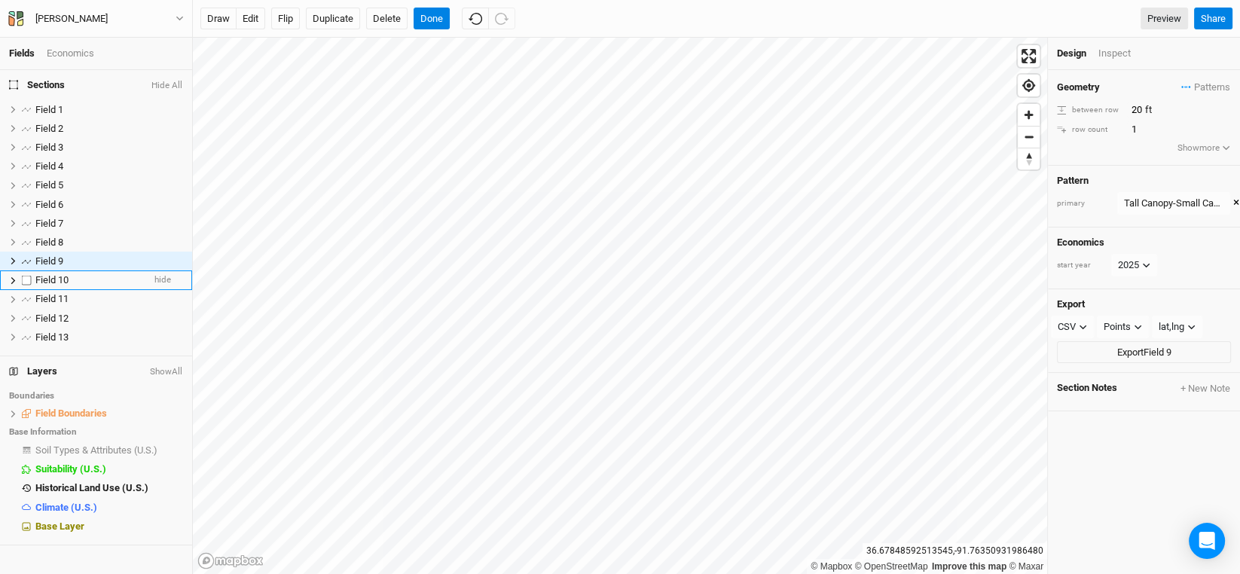
click at [59, 280] on span "Field 10" at bounding box center [51, 279] width 33 height 11
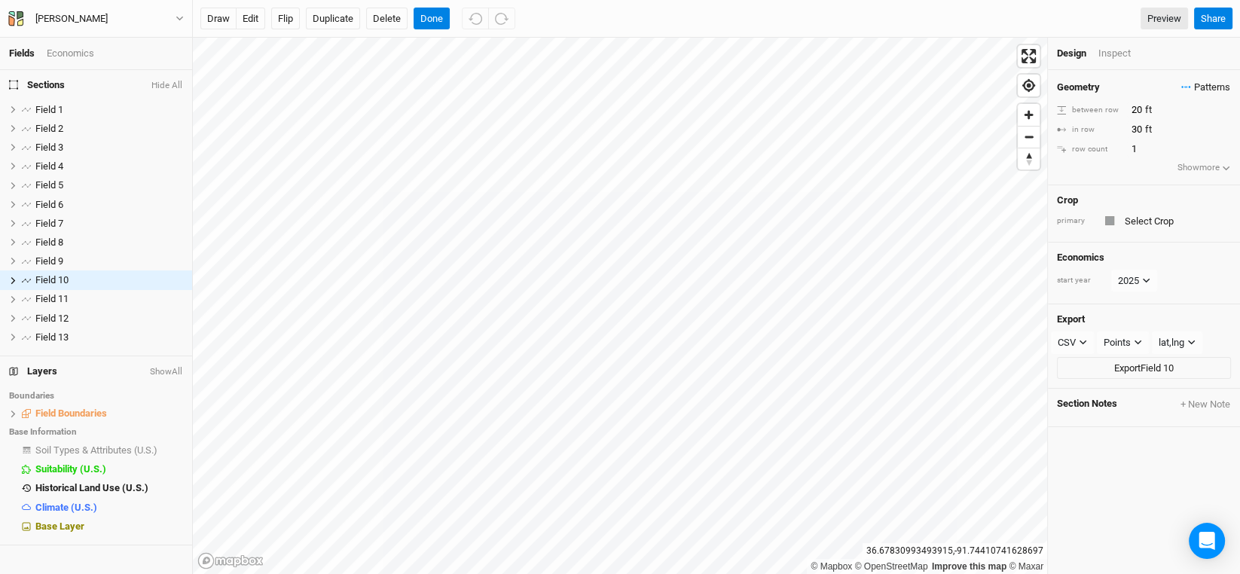
click at [1206, 88] on span "Patterns" at bounding box center [1206, 87] width 49 height 15
click at [1137, 108] on button "Tall Canopy-Small Canopy" at bounding box center [1124, 115] width 135 height 23
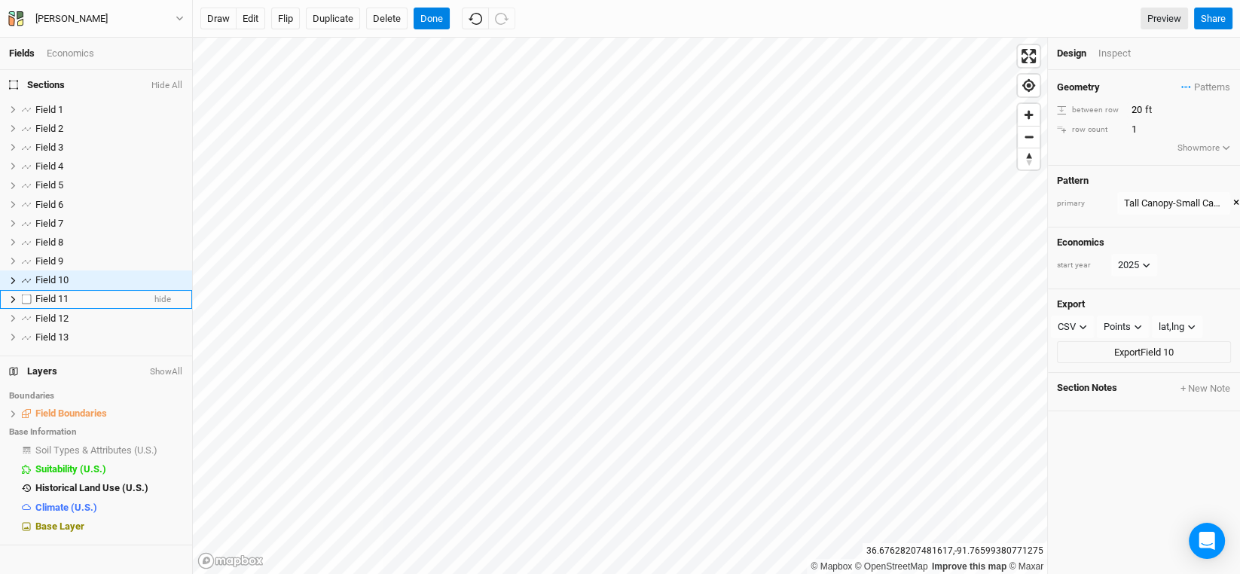
click at [47, 298] on span "Field 11" at bounding box center [51, 298] width 33 height 11
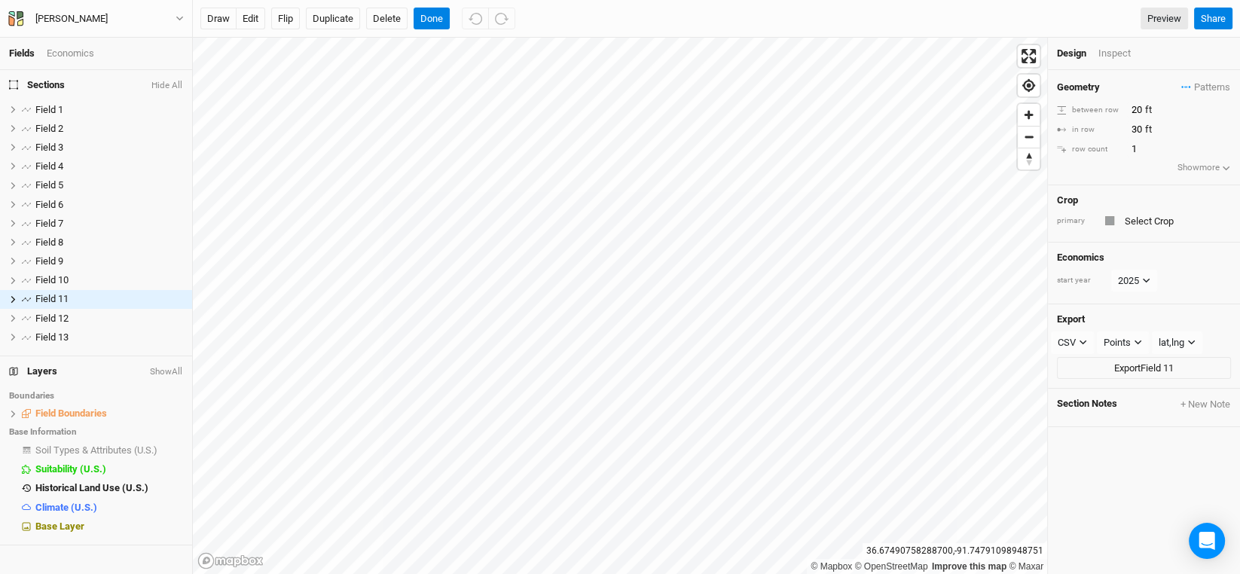
click at [1188, 79] on div "Patterns Tall Canopy-Small Canopy view ＋ New in-row pattern" at bounding box center [1206, 87] width 50 height 17
click at [1186, 87] on span "Patterns" at bounding box center [1206, 87] width 49 height 15
click at [1146, 106] on button "Tall Canopy-Small Canopy" at bounding box center [1124, 115] width 135 height 23
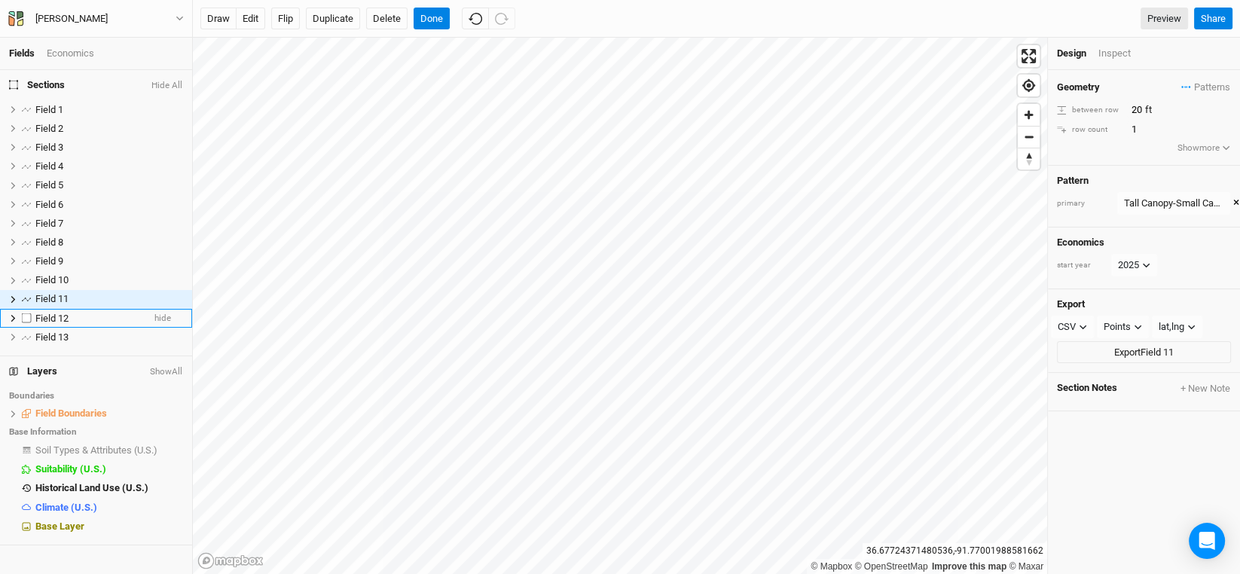
click at [49, 317] on span "Field 12" at bounding box center [51, 318] width 33 height 11
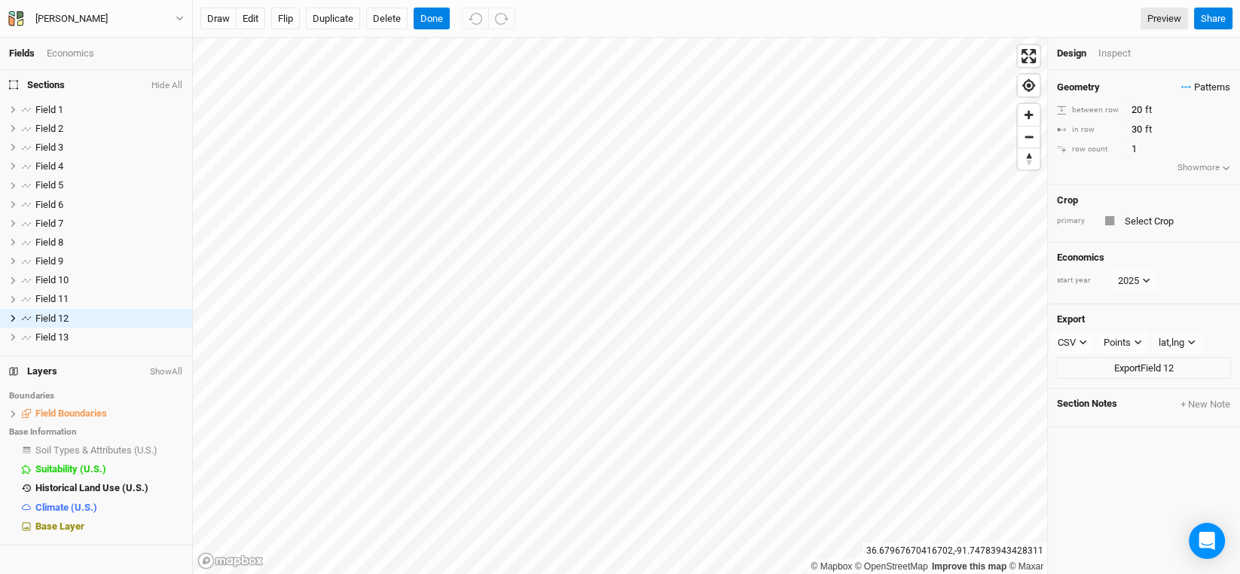
click at [1188, 89] on span "Patterns" at bounding box center [1206, 87] width 49 height 15
click at [1127, 116] on button "Tall Canopy-Small Canopy" at bounding box center [1124, 115] width 135 height 23
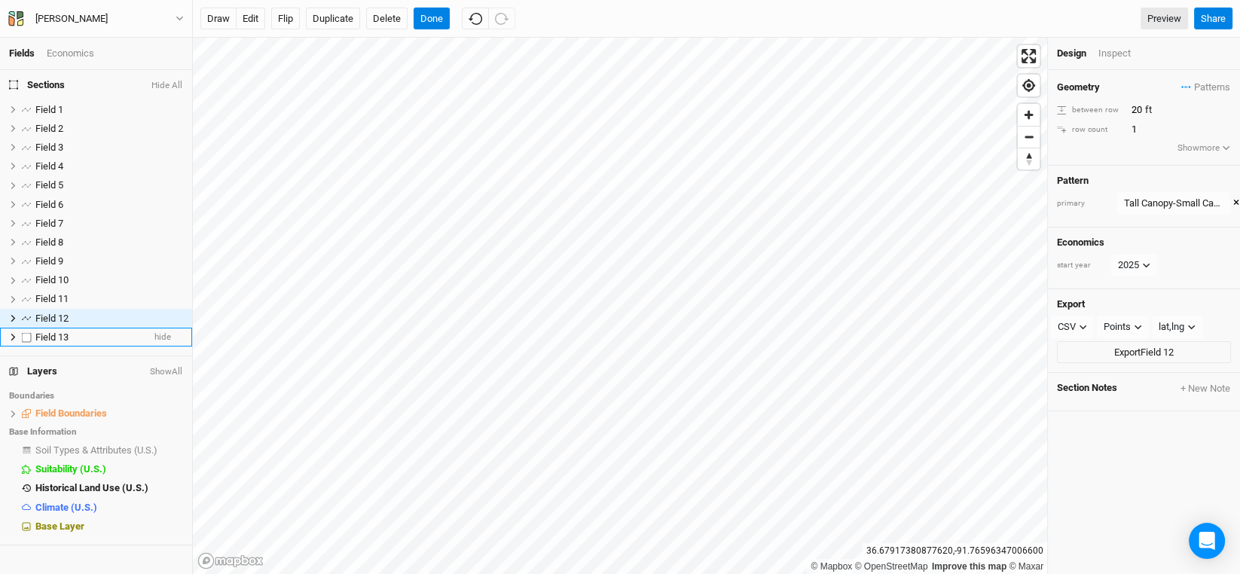
click at [62, 334] on span "Field 13" at bounding box center [51, 337] width 33 height 11
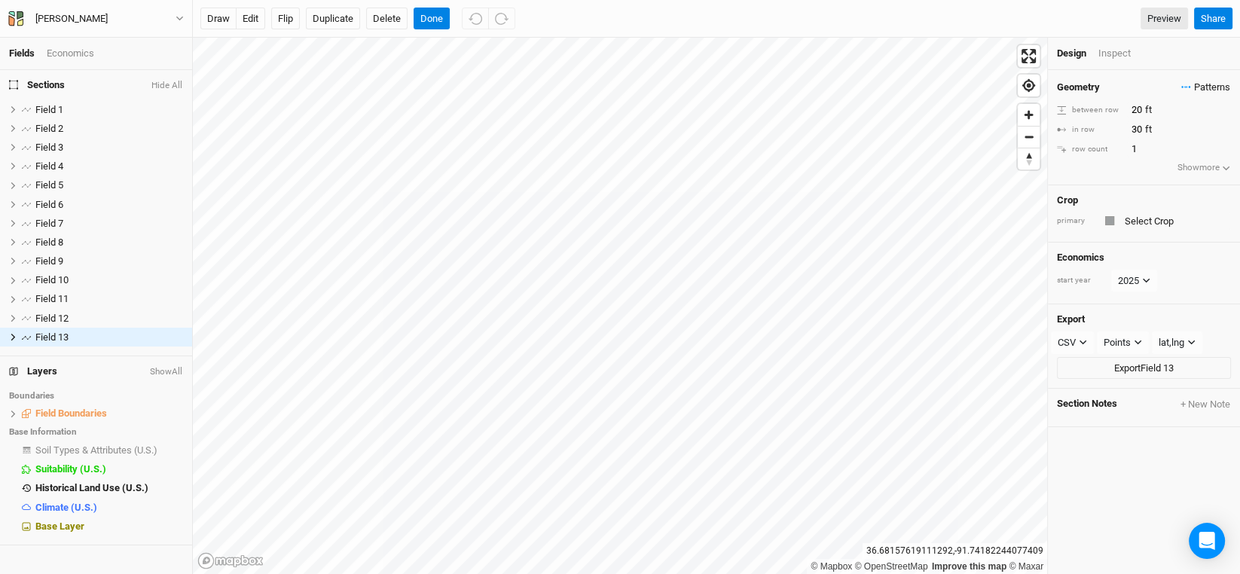
click at [1194, 90] on span "Patterns" at bounding box center [1206, 87] width 49 height 15
click at [1147, 110] on button "Tall Canopy-Small Canopy" at bounding box center [1124, 115] width 135 height 23
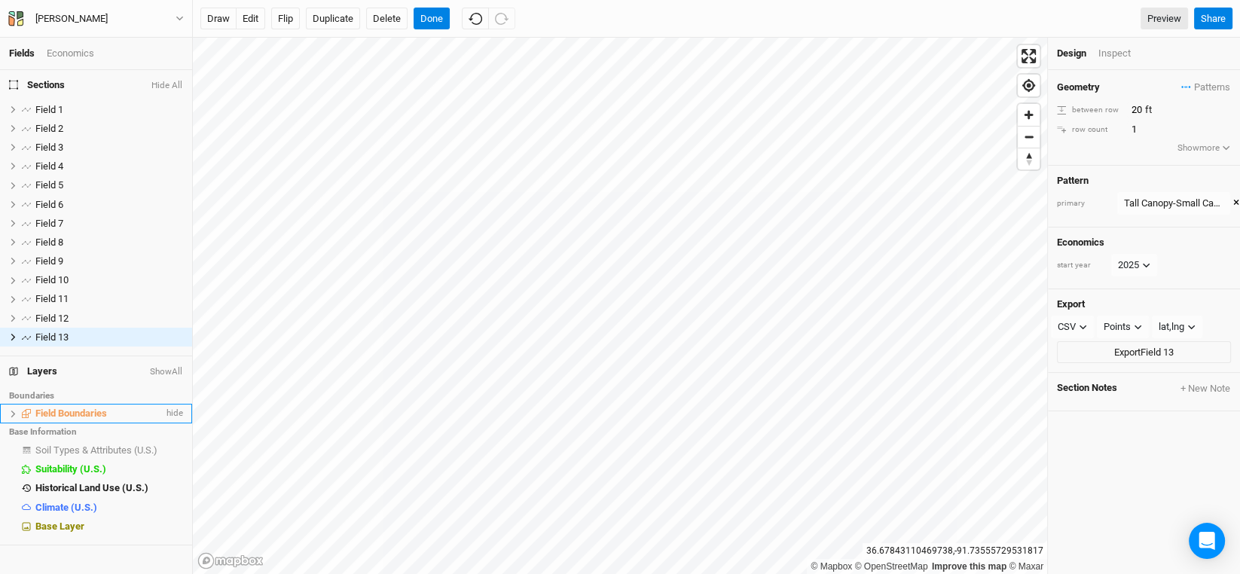
click at [93, 408] on span "Field Boundaries" at bounding box center [71, 413] width 72 height 11
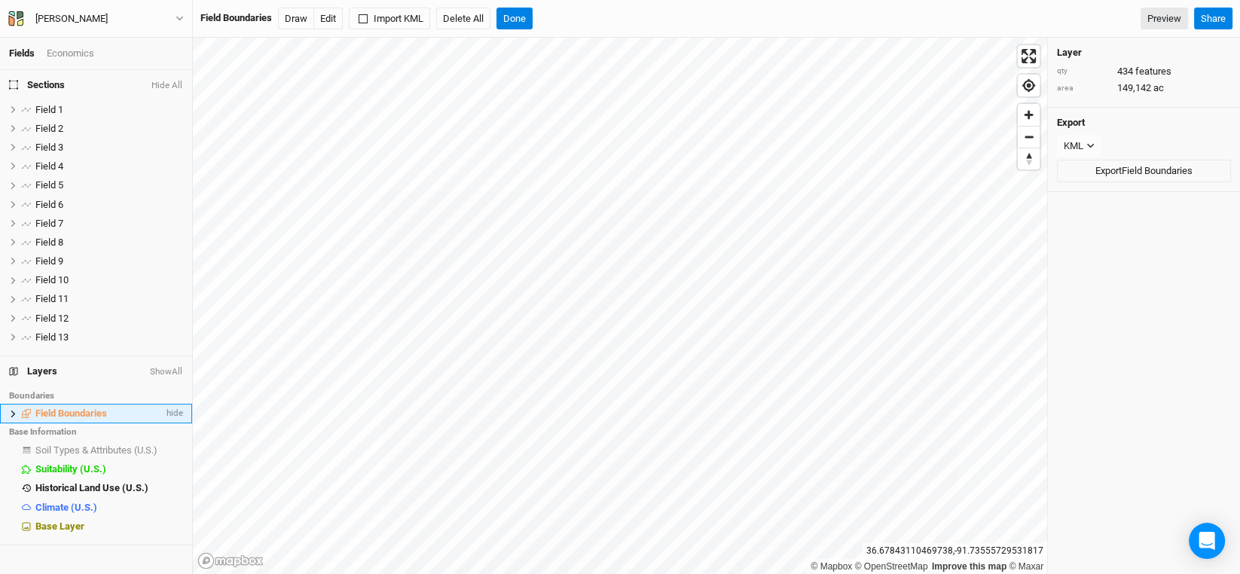
click at [9, 411] on icon at bounding box center [13, 414] width 8 height 8
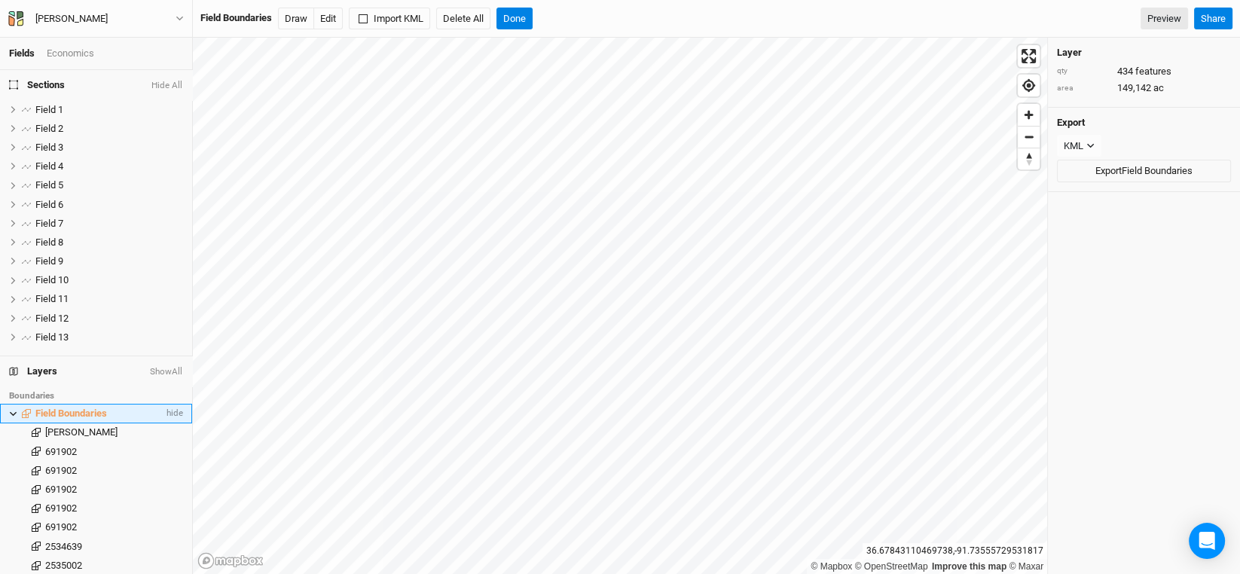
click at [74, 411] on span "Field Boundaries" at bounding box center [71, 413] width 72 height 11
click at [323, 20] on button "Edit" at bounding box center [327, 19] width 29 height 23
click at [473, 18] on button "Delete All" at bounding box center [463, 19] width 54 height 23
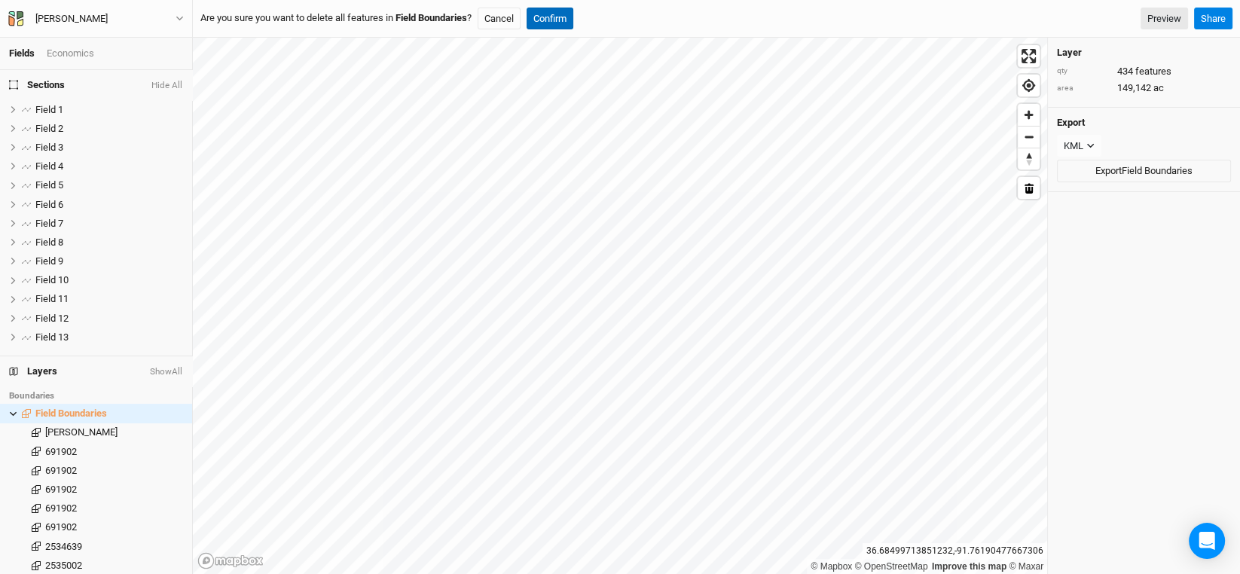
click at [555, 18] on button "Confirm" at bounding box center [550, 19] width 47 height 23
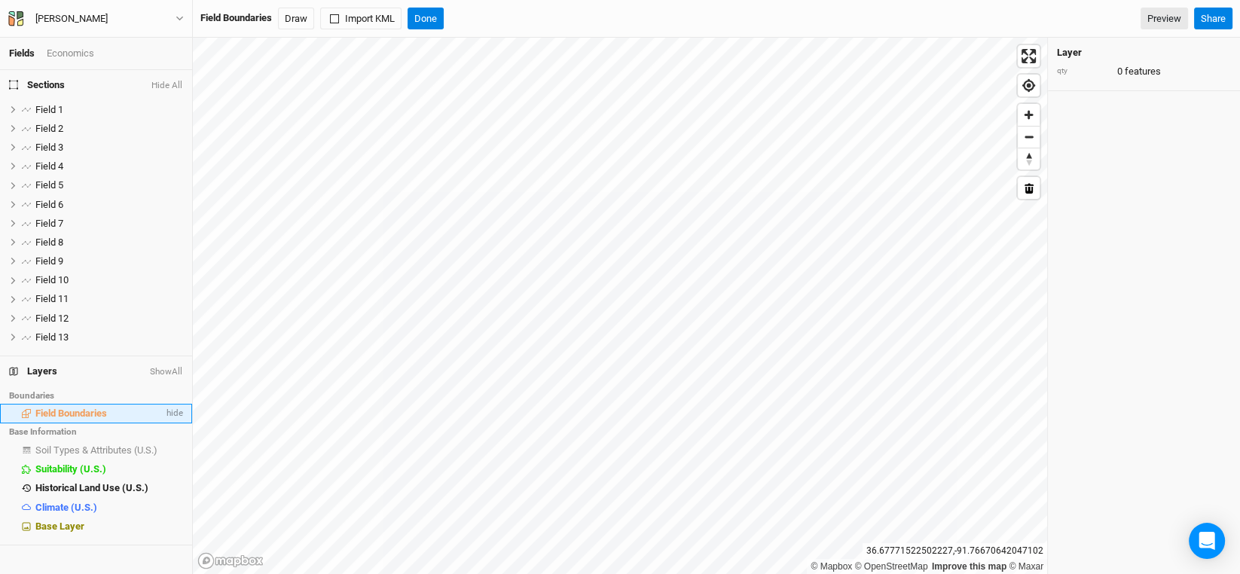
click at [90, 417] on span "Field Boundaries" at bounding box center [71, 413] width 72 height 11
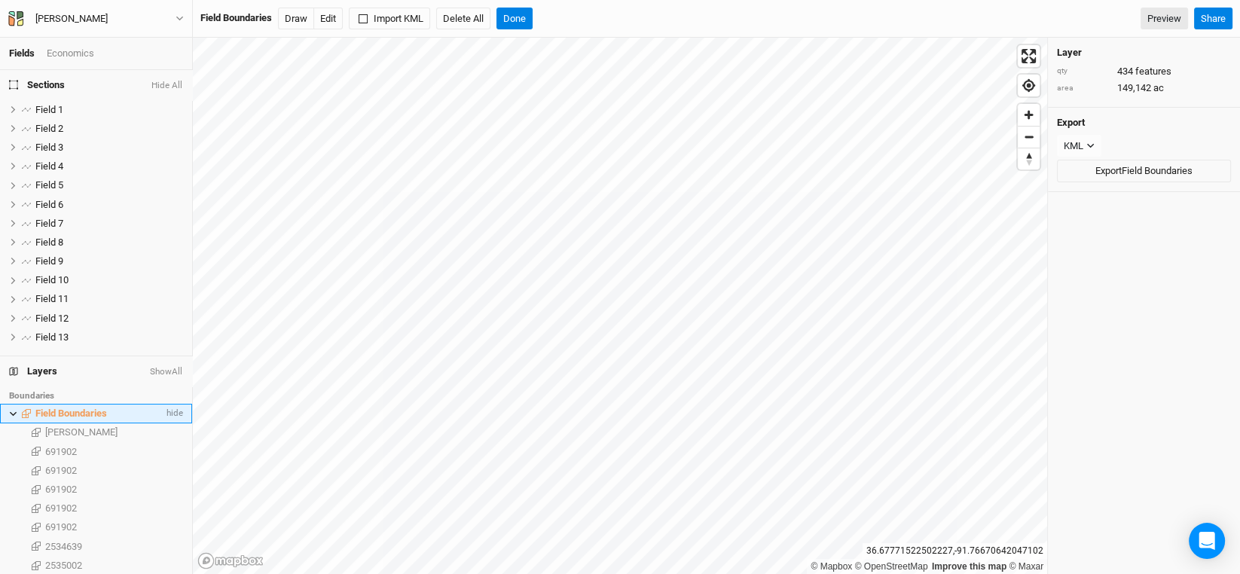
click at [72, 413] on span "Field Boundaries" at bounding box center [71, 413] width 72 height 11
click at [80, 436] on span "[PERSON_NAME]" at bounding box center [81, 431] width 72 height 11
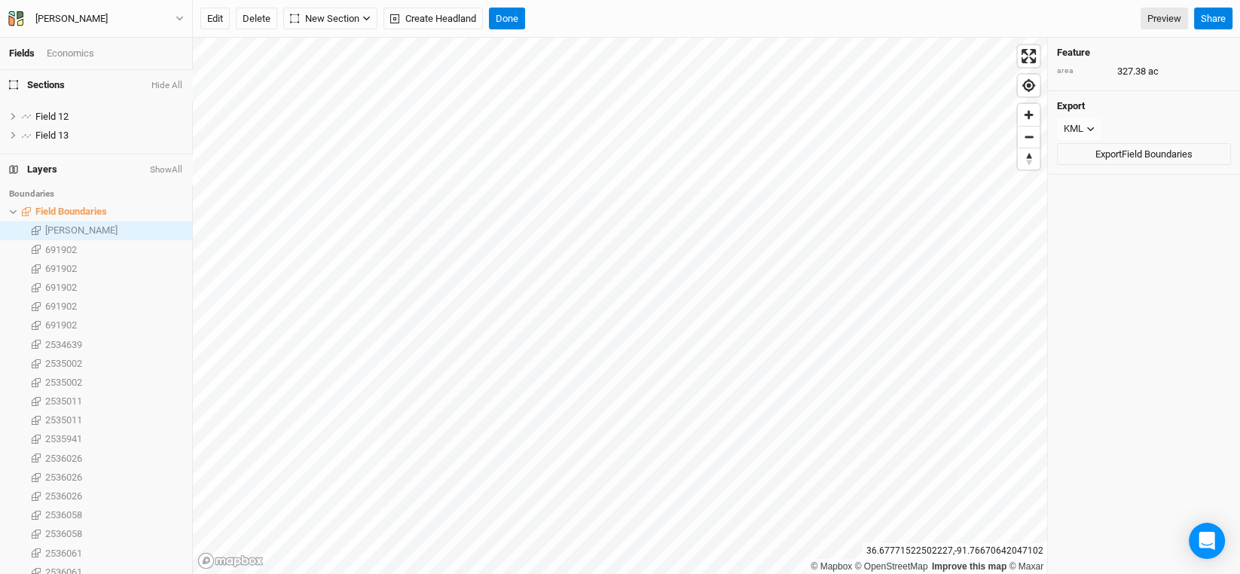
scroll to position [75, 0]
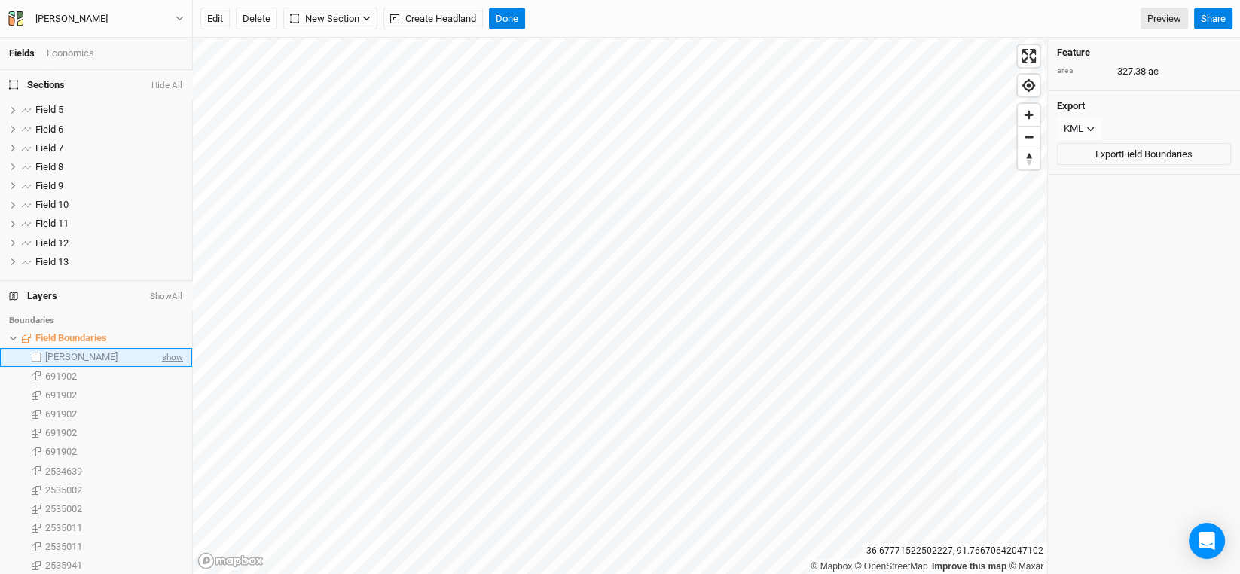
click at [163, 356] on span "show" at bounding box center [171, 357] width 24 height 19
click at [77, 375] on span "691902" at bounding box center [61, 376] width 32 height 11
click at [161, 376] on span "show" at bounding box center [171, 376] width 24 height 19
click at [164, 376] on span "hide" at bounding box center [174, 376] width 20 height 19
click at [512, 22] on button "Done" at bounding box center [507, 19] width 36 height 23
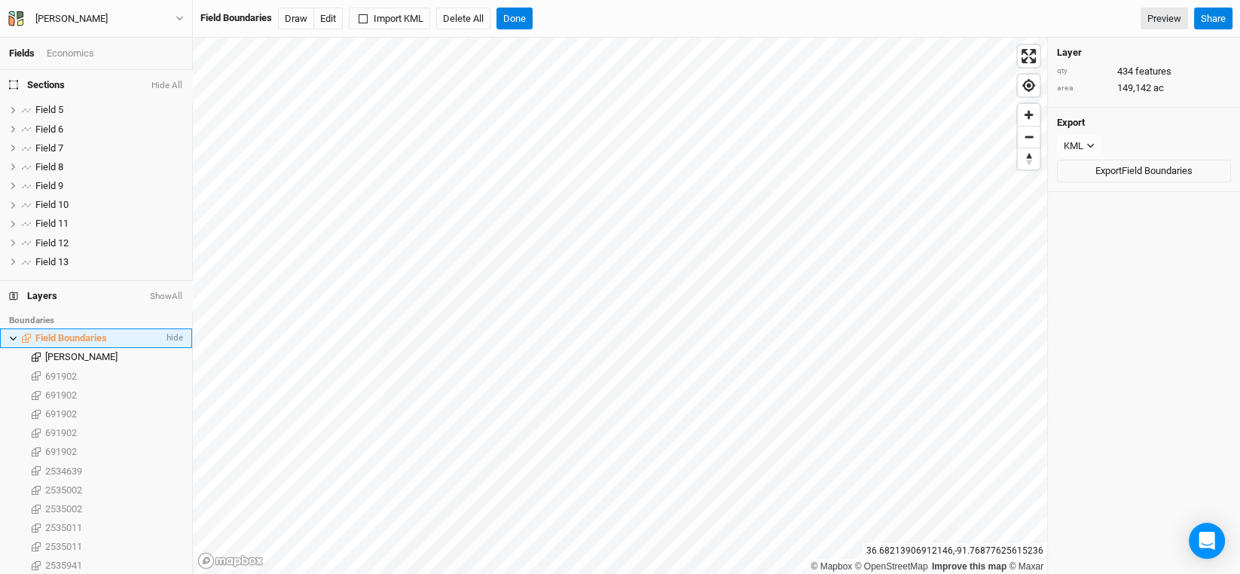
click at [81, 338] on span "Field Boundaries" at bounding box center [71, 337] width 72 height 11
click at [12, 331] on li "Field Boundaries hide" at bounding box center [96, 338] width 192 height 19
click at [9, 337] on icon at bounding box center [13, 339] width 8 height 8
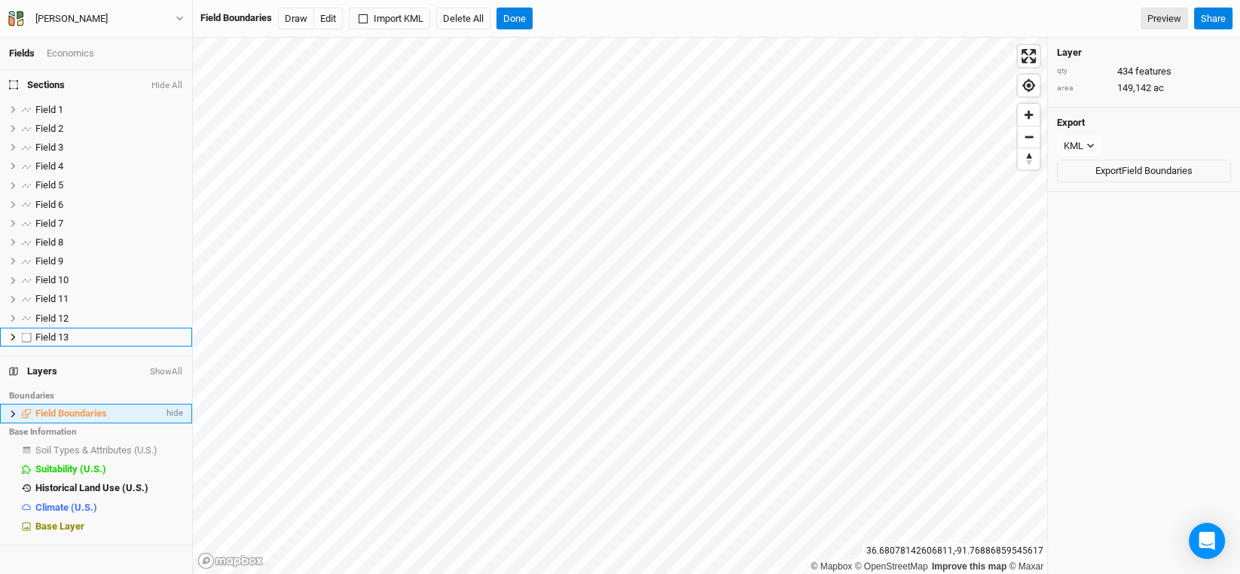
scroll to position [0, 0]
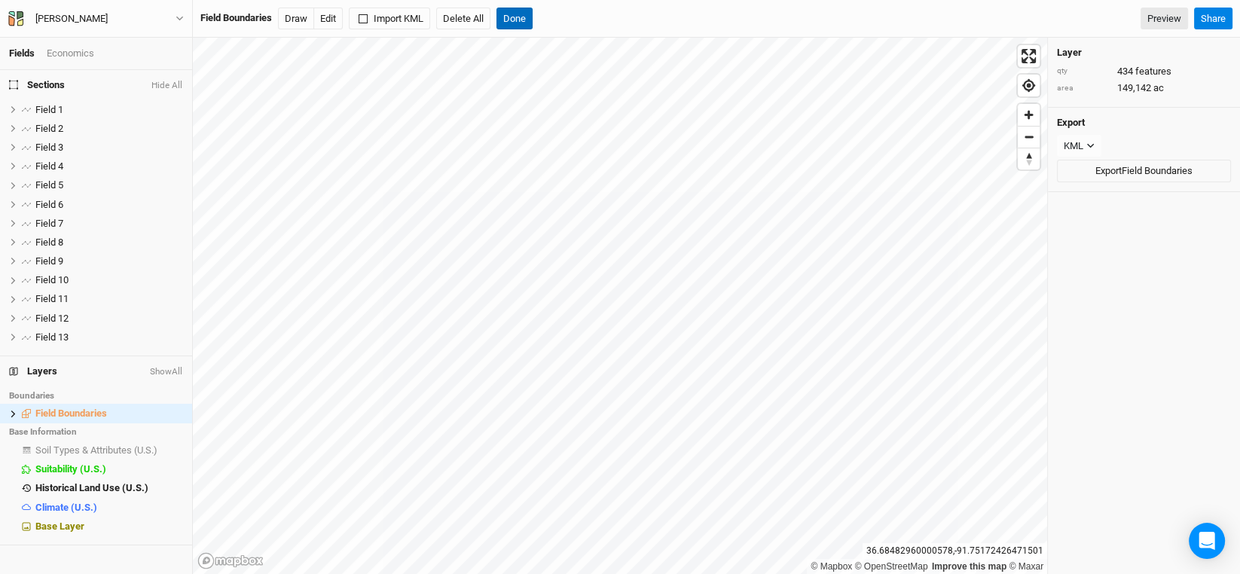
click at [524, 13] on button "Done" at bounding box center [515, 19] width 36 height 23
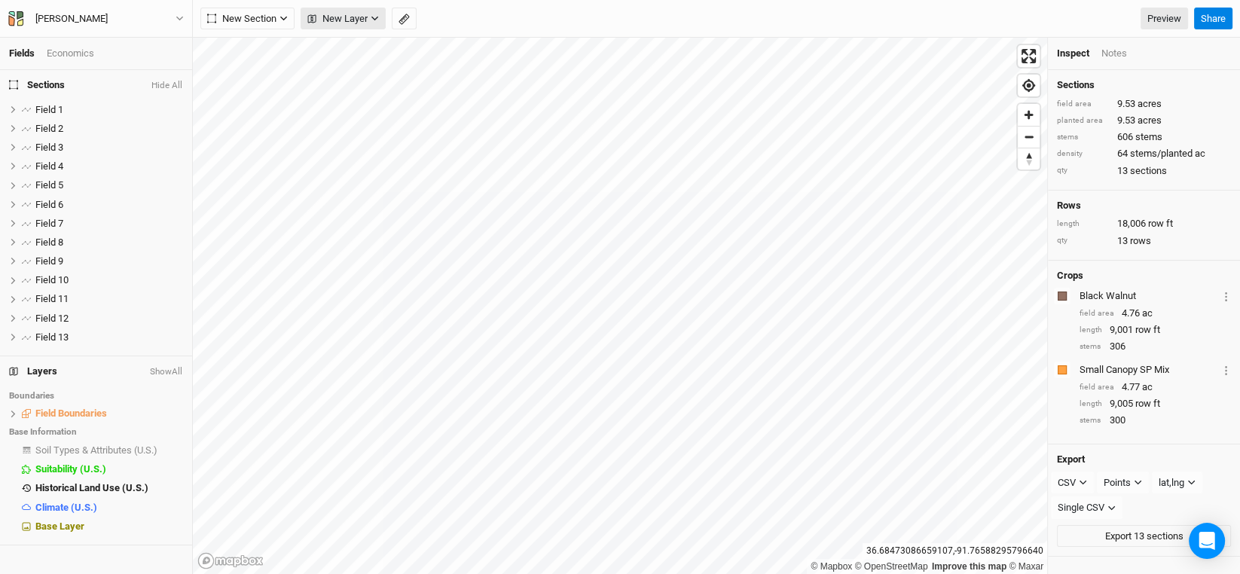
click at [371, 18] on icon "button" at bounding box center [375, 18] width 8 height 8
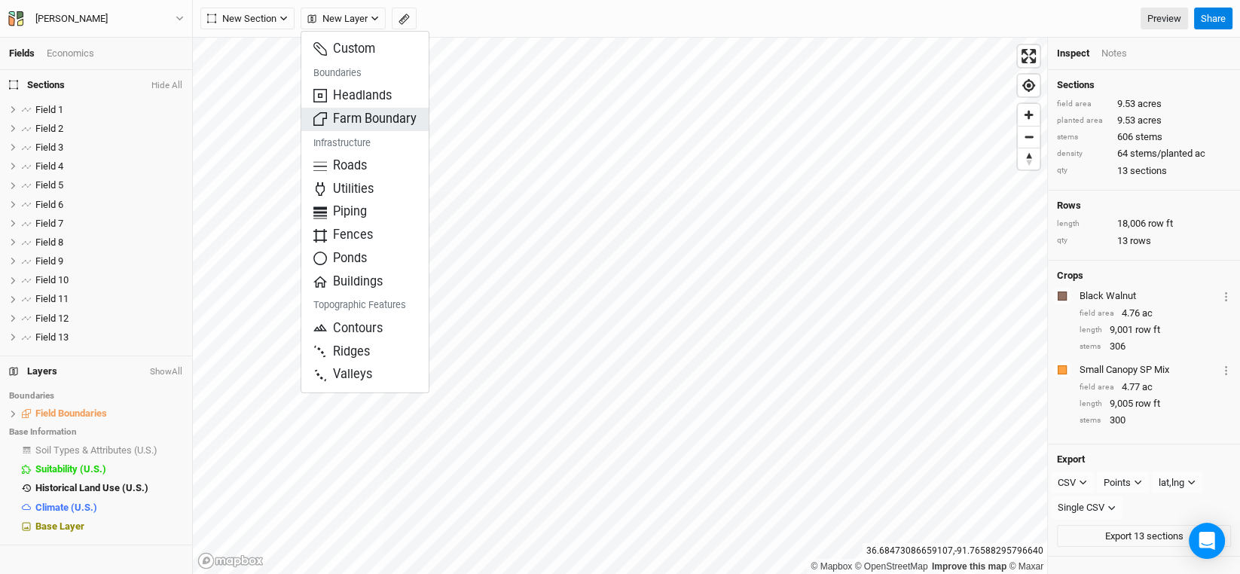
click at [371, 115] on span "Farm Boundary" at bounding box center [364, 119] width 103 height 17
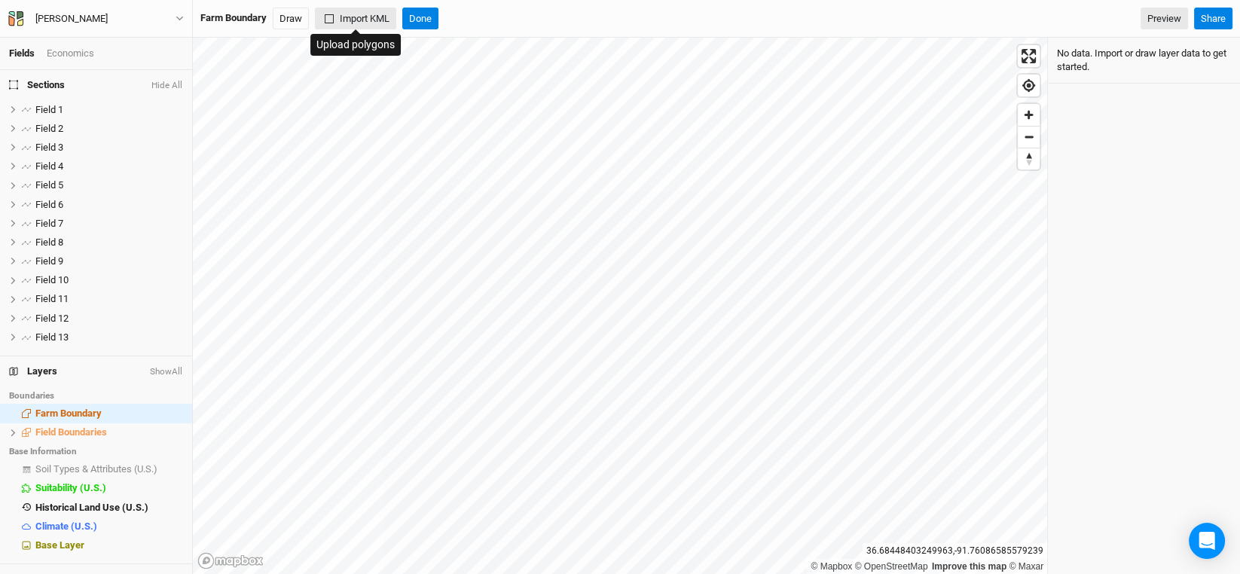
click at [363, 14] on button "Import KML" at bounding box center [355, 19] width 81 height 23
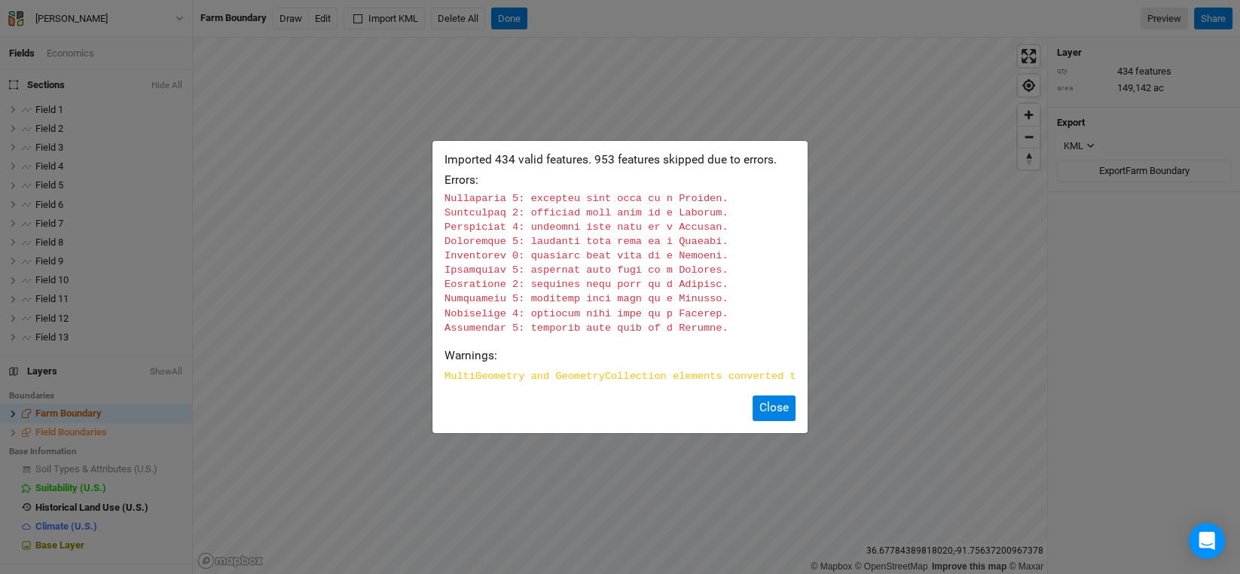
scroll to position [3082, 0]
click at [769, 420] on button "Close" at bounding box center [774, 408] width 43 height 25
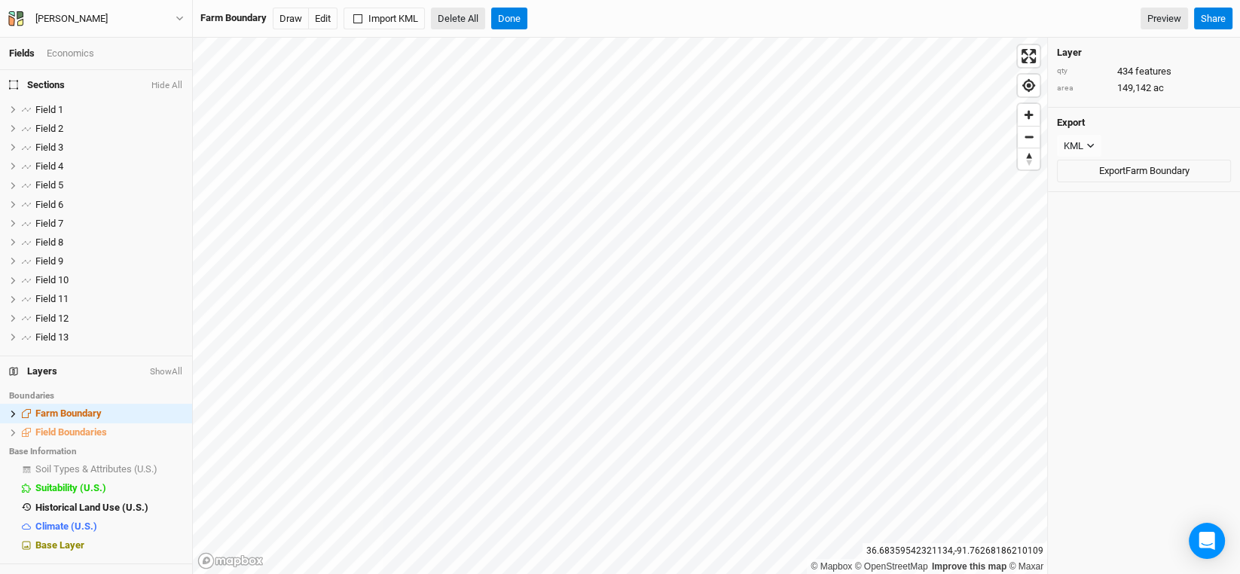
click at [466, 14] on button "Delete All" at bounding box center [458, 19] width 54 height 23
click at [560, 12] on button "Confirm" at bounding box center [544, 19] width 47 height 23
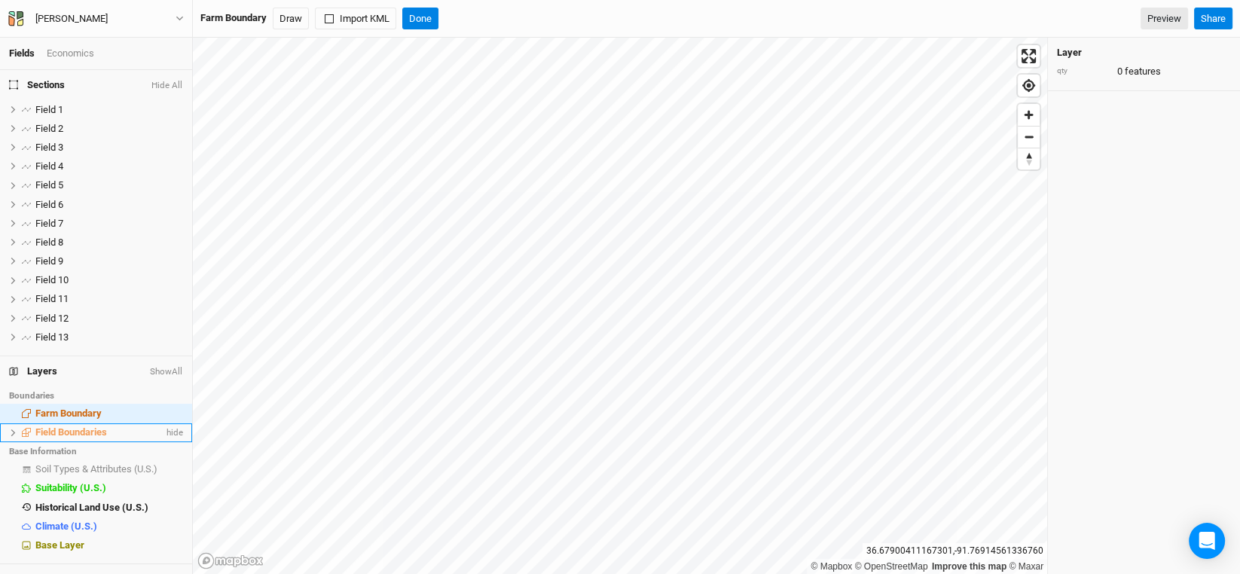
click at [83, 432] on span "Field Boundaries" at bounding box center [71, 431] width 72 height 11
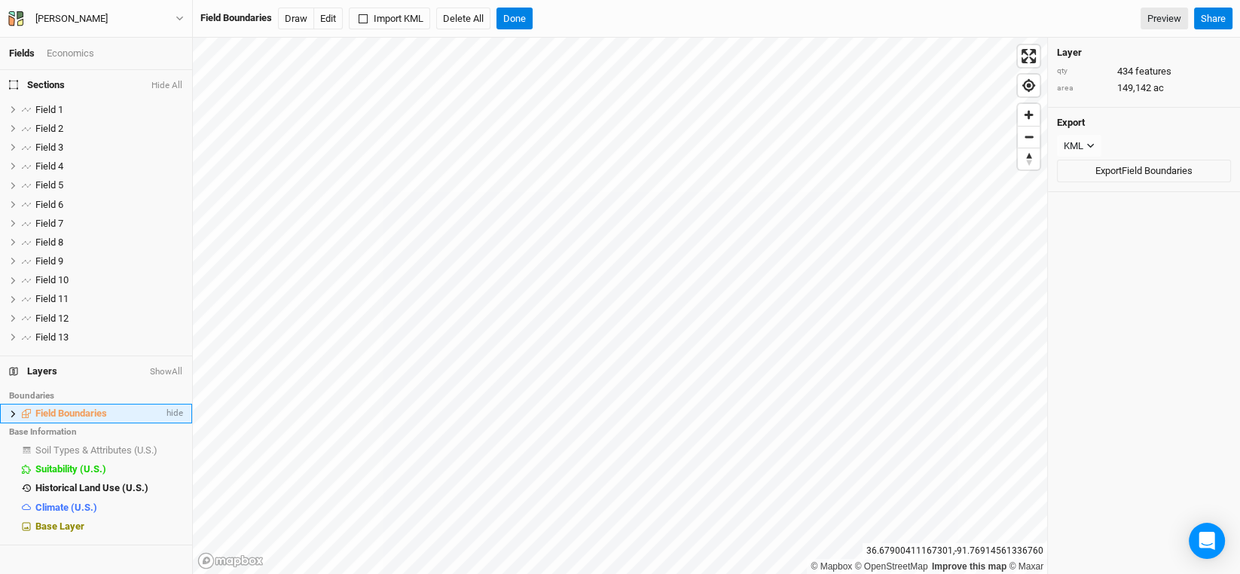
click at [84, 417] on span "Field Boundaries" at bounding box center [71, 413] width 72 height 11
click at [473, 15] on button "Delete All" at bounding box center [463, 19] width 54 height 23
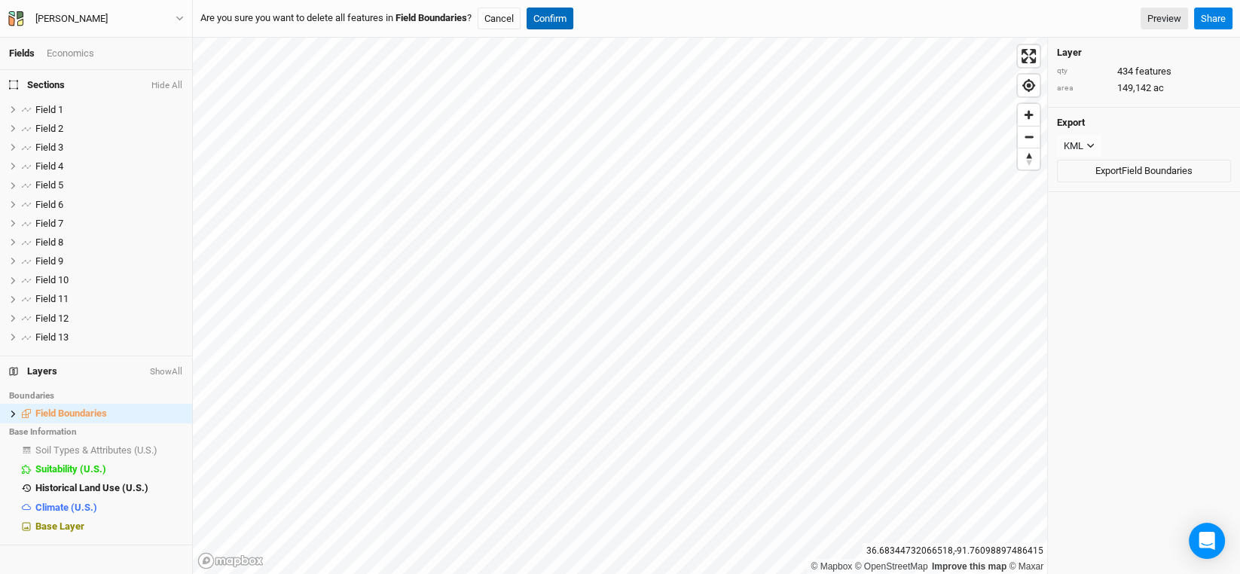
click at [559, 23] on button "Confirm" at bounding box center [550, 19] width 47 height 23
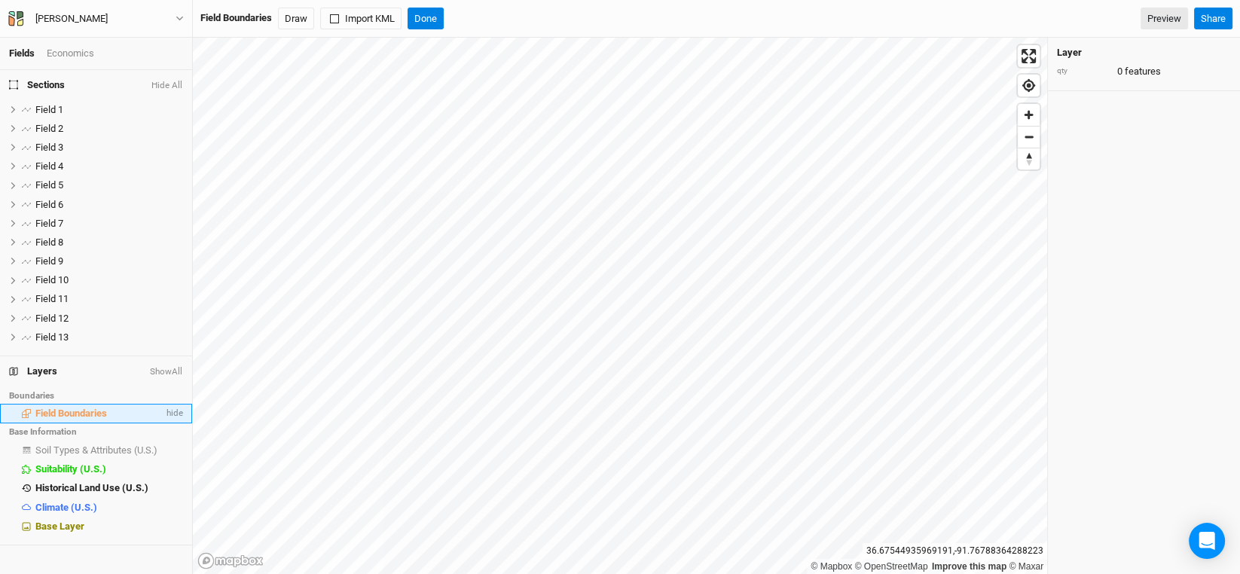
click at [78, 416] on span "Field Boundaries" at bounding box center [71, 413] width 72 height 11
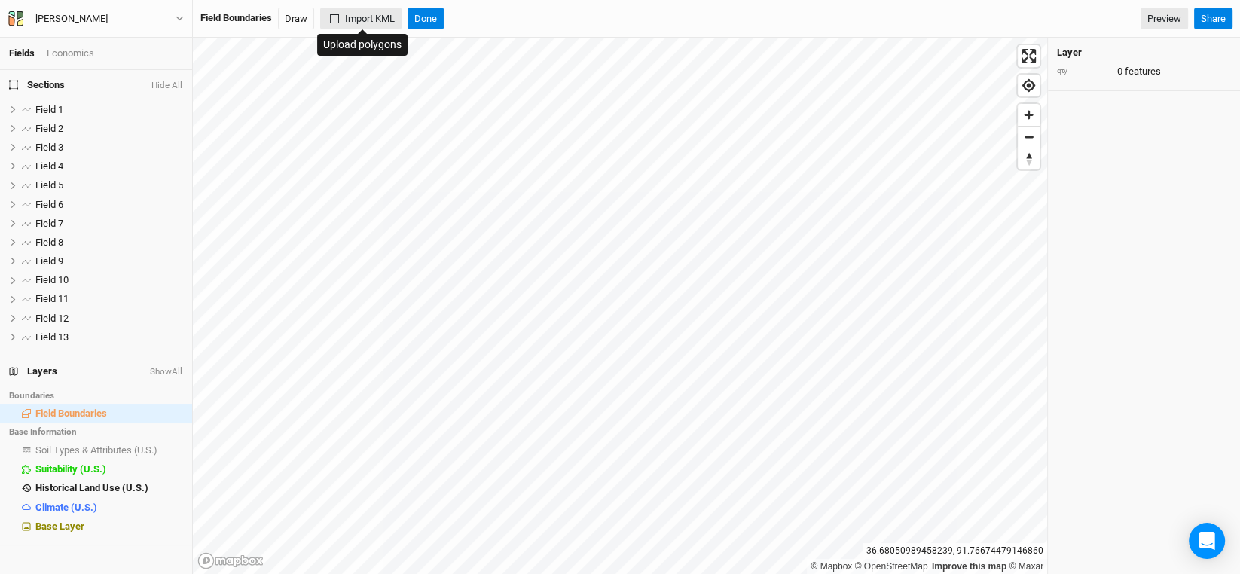
click at [375, 8] on button "Import KML" at bounding box center [360, 19] width 81 height 23
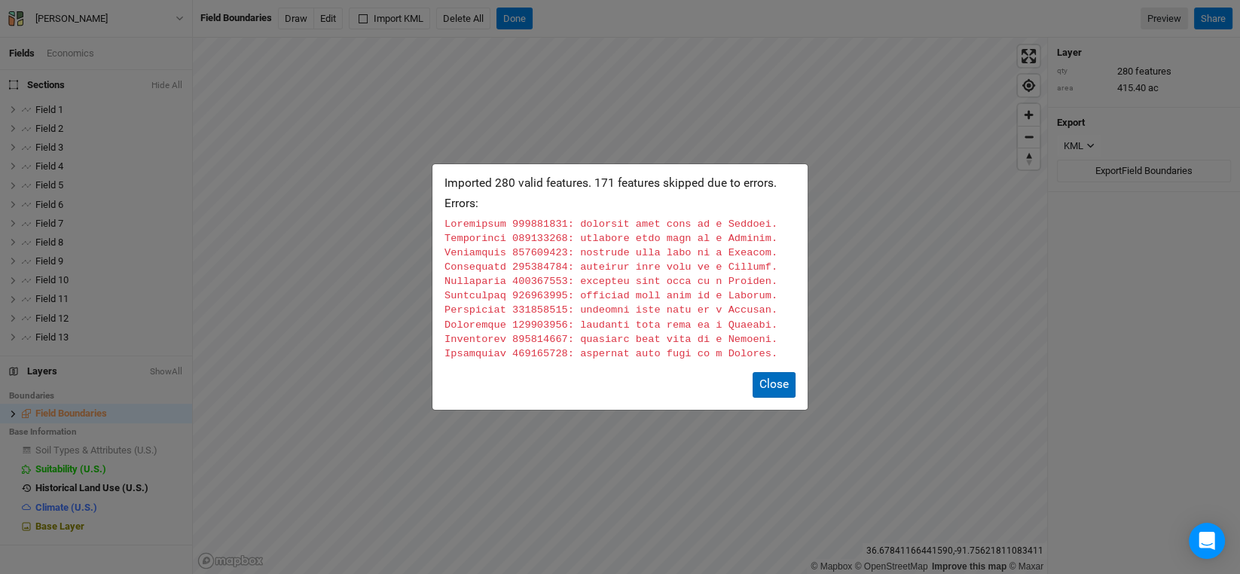
click at [772, 383] on button "Close" at bounding box center [774, 384] width 43 height 25
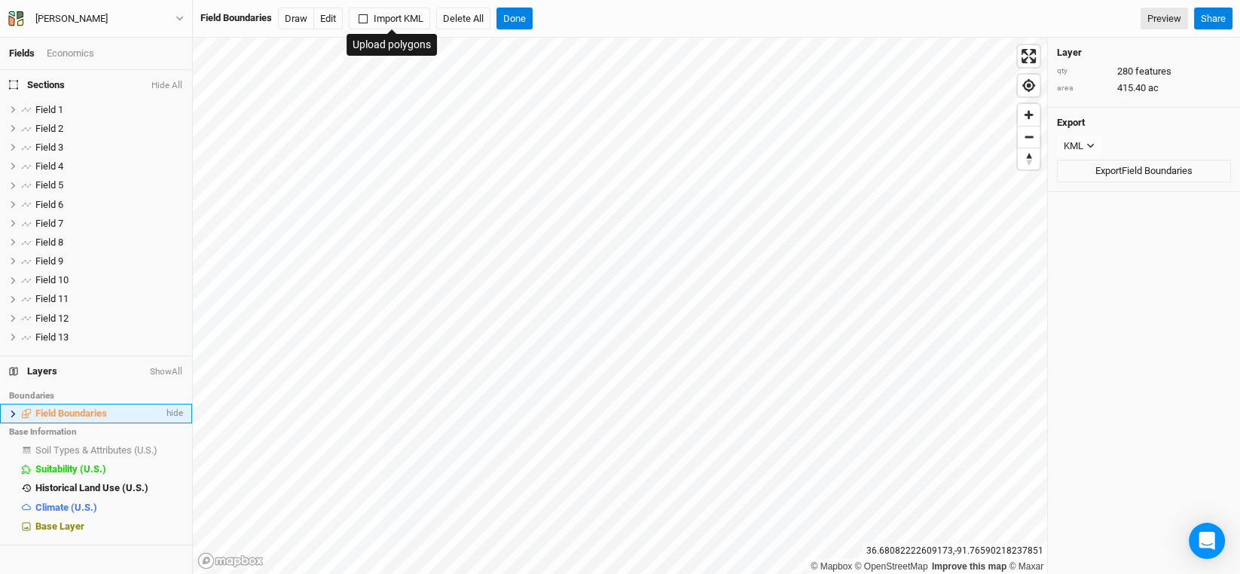
click at [11, 410] on icon at bounding box center [13, 414] width 8 height 8
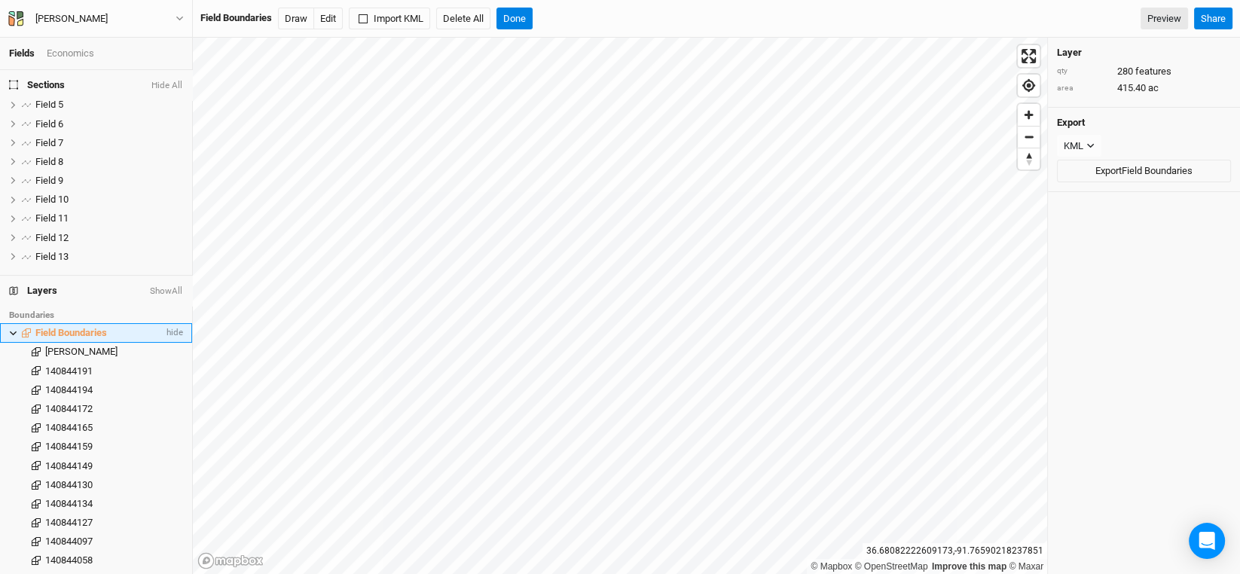
scroll to position [225, 0]
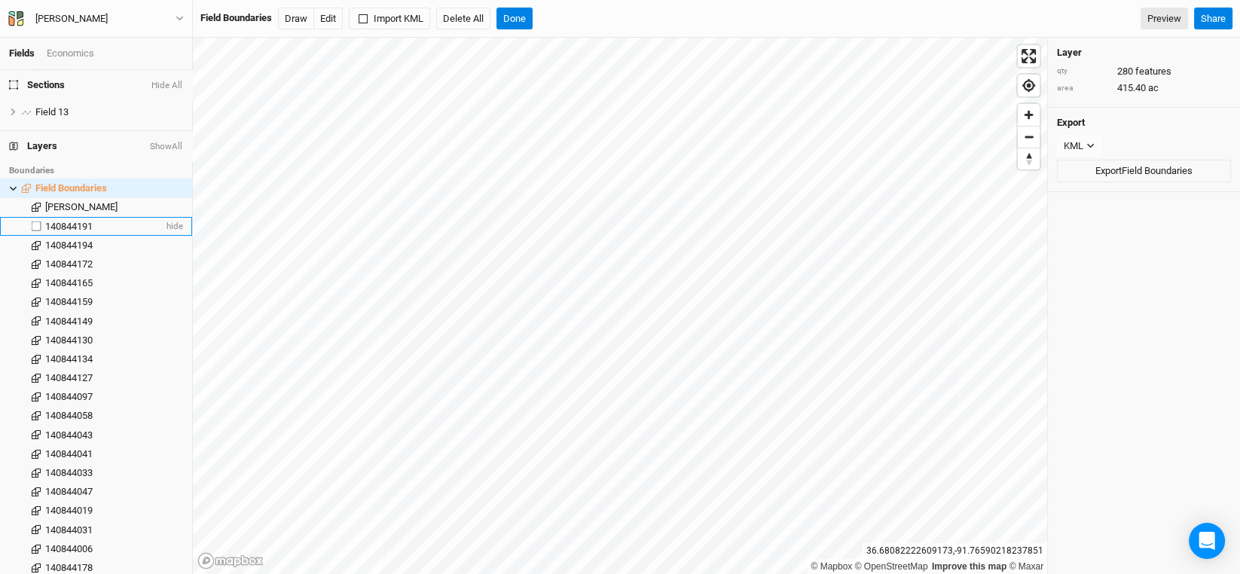
click at [81, 223] on span "140844191" at bounding box center [68, 226] width 47 height 11
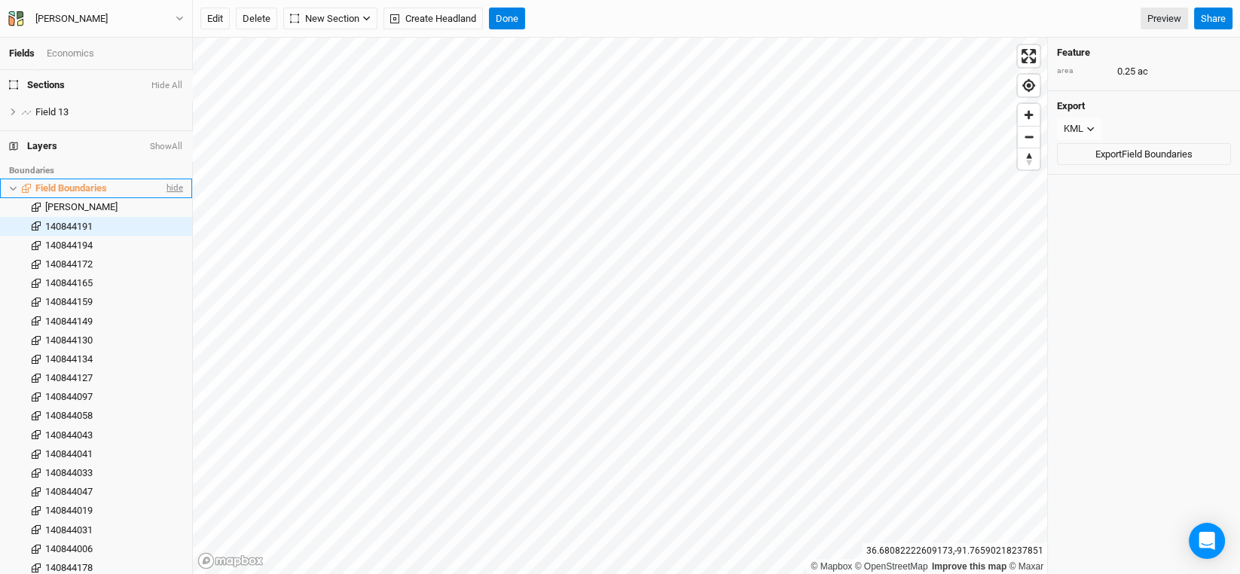
click at [165, 183] on span "hide" at bounding box center [174, 188] width 20 height 19
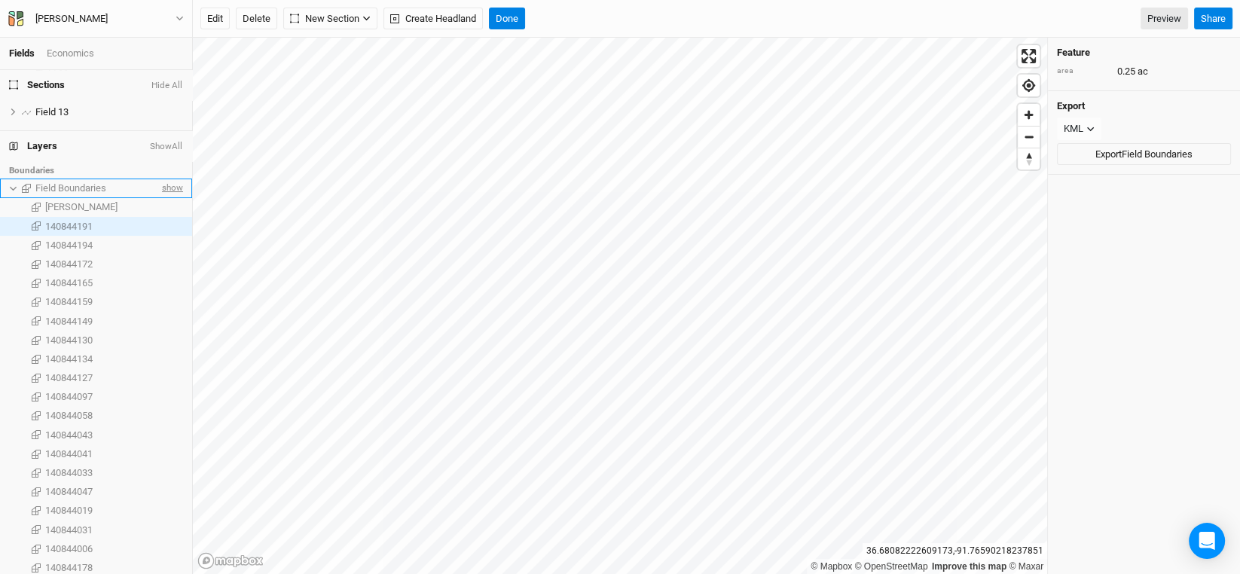
click at [165, 183] on span "show" at bounding box center [171, 188] width 24 height 19
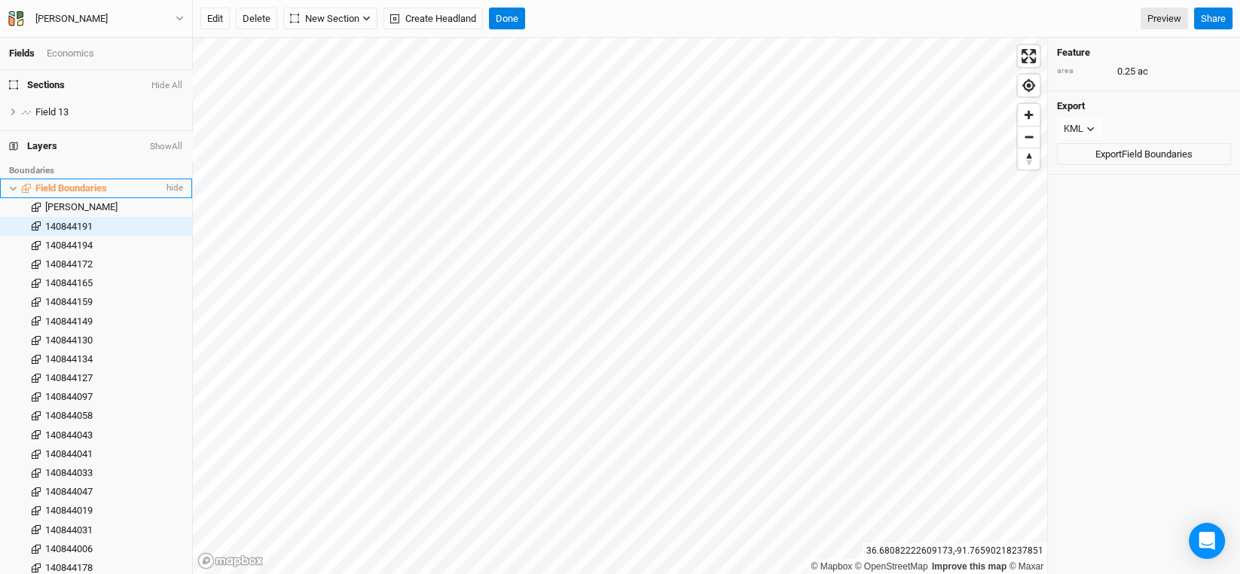
click at [13, 185] on icon at bounding box center [13, 189] width 8 height 8
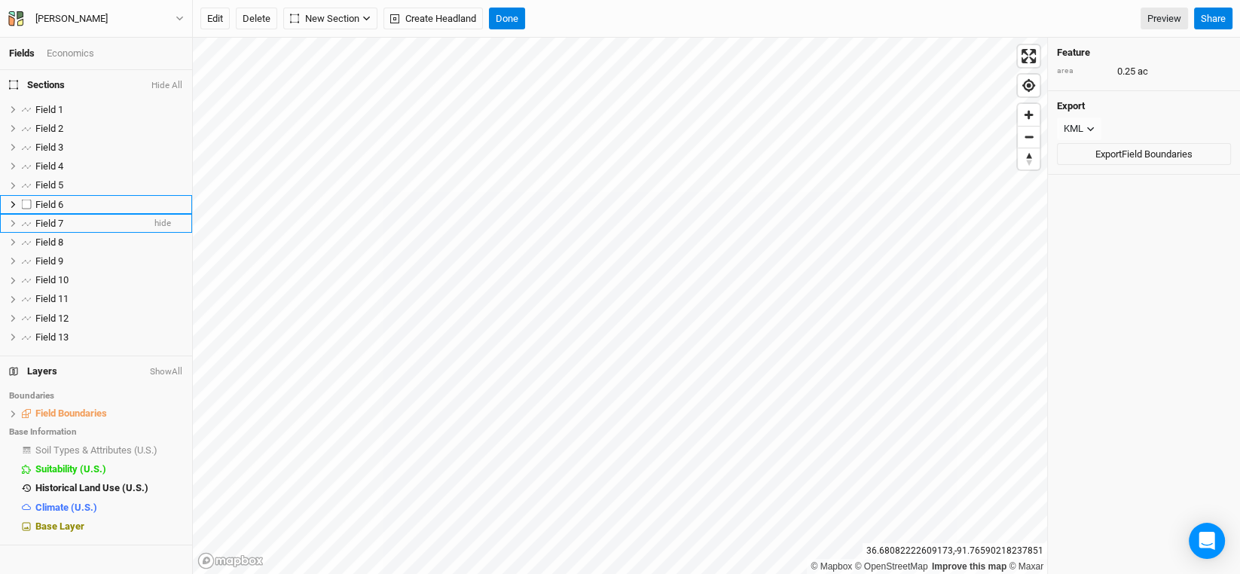
scroll to position [0, 0]
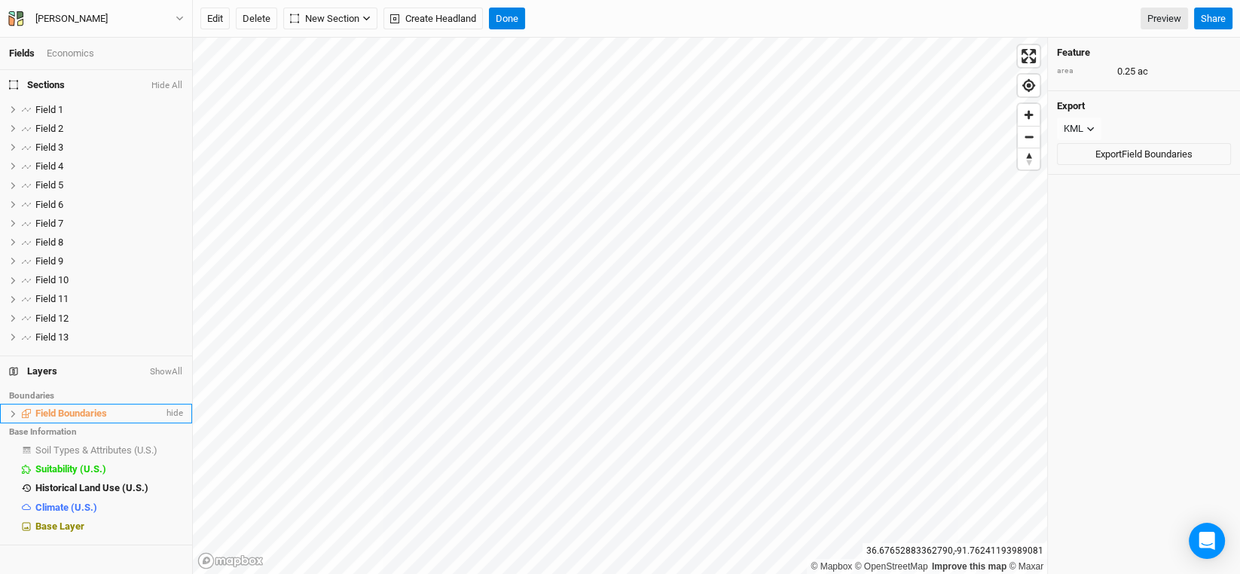
click at [9, 411] on icon at bounding box center [13, 414] width 8 height 8
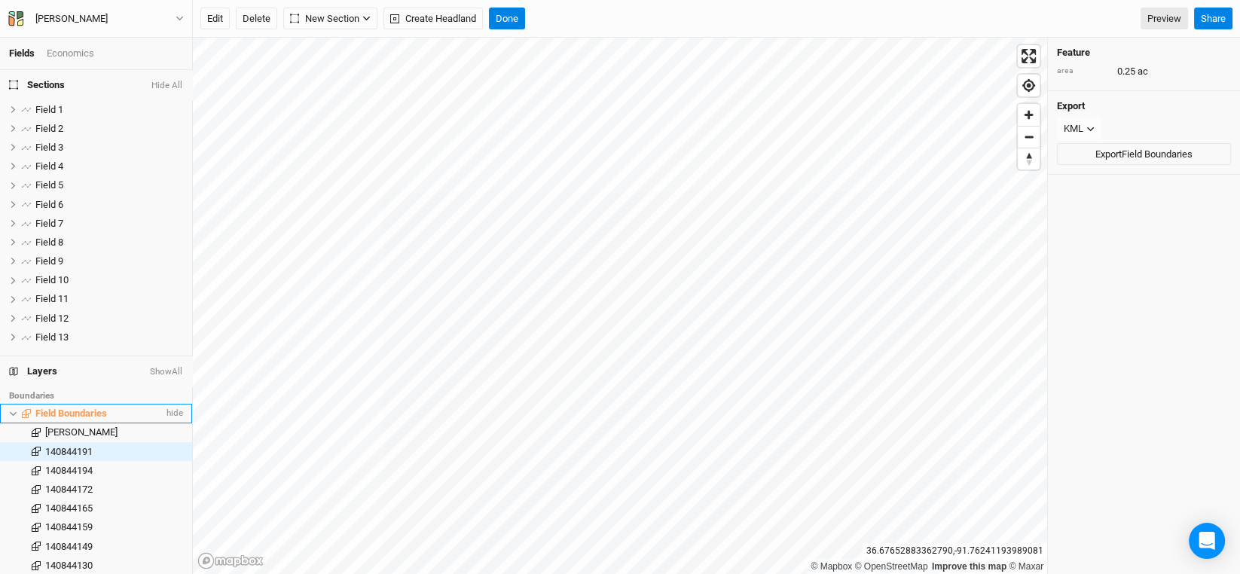
click at [9, 411] on icon at bounding box center [13, 414] width 8 height 8
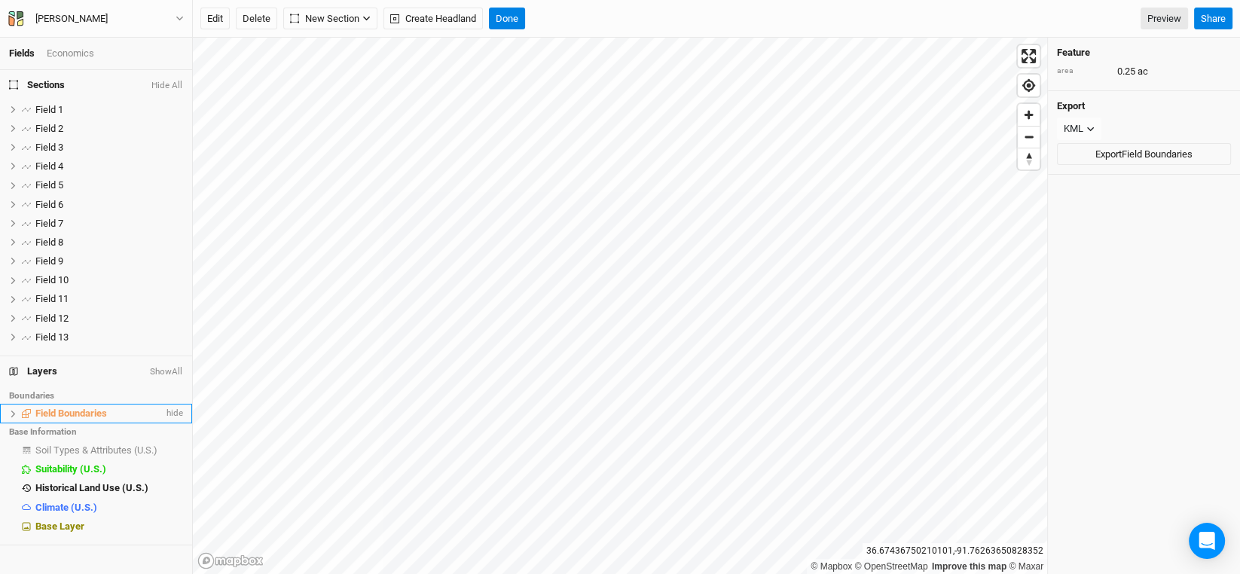
click at [74, 411] on span "Field Boundaries" at bounding box center [71, 413] width 72 height 11
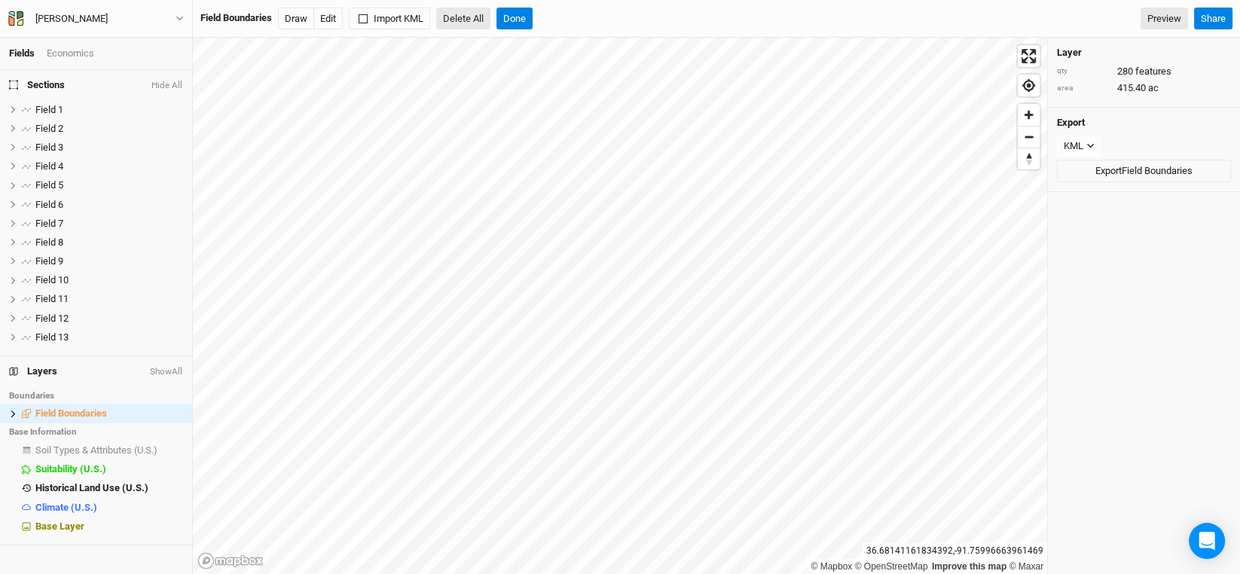
click at [466, 16] on button "Delete All" at bounding box center [463, 19] width 54 height 23
click at [567, 17] on button "Confirm" at bounding box center [550, 19] width 47 height 23
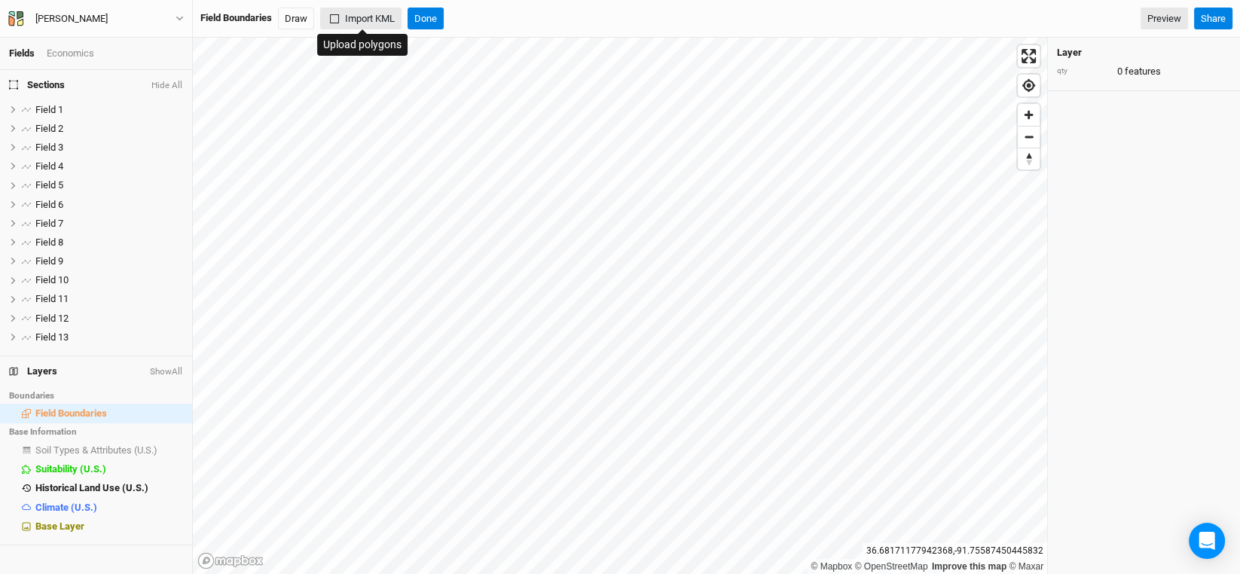
click at [379, 18] on button "Import KML" at bounding box center [360, 19] width 81 height 23
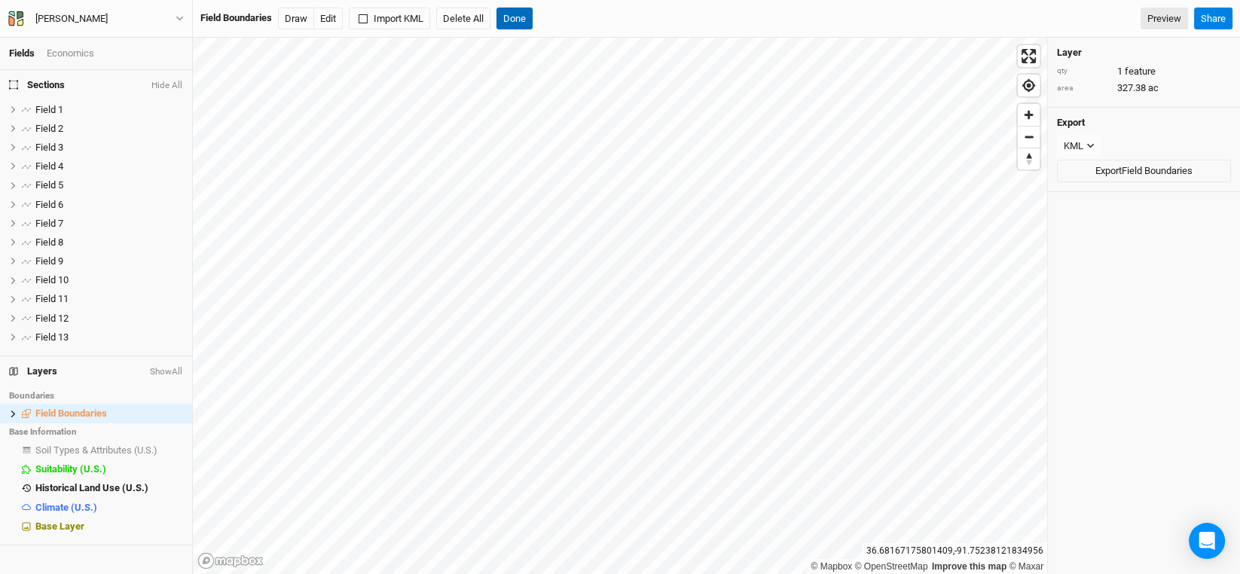
drag, startPoint x: 518, startPoint y: 17, endPoint x: 523, endPoint y: 26, distance: 10.5
click at [518, 17] on button "Done" at bounding box center [515, 19] width 36 height 23
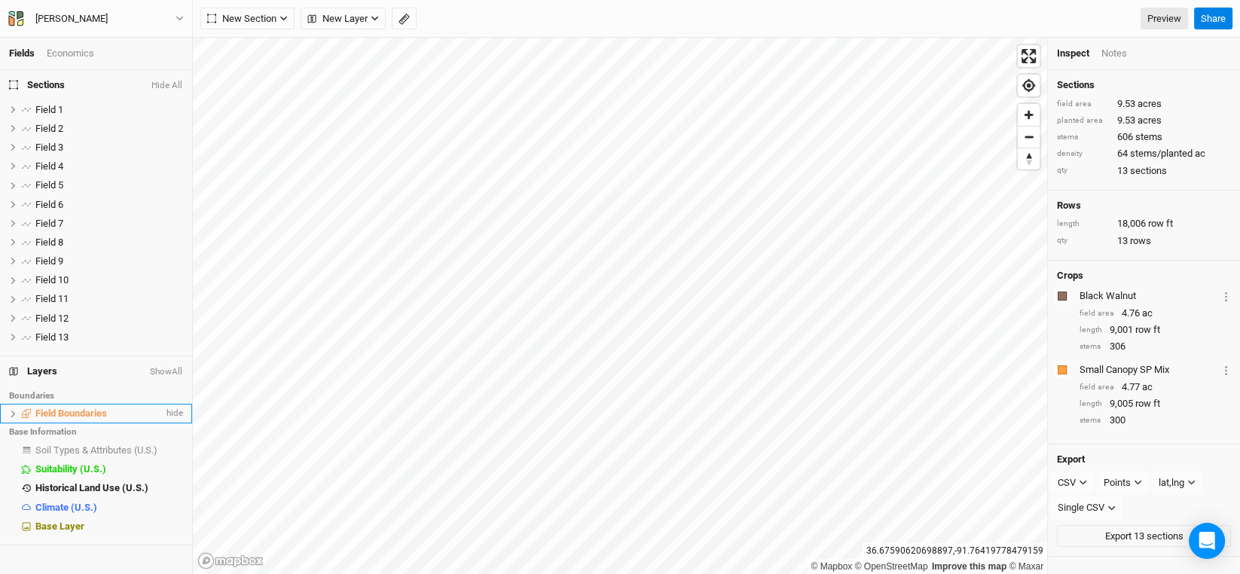
click at [96, 411] on span "Field Boundaries" at bounding box center [71, 413] width 72 height 11
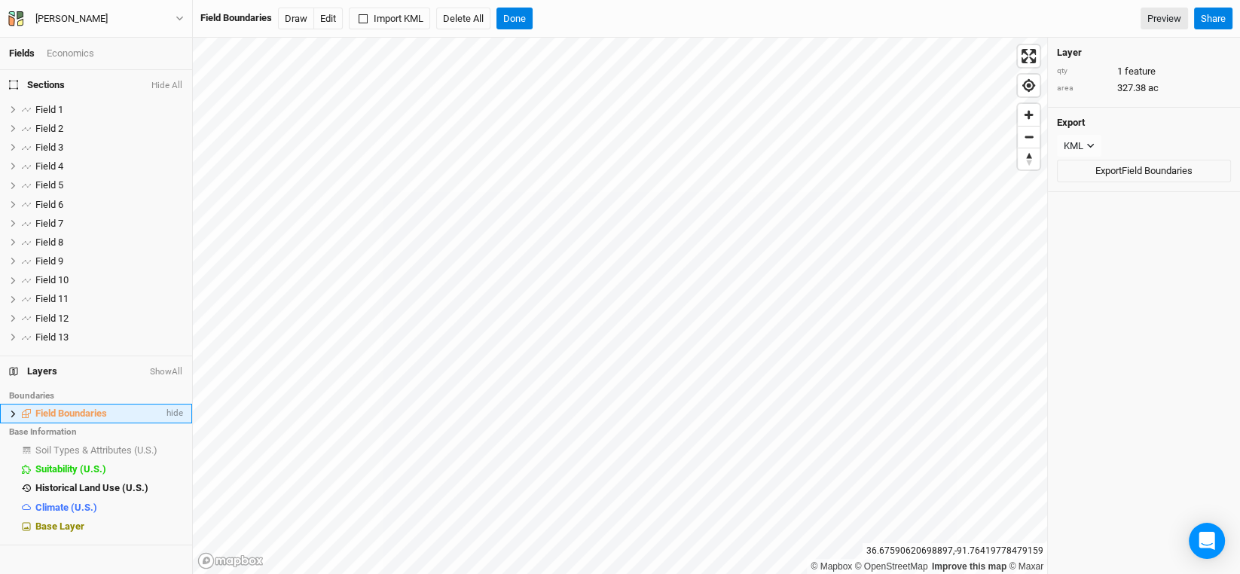
click at [96, 411] on span "Field Boundaries" at bounding box center [71, 413] width 72 height 11
click at [76, 414] on span "Field Boundaries" at bounding box center [71, 413] width 72 height 11
click at [9, 414] on button at bounding box center [13, 414] width 8 height 8
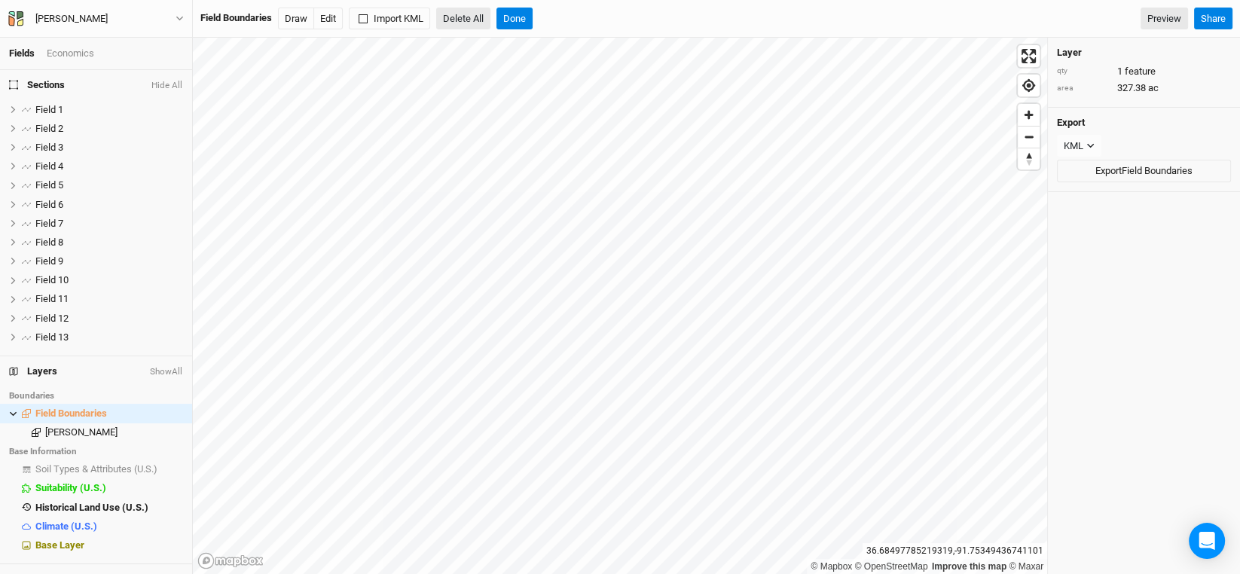
click at [462, 17] on button "Delete All" at bounding box center [463, 19] width 54 height 23
click at [547, 19] on button "Confirm" at bounding box center [550, 19] width 47 height 23
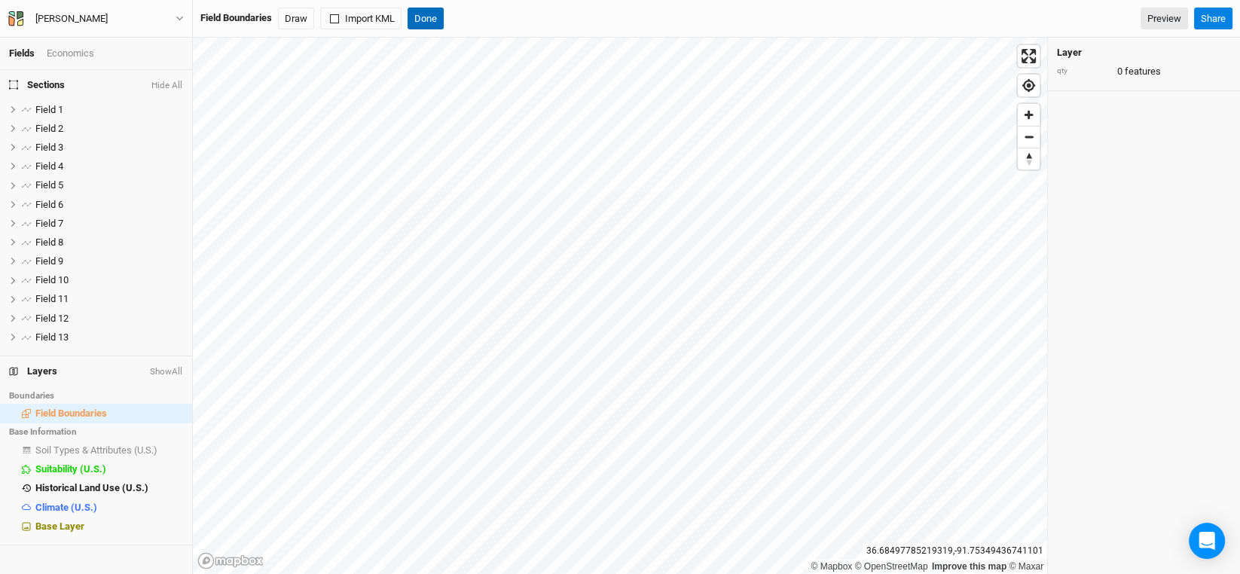
click at [426, 23] on button "Done" at bounding box center [426, 19] width 36 height 23
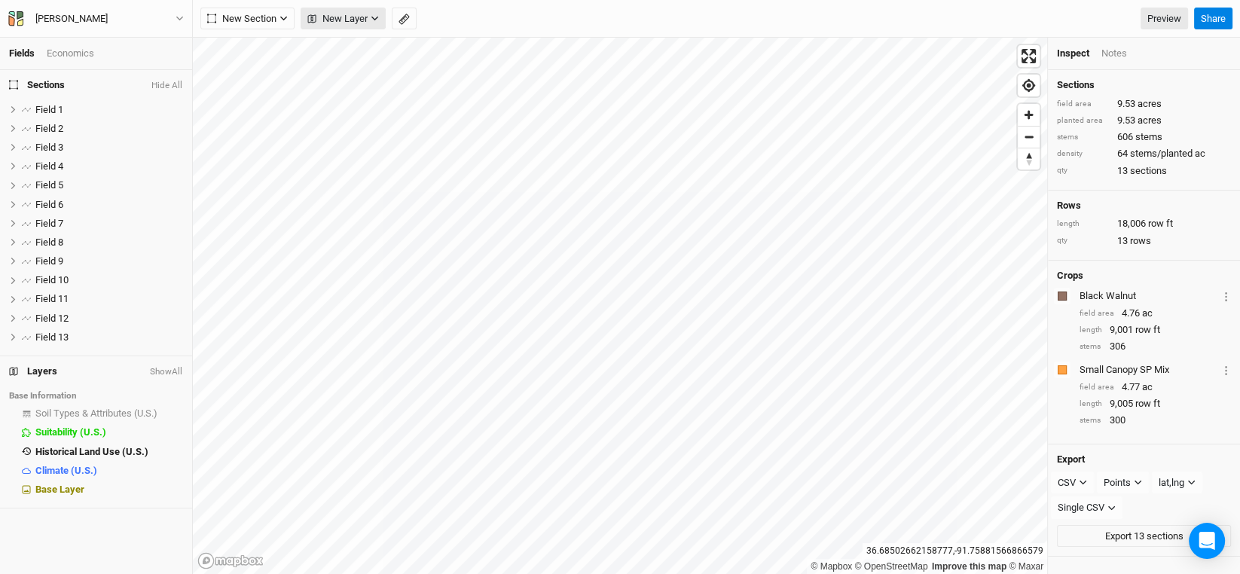
click at [376, 14] on icon "button" at bounding box center [375, 18] width 8 height 8
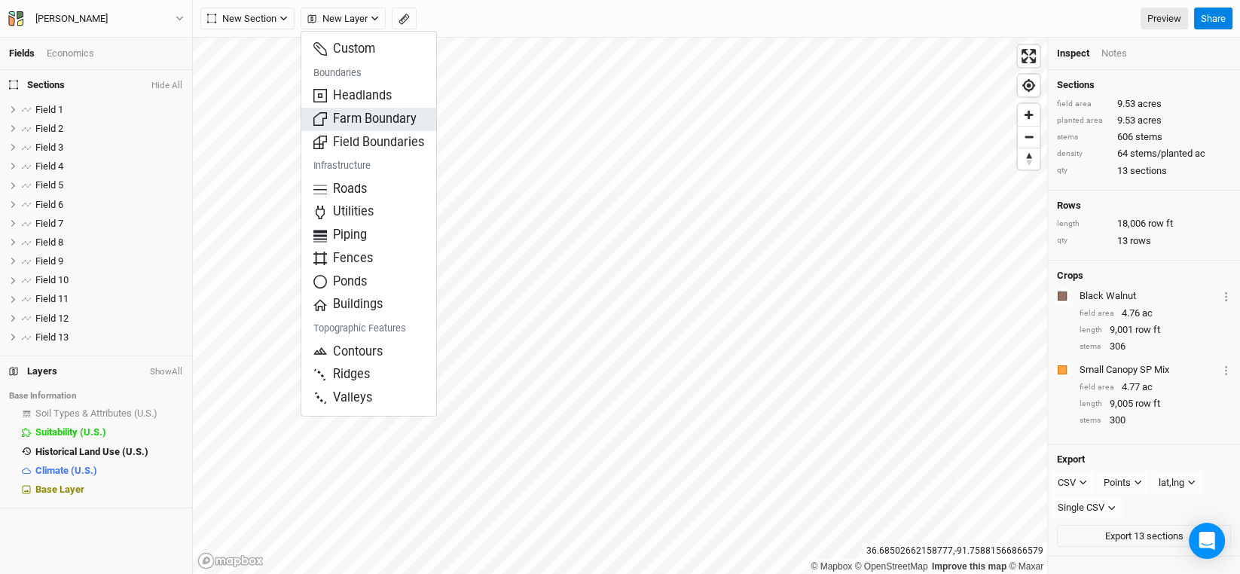
click at [396, 109] on button "Farm Boundary" at bounding box center [368, 119] width 135 height 23
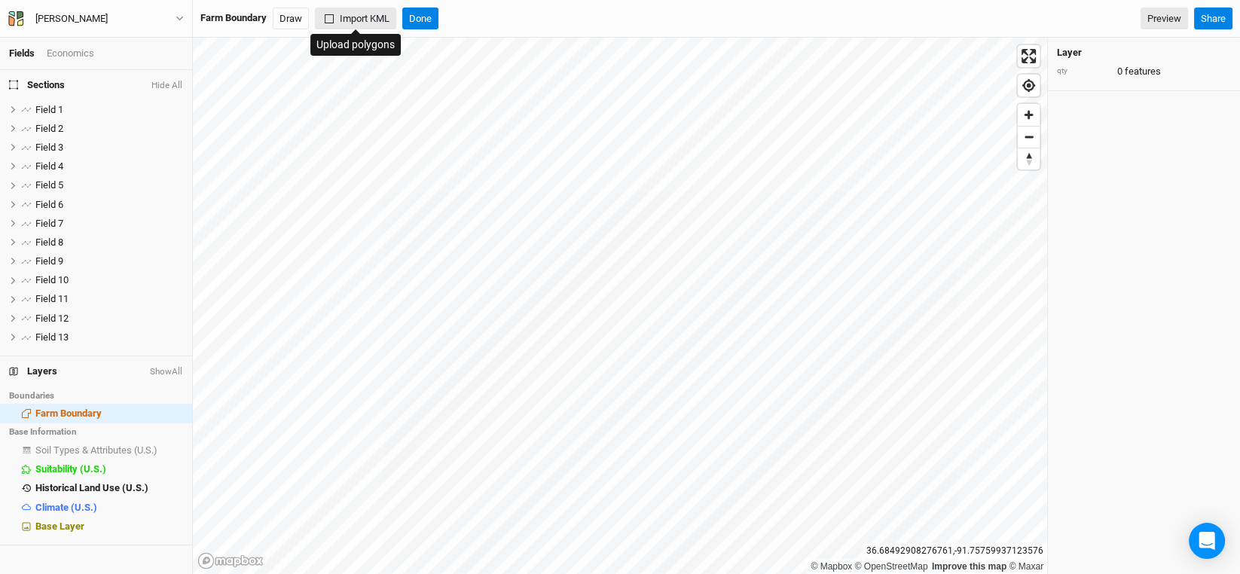
click at [372, 14] on button "Import KML" at bounding box center [355, 19] width 81 height 23
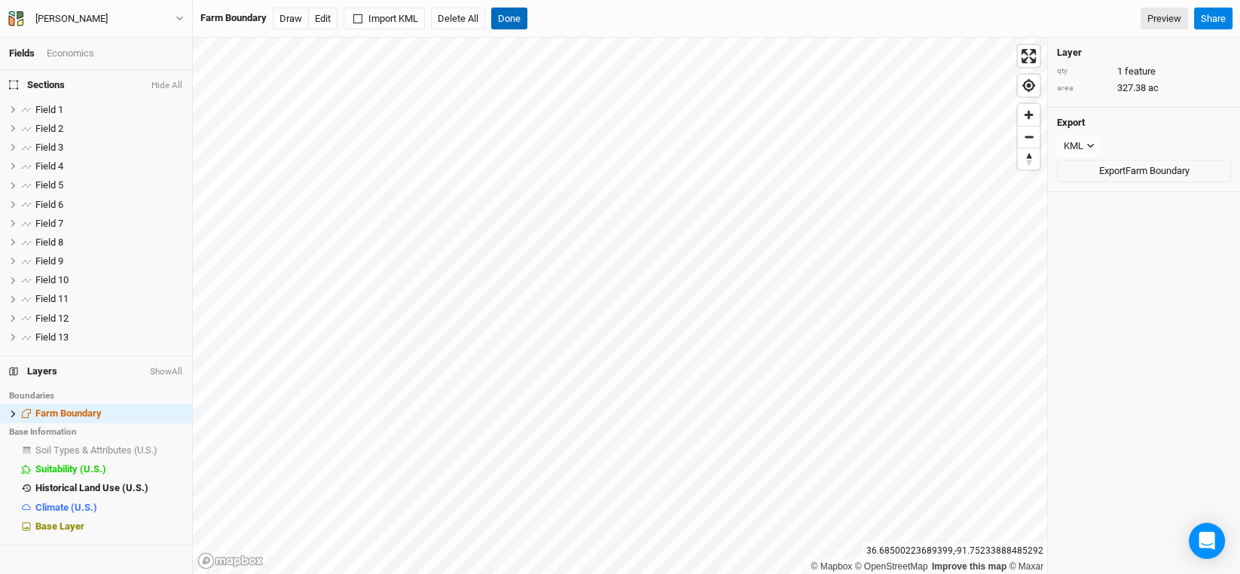
click at [510, 17] on button "Done" at bounding box center [509, 19] width 36 height 23
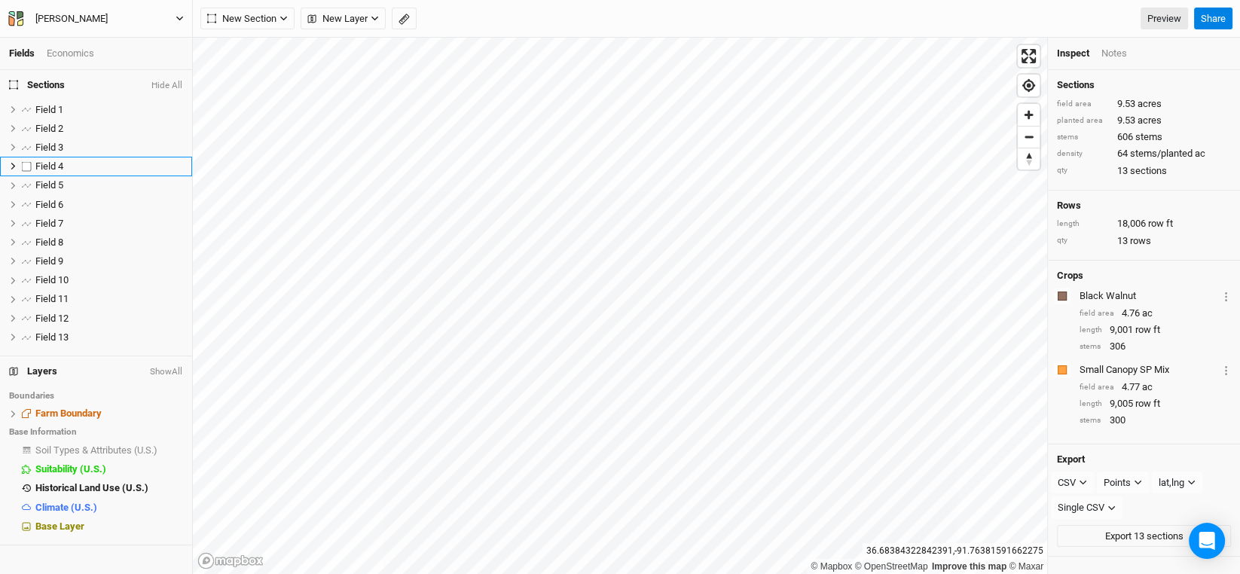
click at [82, 17] on div "[PERSON_NAME]" at bounding box center [71, 18] width 96 height 15
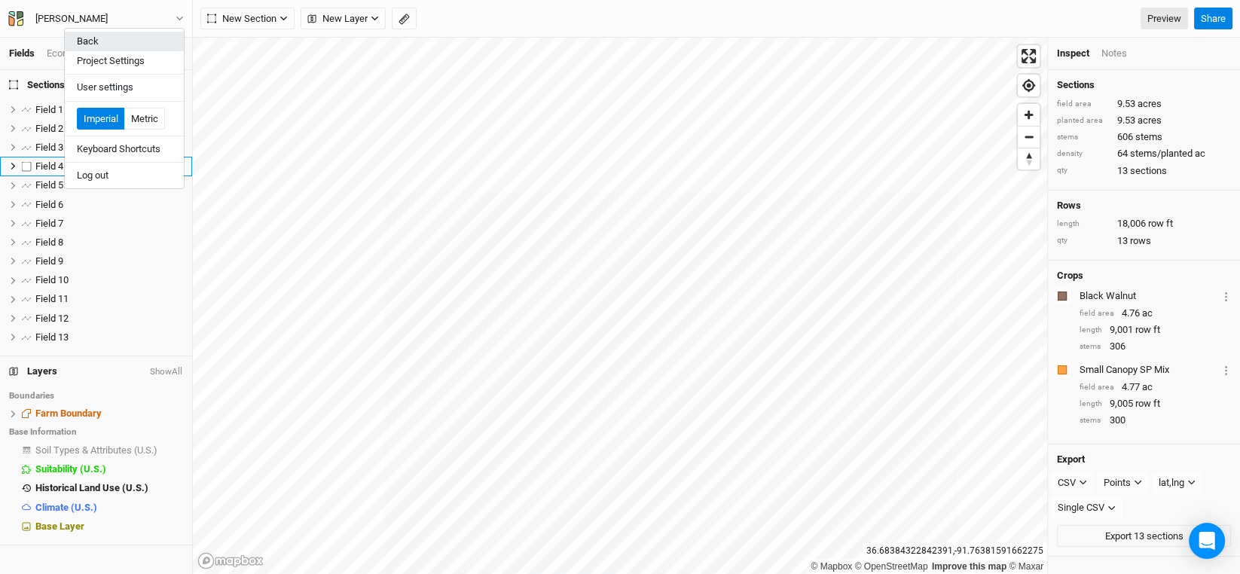
click at [99, 38] on button "Back" at bounding box center [124, 42] width 119 height 20
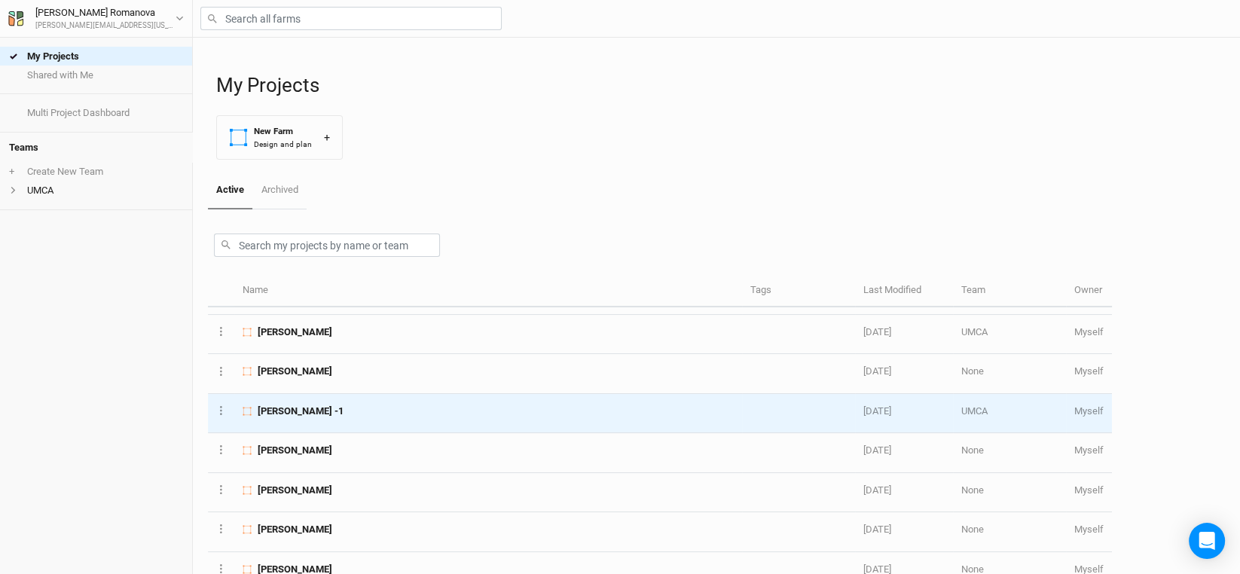
scroll to position [225, 0]
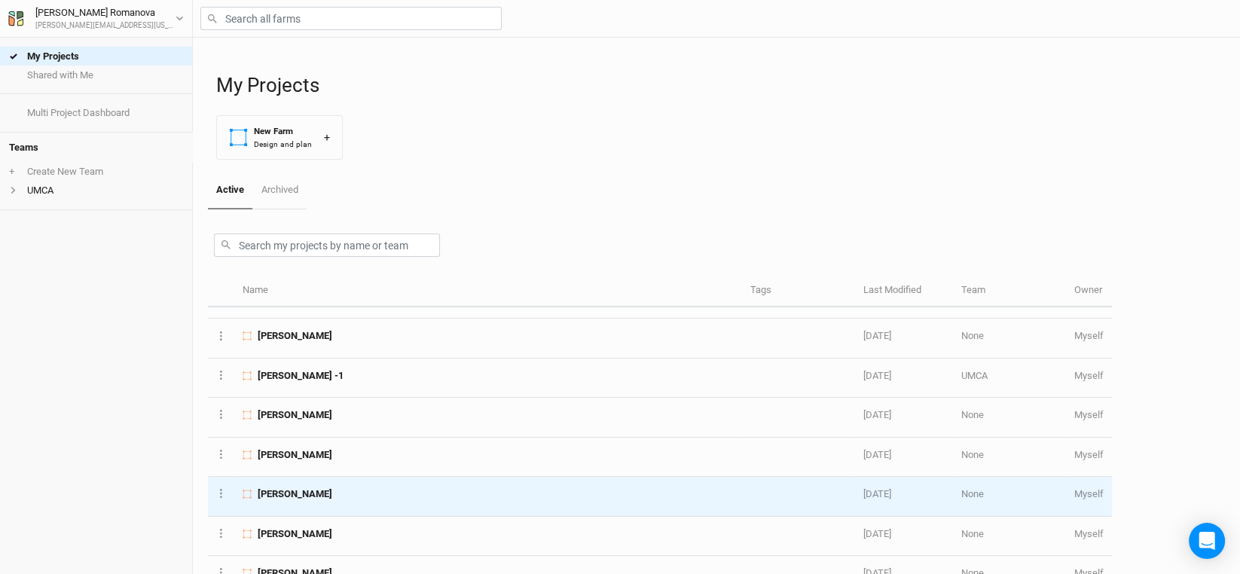
click at [301, 488] on span "[PERSON_NAME]" at bounding box center [295, 495] width 75 height 14
